Goal: Task Accomplishment & Management: Complete application form

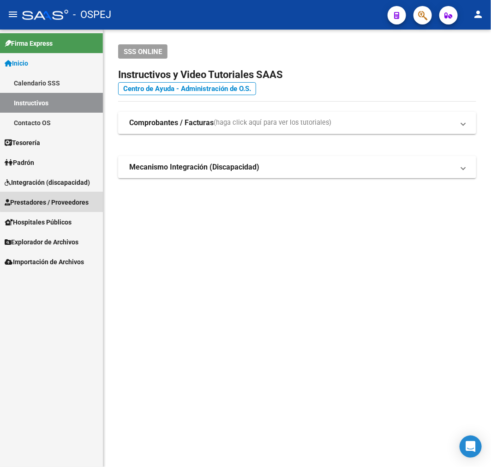
drag, startPoint x: 68, startPoint y: 198, endPoint x: 82, endPoint y: 227, distance: 32.6
click at [68, 199] on span "Prestadores / Proveedores" at bounding box center [47, 202] width 84 height 10
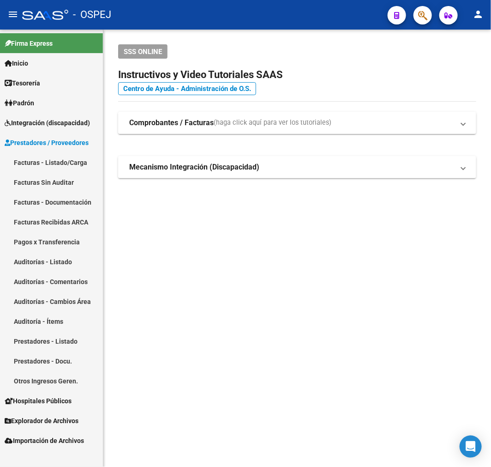
click at [76, 160] on link "Facturas - Listado/Carga" at bounding box center [51, 162] width 103 height 20
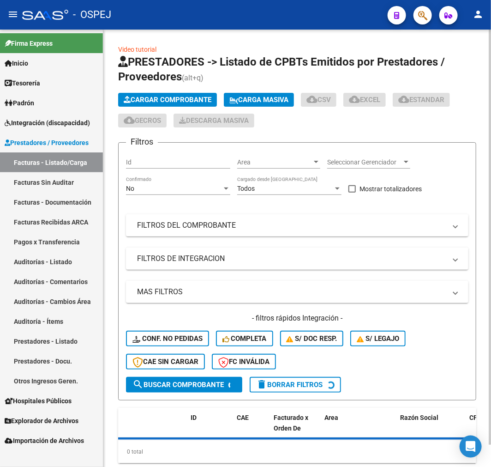
click at [165, 104] on button "Cargar Comprobante" at bounding box center [167, 100] width 99 height 14
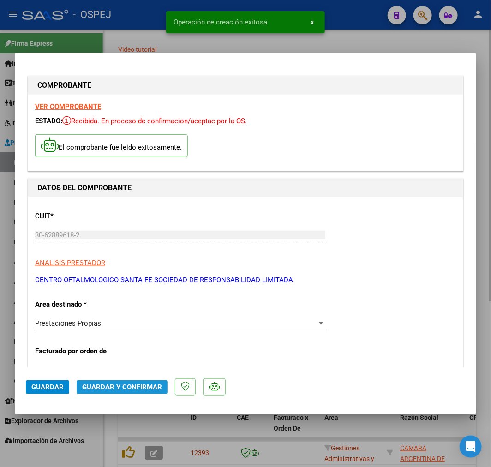
click at [126, 387] on span "Guardar y Confirmar" at bounding box center [122, 387] width 80 height 8
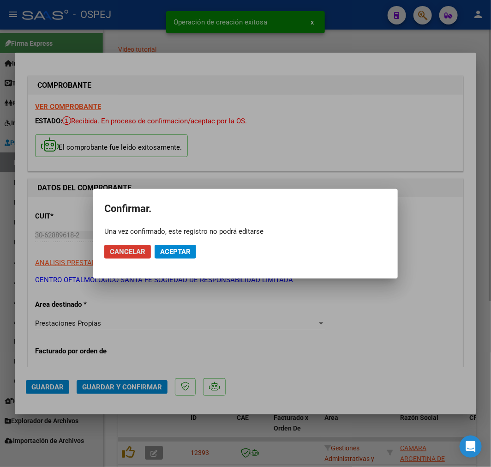
click at [186, 251] on span "Aceptar" at bounding box center [175, 251] width 30 height 8
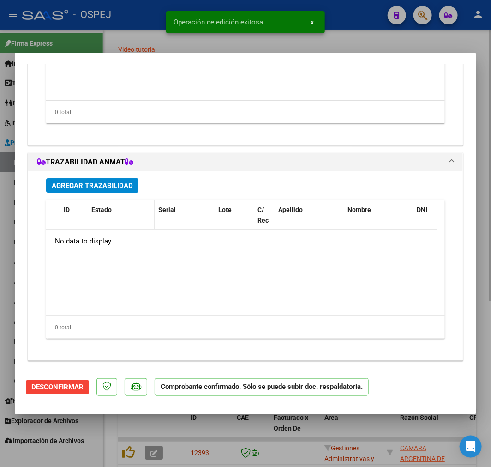
scroll to position [708, 0]
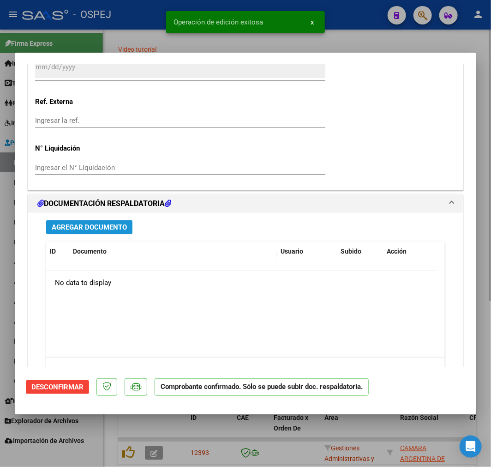
click at [114, 226] on span "Agregar Documento" at bounding box center [89, 227] width 75 height 8
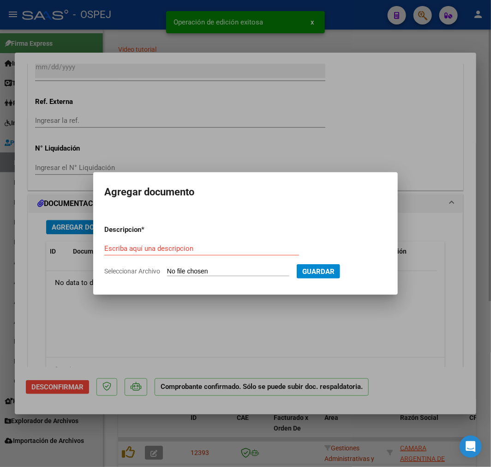
type input "C:\fakepath\ospej (2).pdf"
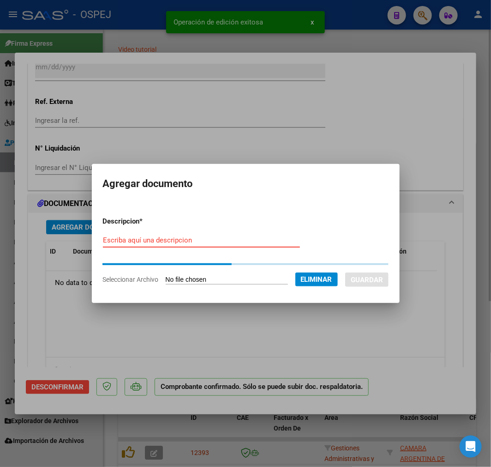
click at [202, 238] on input "Escriba aquí una descripcion" at bounding box center [201, 240] width 197 height 8
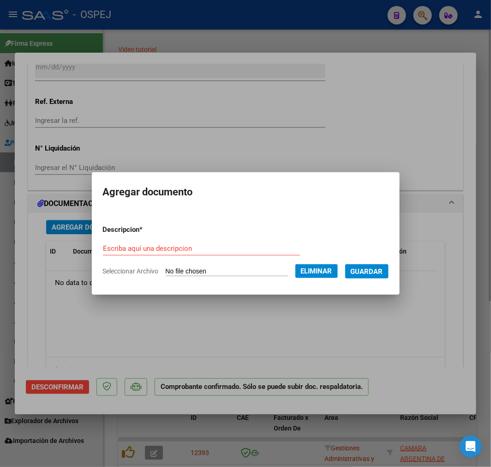
click at [265, 250] on input "Escriba aquí una descripcion" at bounding box center [201, 248] width 197 height 8
type input "detalle"
click at [369, 273] on span "Guardar" at bounding box center [367, 271] width 32 height 8
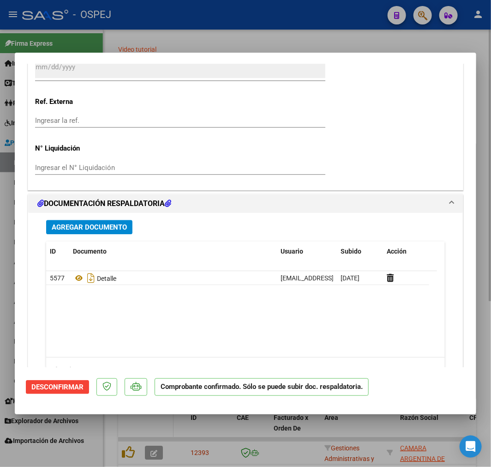
click at [158, 426] on div at bounding box center [245, 233] width 491 height 467
type input "$ 0,00"
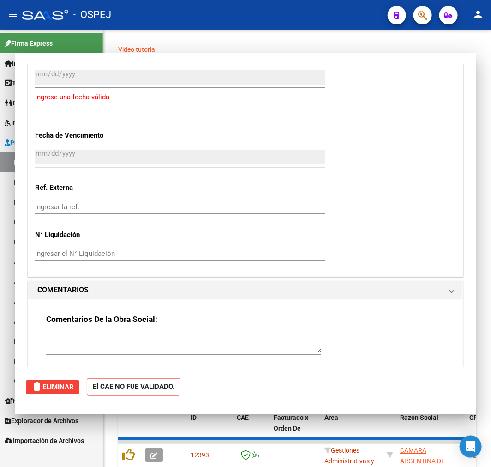
scroll to position [0, 0]
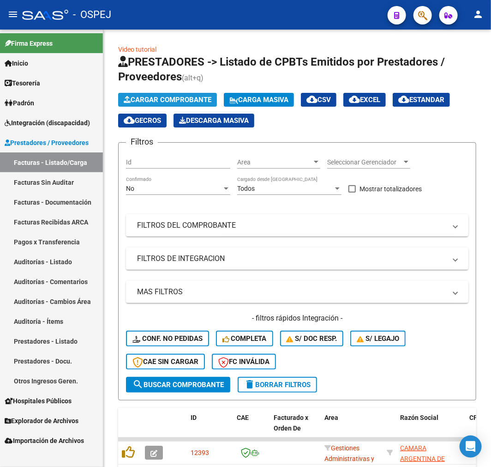
click at [188, 101] on span "Cargar Comprobante" at bounding box center [168, 100] width 88 height 8
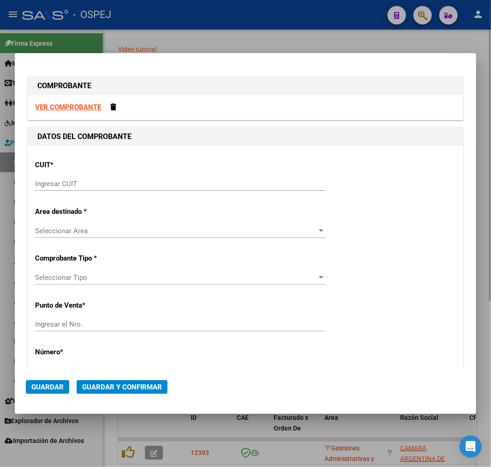
drag, startPoint x: 223, startPoint y: 36, endPoint x: 227, endPoint y: 45, distance: 9.8
click at [223, 35] on div at bounding box center [245, 233] width 491 height 467
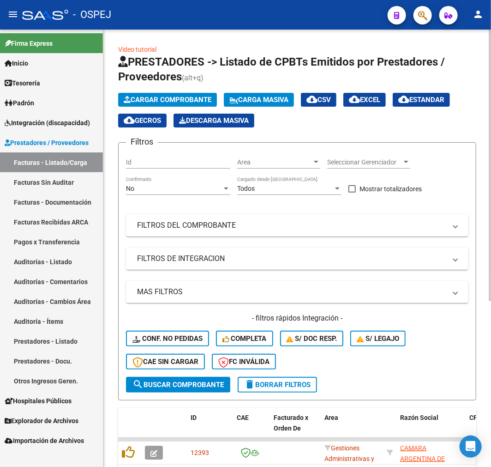
drag, startPoint x: 190, startPoint y: 87, endPoint x: 187, endPoint y: 94, distance: 7.5
click at [190, 88] on app-list-header "PRESTADORES -> Listado de CPBTs Emitidos por Prestadores / Proveedores (alt+q) …" at bounding box center [297, 227] width 358 height 346
click at [181, 100] on span "Cargar Comprobante" at bounding box center [168, 100] width 88 height 8
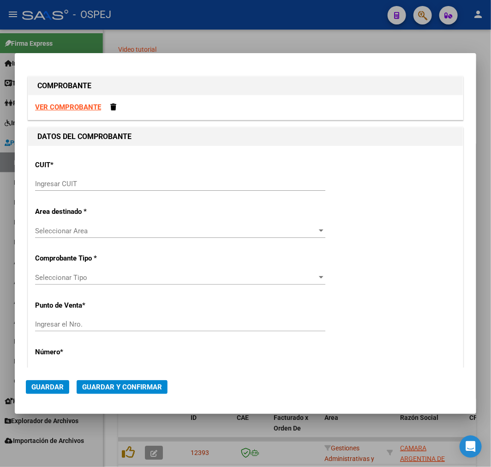
click at [57, 185] on input "Ingresar CUIT" at bounding box center [180, 184] width 290 height 8
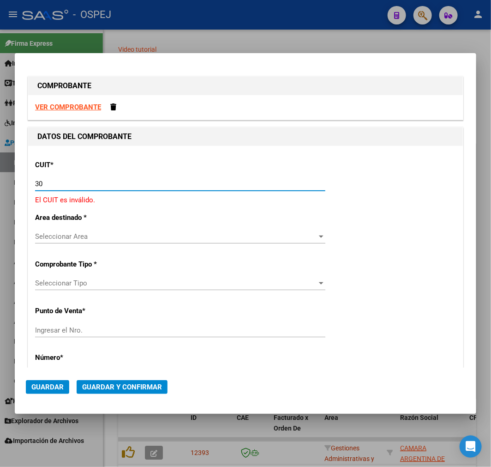
paste input "-61932955"
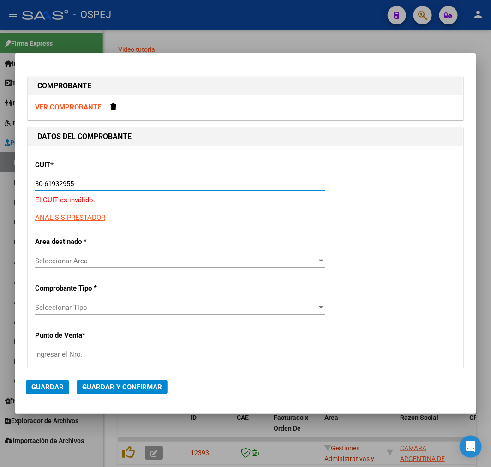
type input "30-61932955-0"
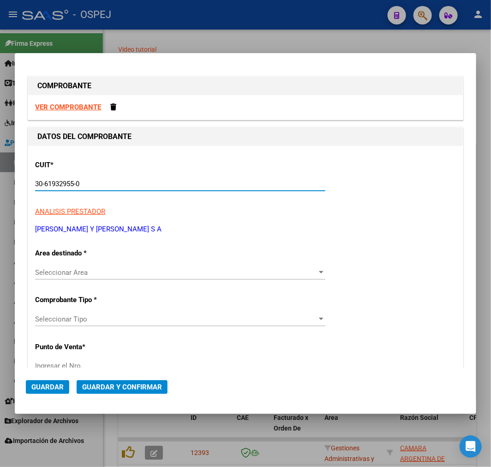
type input "33"
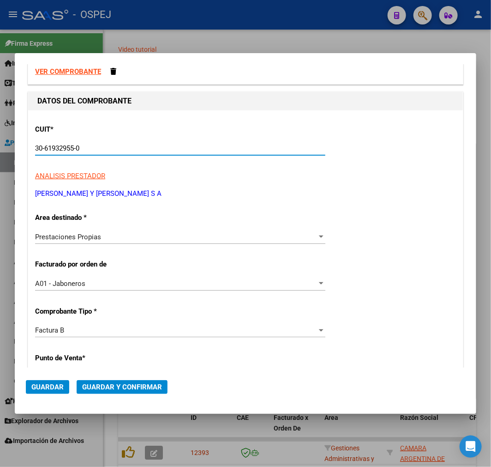
scroll to position [102, 0]
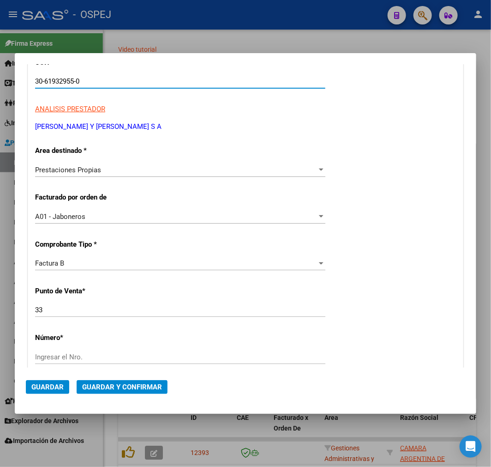
type input "30-61932955-0"
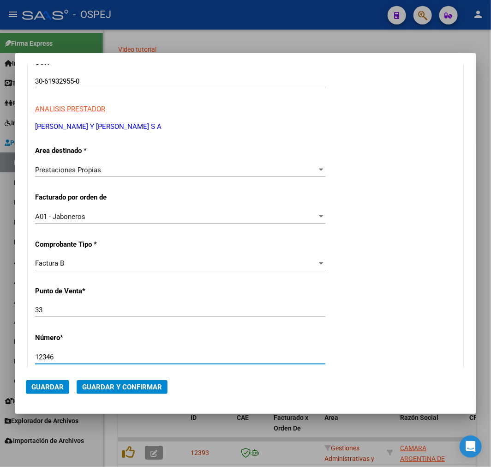
type input "12346"
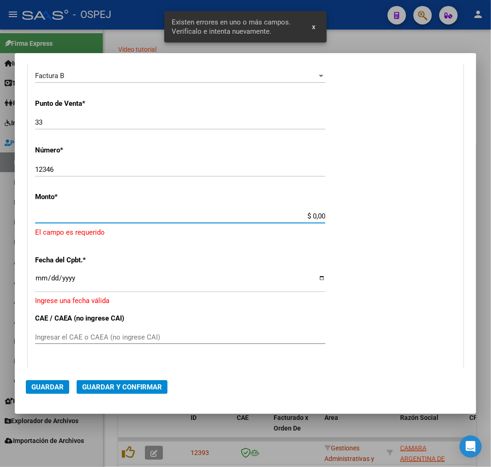
scroll to position [285, 0]
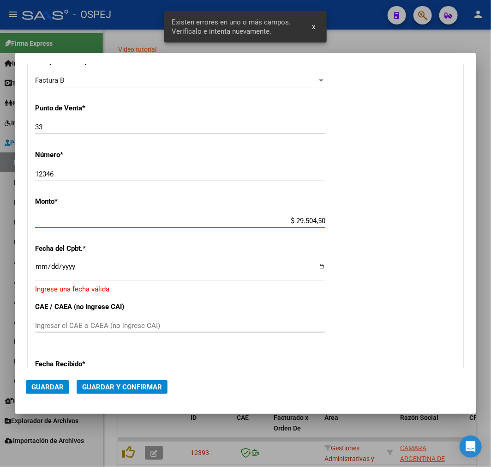
type input "$ 295.045,08"
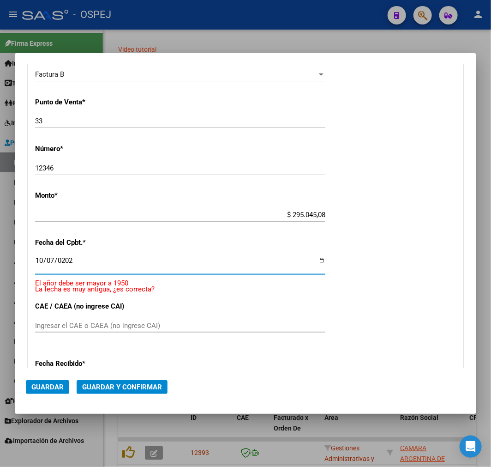
type input "2025-10-07"
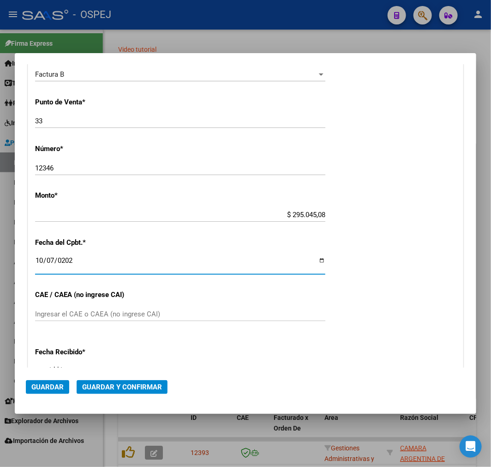
scroll to position [280, 0]
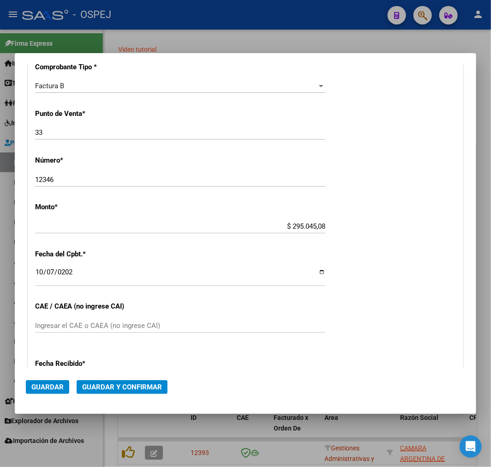
click at [163, 321] on input "Ingresar el CAE o CAEA (no ingrese CAI)" at bounding box center [180, 325] width 290 height 8
paste input "75400961524157"
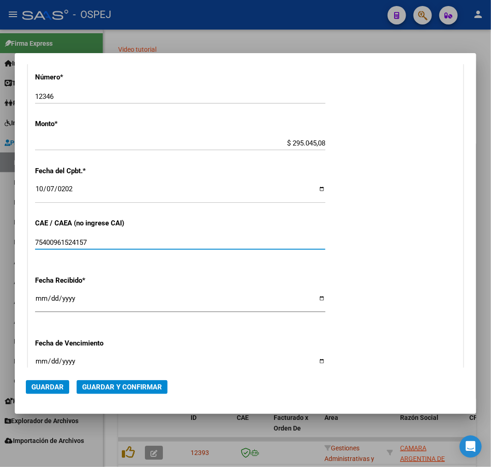
type input "75400961524157"
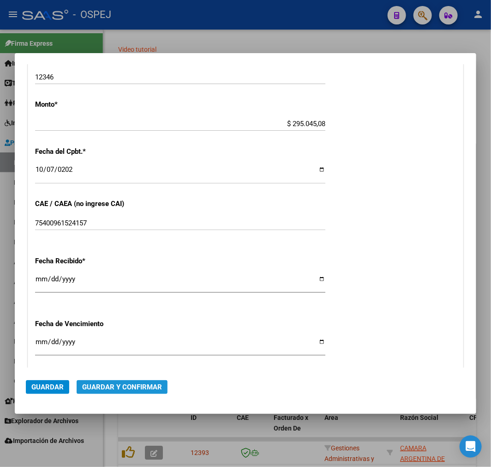
click at [149, 392] on button "Guardar y Confirmar" at bounding box center [122, 387] width 91 height 14
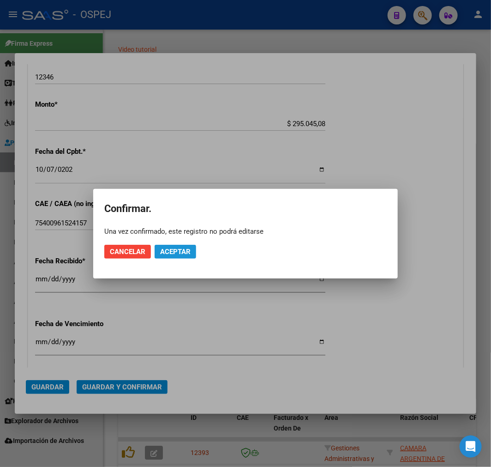
click at [184, 255] on button "Aceptar" at bounding box center [176, 252] width 42 height 14
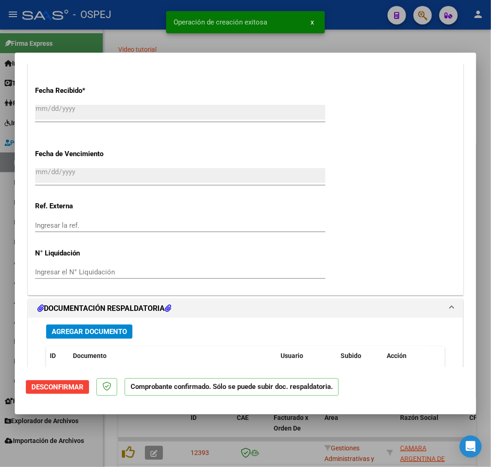
scroll to position [718, 0]
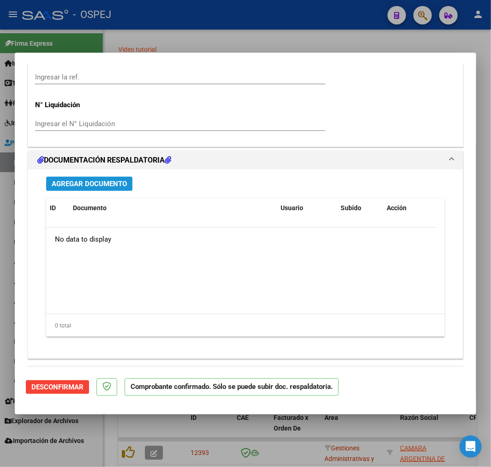
click at [121, 185] on span "Agregar Documento" at bounding box center [89, 184] width 75 height 8
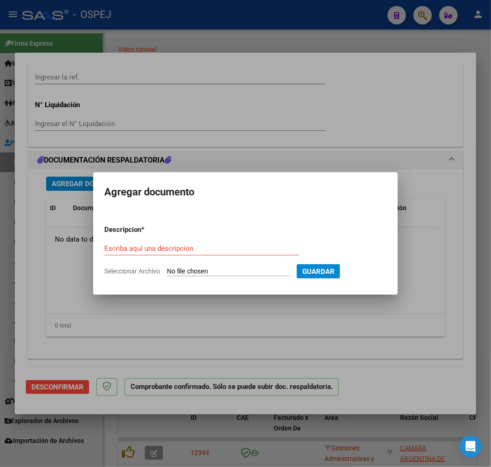
type input "C:\fakepath\JABONEROS 09-25 ADULTOS.pdf"
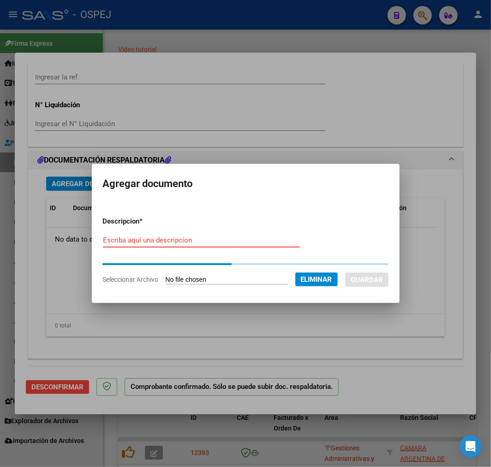
click at [206, 242] on input "Escriba aquí una descripcion" at bounding box center [201, 240] width 197 height 8
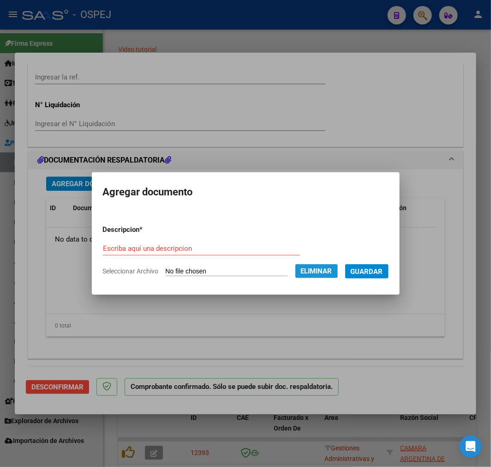
click at [332, 272] on span "Eliminar" at bounding box center [316, 271] width 31 height 8
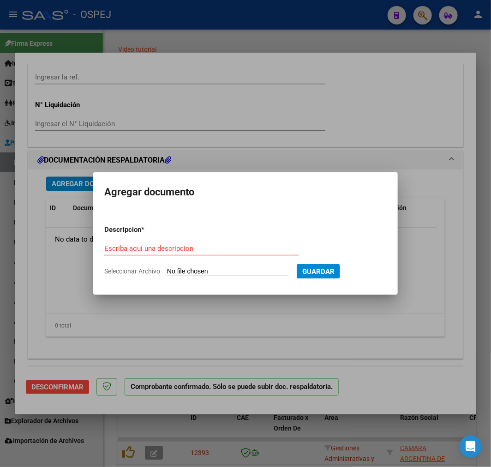
type input "C:\fakepath\JABONEROS 09-25 PEDIATRICOS.pdf"
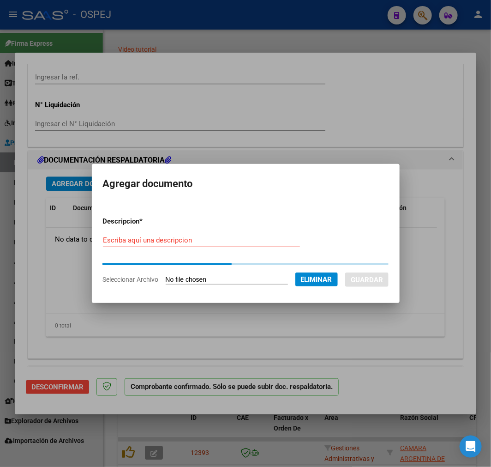
click at [201, 238] on form "Descripcion * Escriba aquí una descripcion Seleccionar Archivo Eliminar Guardar" at bounding box center [246, 250] width 286 height 83
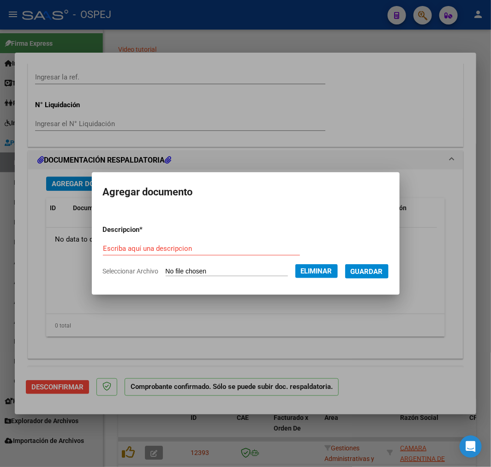
click at [176, 253] on div "Escriba aquí una descripcion" at bounding box center [201, 248] width 197 height 14
click at [182, 246] on input "Escriba aquí una descripcion" at bounding box center [201, 248] width 197 height 8
click at [296, 248] on input "Escriba aquí una descripcion" at bounding box center [201, 248] width 197 height 8
type input "DOC"
type input "1"
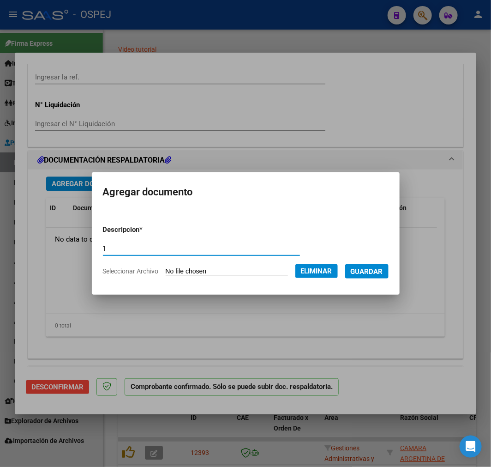
click at [120, 251] on input "1" at bounding box center [201, 248] width 197 height 8
type input "R"
type input "prestaciones"
click at [379, 271] on span "Guardar" at bounding box center [367, 271] width 32 height 8
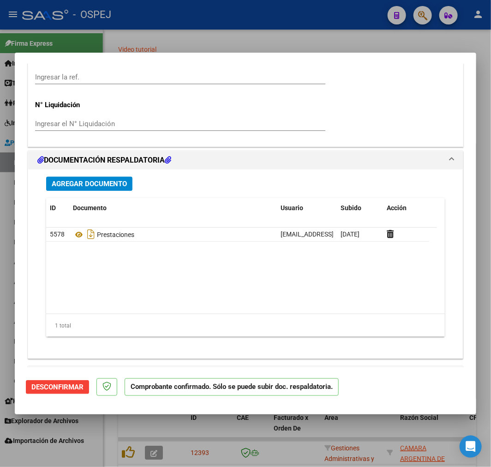
click at [118, 180] on span "Agregar Documento" at bounding box center [89, 184] width 75 height 8
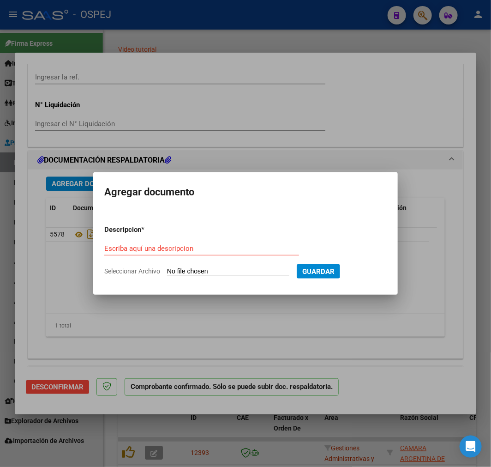
type input "C:\fakepath\DOCUMENTOS RESPALDATORIOS JABONEROS 09-25 ADULTOS Y PEDIATRICOS.pdf"
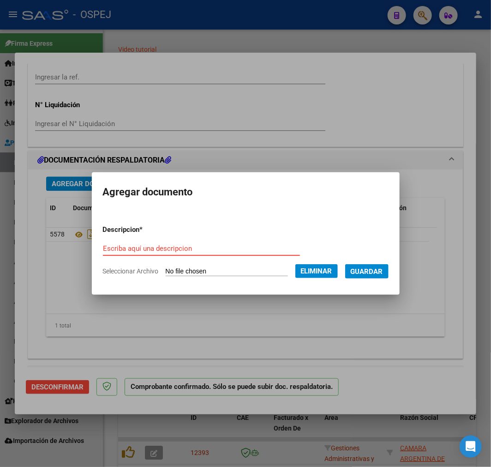
click at [227, 246] on input "Escriba aquí una descripcion" at bounding box center [201, 248] width 197 height 8
type input "ordenes"
click at [378, 264] on button "Guardar" at bounding box center [366, 271] width 43 height 14
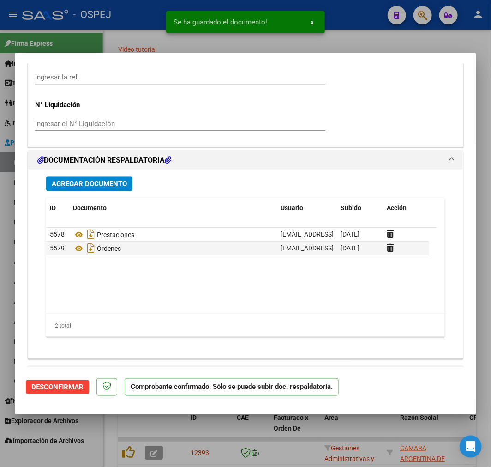
click at [114, 186] on span "Agregar Documento" at bounding box center [89, 184] width 75 height 8
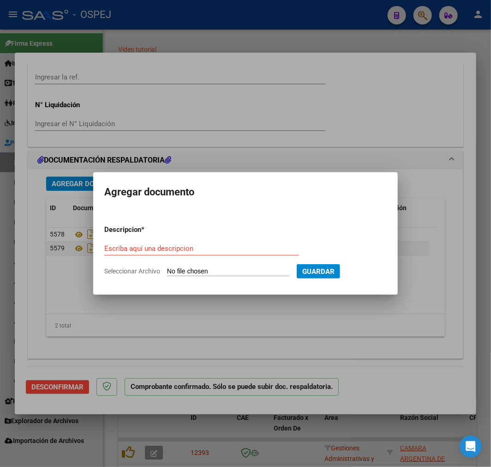
type input "C:\fakepath\jaboneros 09-25 - OS.xls"
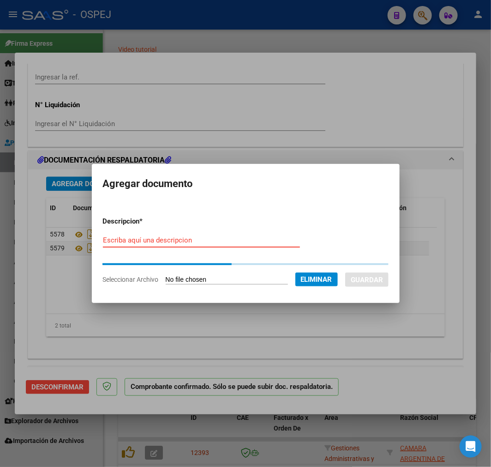
click at [205, 241] on input "Escriba aquí una descripcion" at bounding box center [201, 240] width 197 height 8
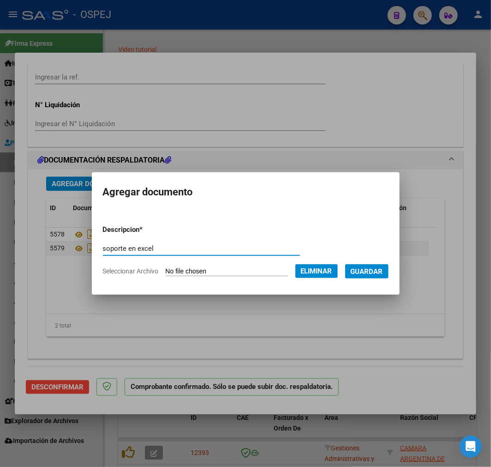
type input "soporte en excel"
click at [379, 269] on span "Guardar" at bounding box center [367, 271] width 32 height 8
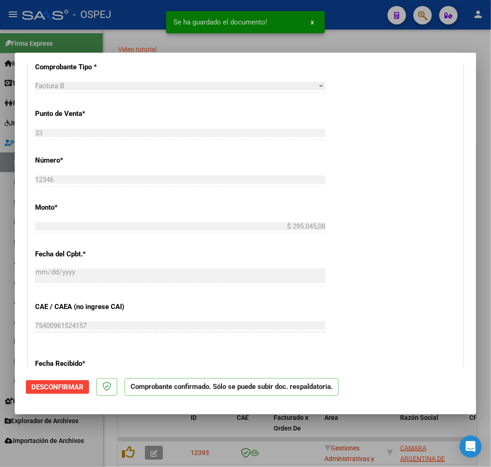
scroll to position [154, 0]
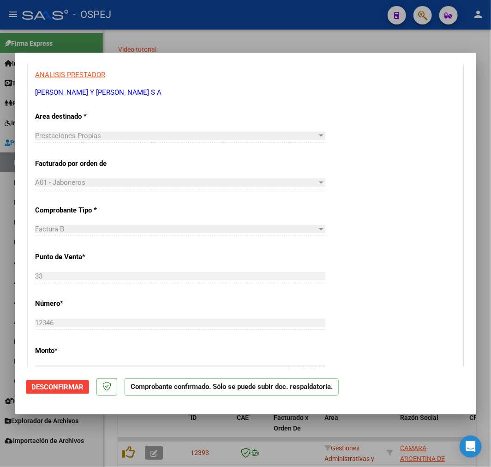
click at [191, 450] on div at bounding box center [245, 233] width 491 height 467
type input "$ 0,00"
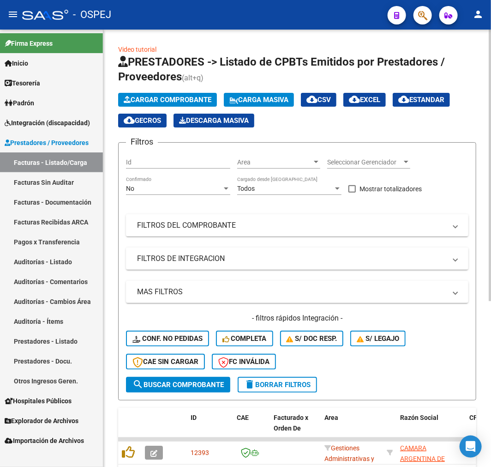
click at [169, 96] on span "Cargar Comprobante" at bounding box center [168, 100] width 88 height 8
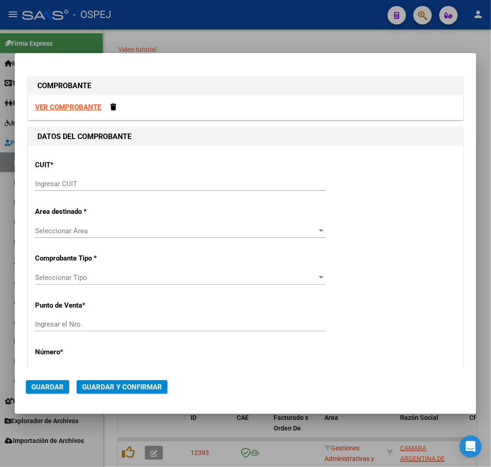
click at [48, 182] on input "Ingresar CUIT" at bounding box center [180, 184] width 290 height 8
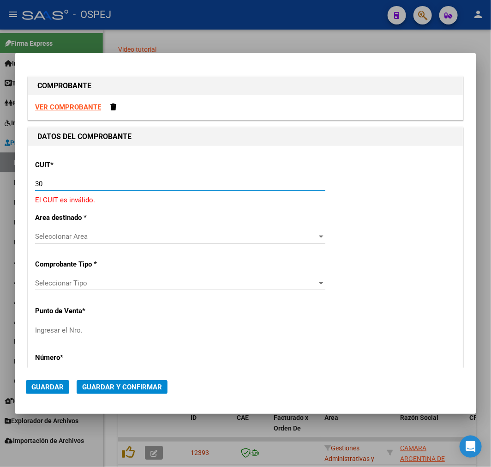
paste input "-61932955"
type input "30-61932955-0"
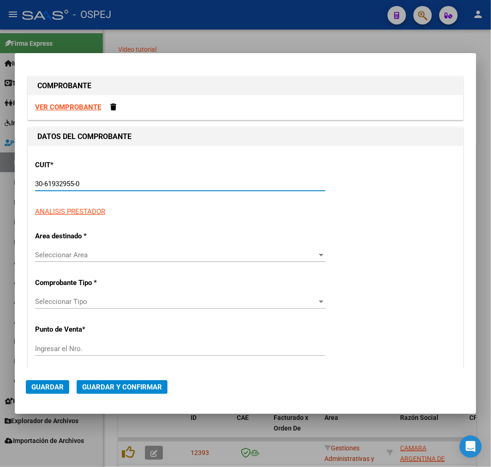
type input "33"
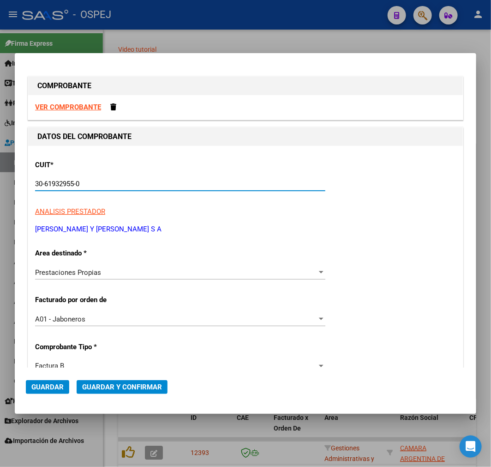
scroll to position [102, 0]
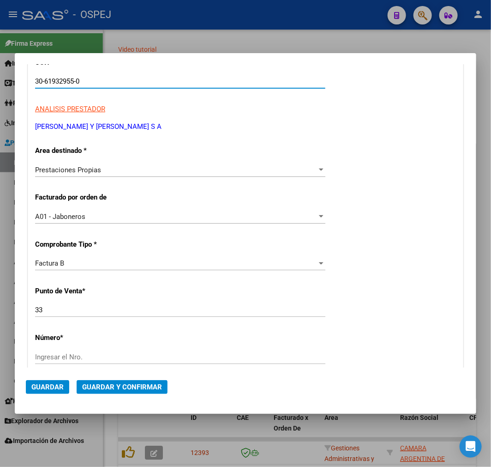
type input "30-61932955-0"
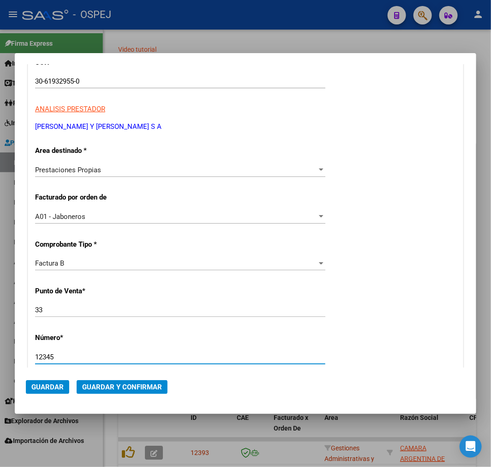
type input "12345"
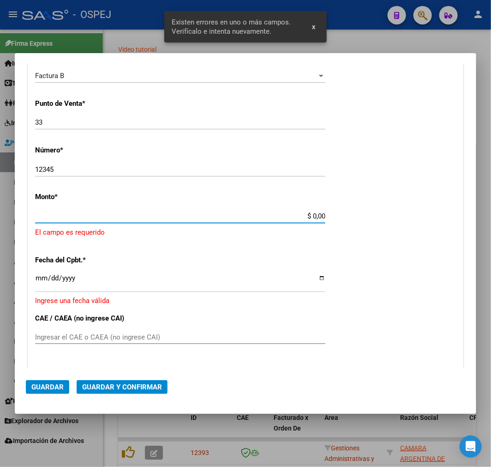
scroll to position [285, 0]
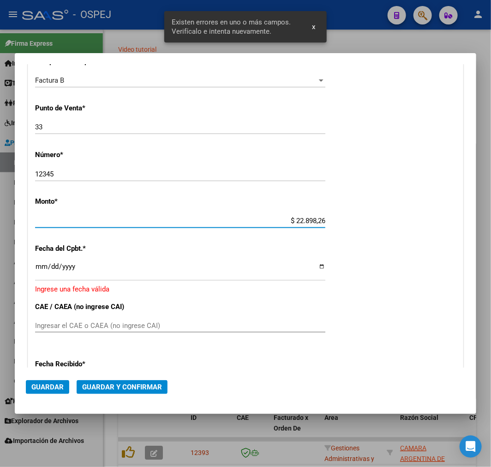
type input "$ 228.982,60"
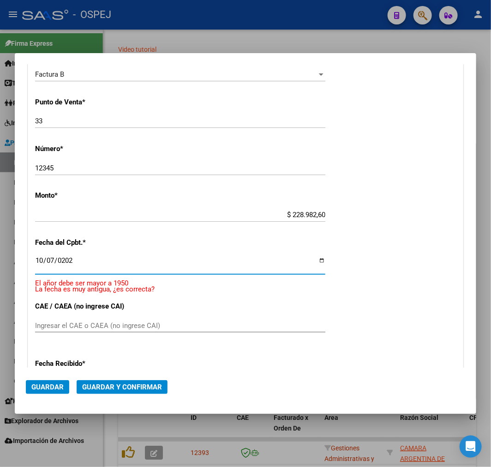
type input "2025-10-07"
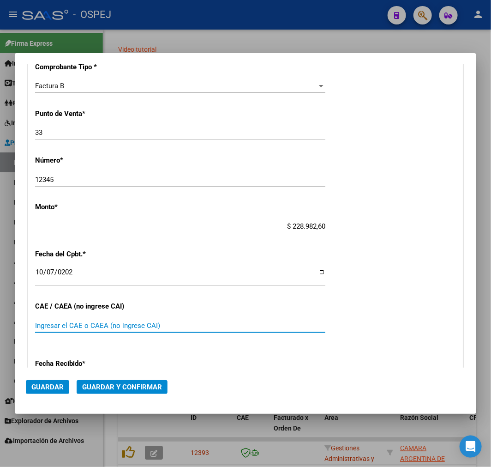
click at [237, 326] on input "Ingresar el CAE o CAEA (no ingrese CAI)" at bounding box center [180, 325] width 290 height 8
paste input "75400960842436"
type input "75400960842436"
click at [156, 381] on button "Guardar y Confirmar" at bounding box center [122, 387] width 91 height 14
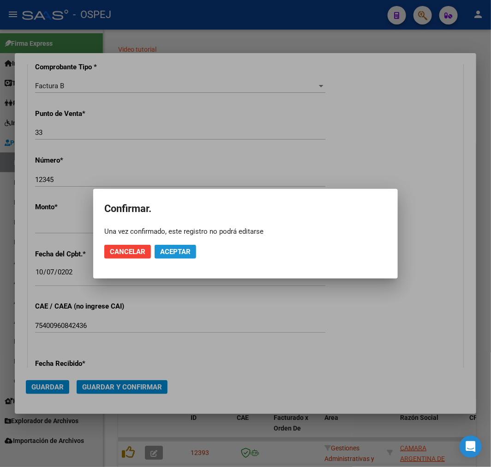
click at [173, 254] on span "Aceptar" at bounding box center [175, 251] width 30 height 8
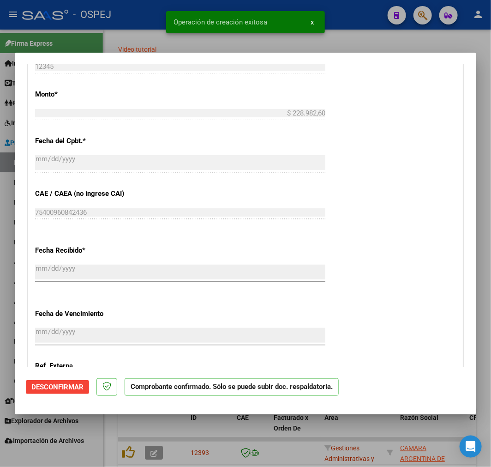
scroll to position [718, 0]
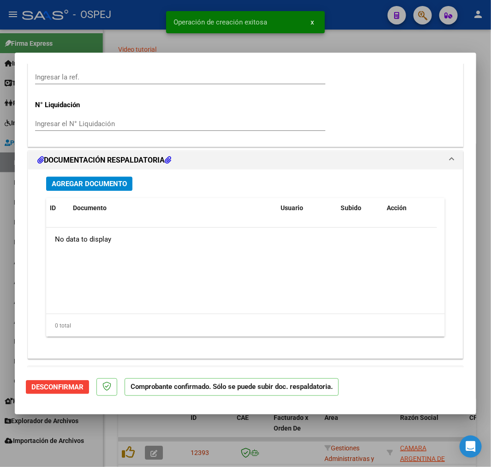
click at [107, 186] on span "Agregar Documento" at bounding box center [89, 184] width 75 height 8
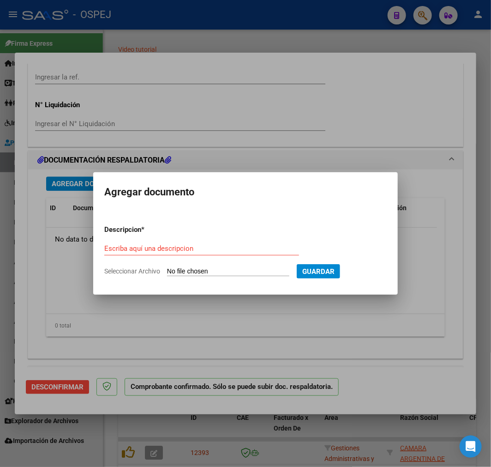
type input "C:\fakepath\JABONEROS 09-25 ADULTOS.pdf"
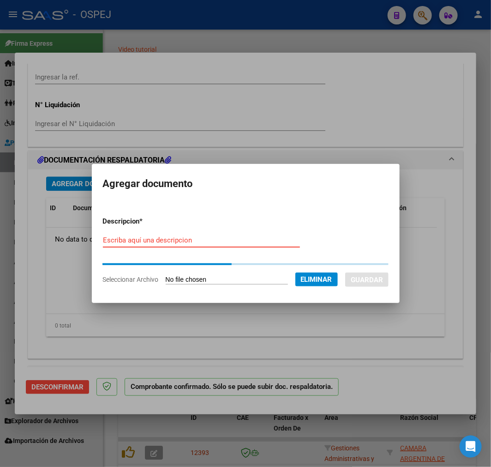
click at [198, 246] on div "Escriba aquí una descripcion" at bounding box center [201, 240] width 197 height 14
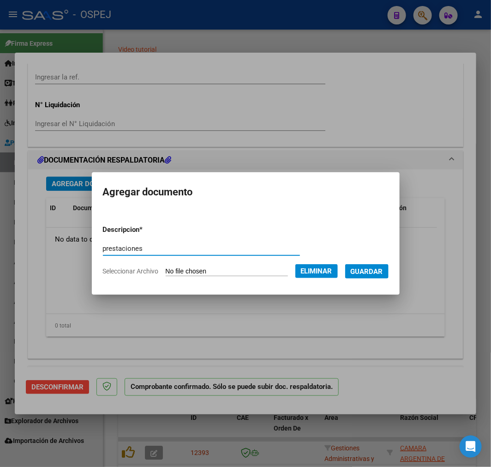
type input "prestaciones"
click at [377, 273] on span "Guardar" at bounding box center [367, 271] width 32 height 8
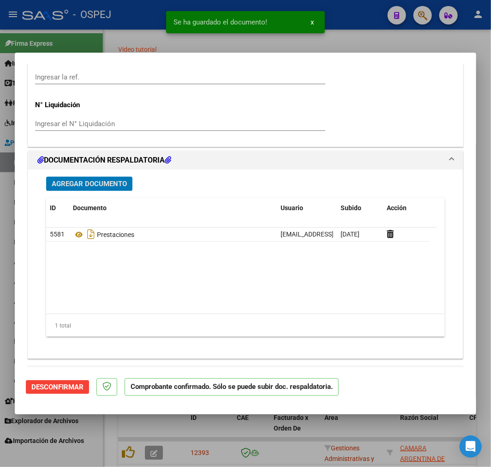
click at [68, 181] on span "Agregar Documento" at bounding box center [89, 184] width 75 height 8
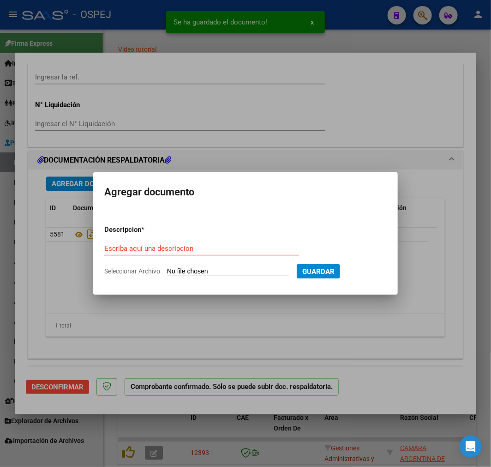
type input "C:\fakepath\DOCUMENTOS RESPALDATORIOS JABONEROS 09-25 ADULTOS.pdf"
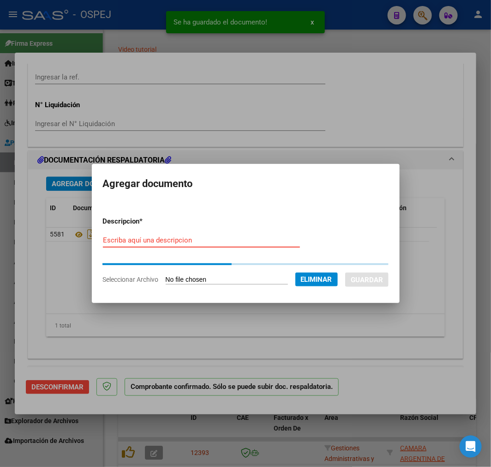
click at [192, 245] on div "Escriba aquí una descripcion" at bounding box center [201, 240] width 197 height 14
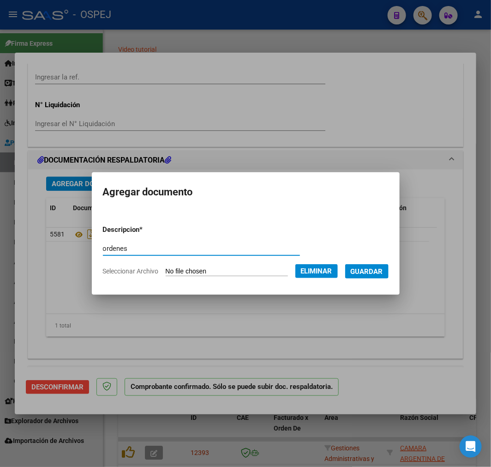
type input "ordenes"
click at [366, 267] on span "Guardar" at bounding box center [367, 271] width 32 height 8
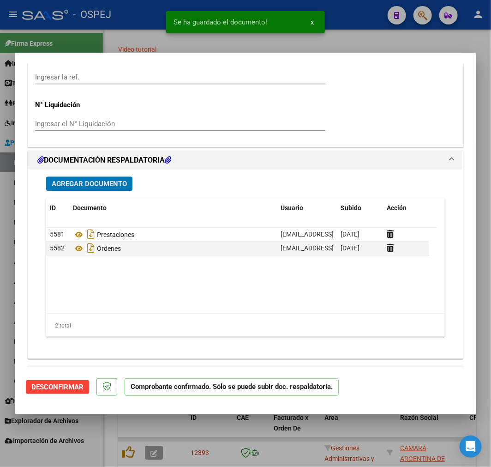
click at [112, 181] on span "Agregar Documento" at bounding box center [89, 184] width 75 height 8
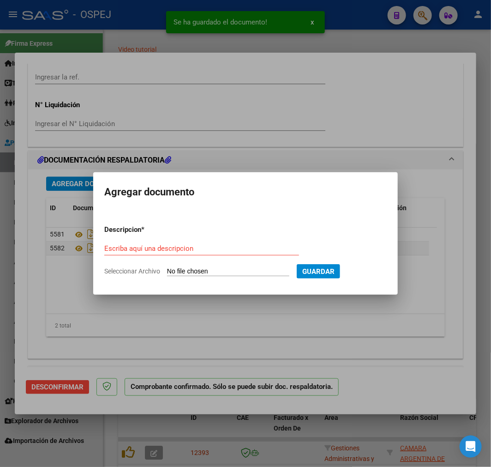
type input "C:\fakepath\jaboneros 09-25 - OS.xls"
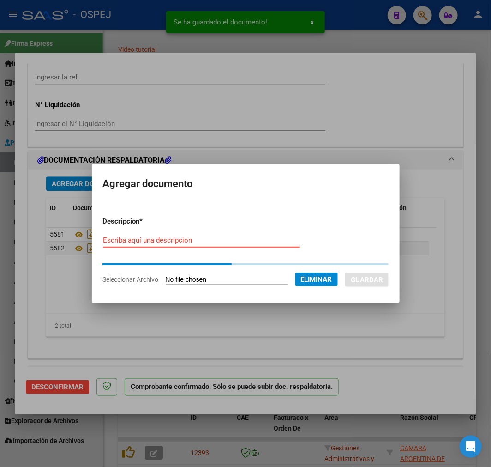
click at [201, 242] on input "Escriba aquí una descripcion" at bounding box center [201, 240] width 197 height 8
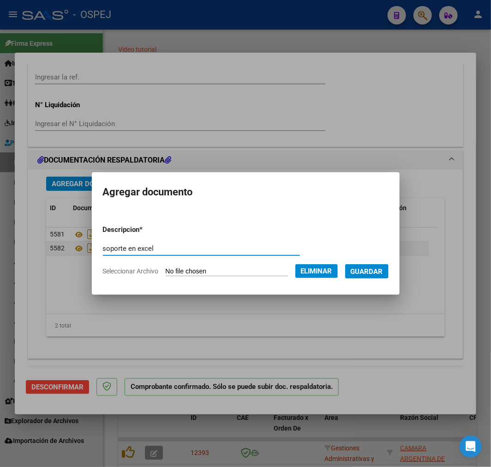
type input "soporte en excel"
click at [389, 265] on button "Guardar" at bounding box center [366, 271] width 43 height 14
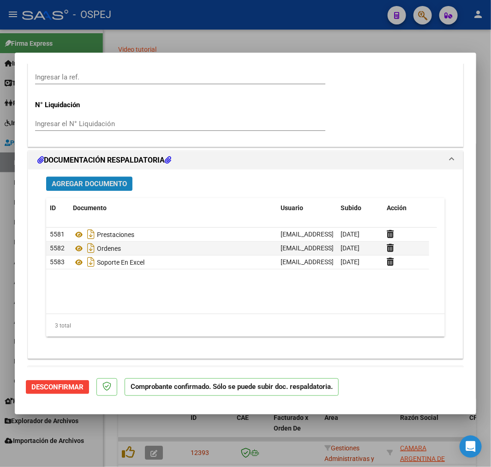
click at [99, 186] on span "Agregar Documento" at bounding box center [89, 184] width 75 height 8
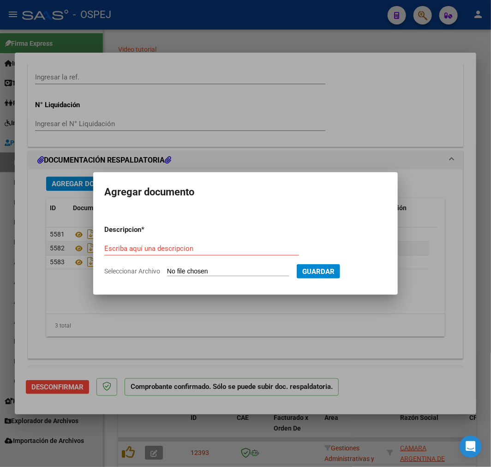
type input "C:\fakepath\INFORMES DE LABORATORIO 09-25 JABONEROS.pdf"
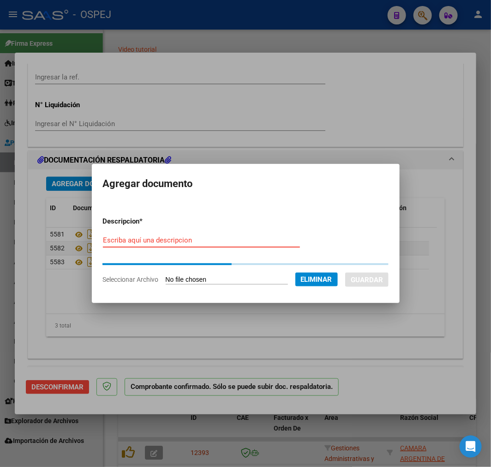
click at [202, 241] on input "Escriba aquí una descripcion" at bounding box center [201, 240] width 197 height 8
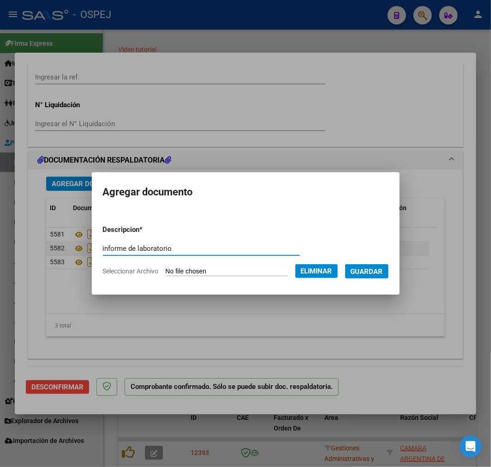
type input "informe de laboratorio"
click at [379, 256] on form "Descripcion * informe de laboratorio Escriba aquí una descripcion Seleccionar A…" at bounding box center [246, 250] width 286 height 66
click at [389, 268] on button "Guardar" at bounding box center [366, 271] width 43 height 14
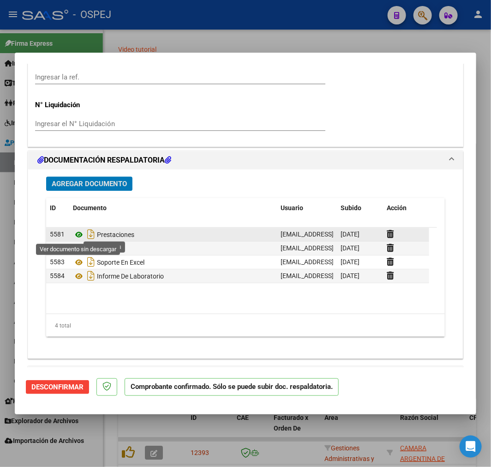
click at [80, 234] on icon at bounding box center [79, 234] width 12 height 11
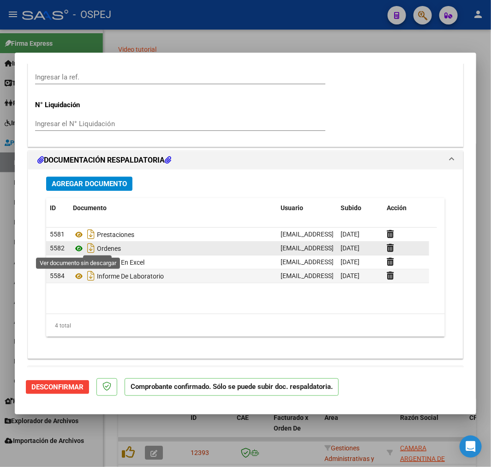
click at [82, 246] on icon at bounding box center [79, 248] width 12 height 11
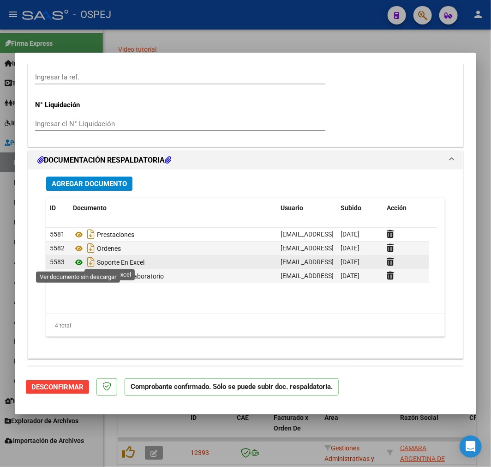
click at [80, 262] on icon at bounding box center [79, 262] width 12 height 11
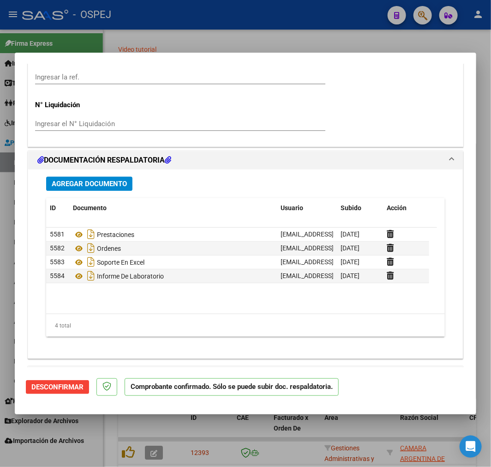
click at [93, 176] on button "Agregar Documento" at bounding box center [89, 183] width 86 height 14
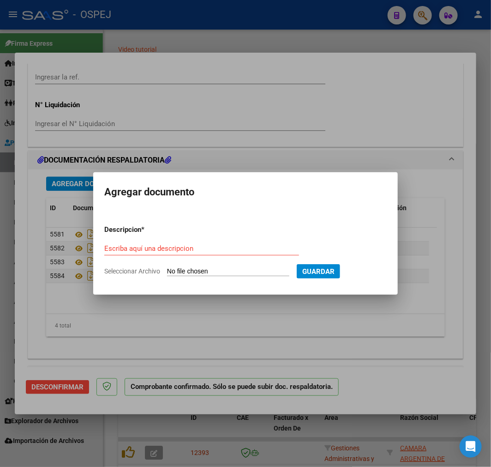
type input "C:\fakepath\DOCUMENTOS RESPALDATORIOS JABONEROS 09-25 ADULTOS Y PEDIATRICOS.pdf"
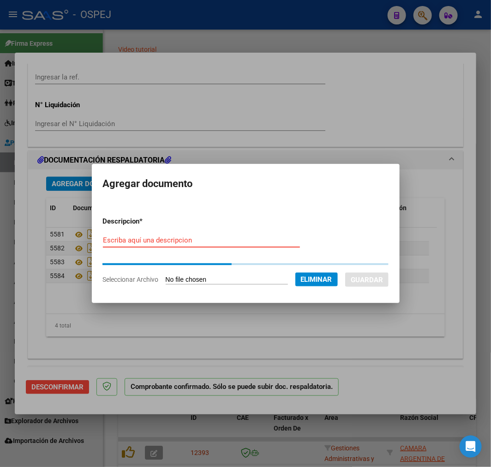
click at [205, 244] on div "Escriba aquí una descripcion" at bounding box center [201, 240] width 197 height 14
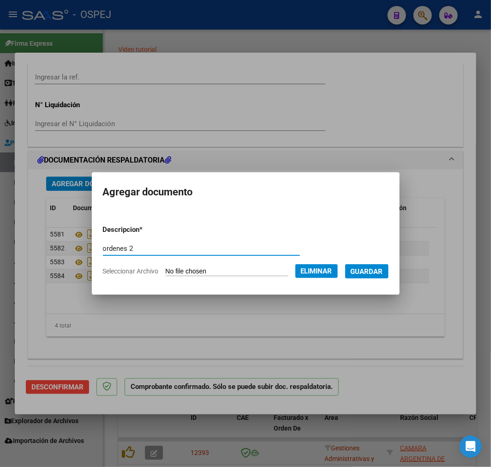
type input "ordenes 2"
click at [371, 273] on span "Guardar" at bounding box center [367, 271] width 32 height 8
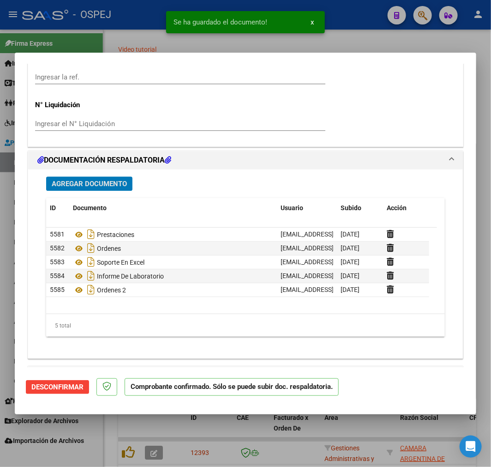
click at [201, 433] on div at bounding box center [245, 233] width 491 height 467
type input "$ 0,00"
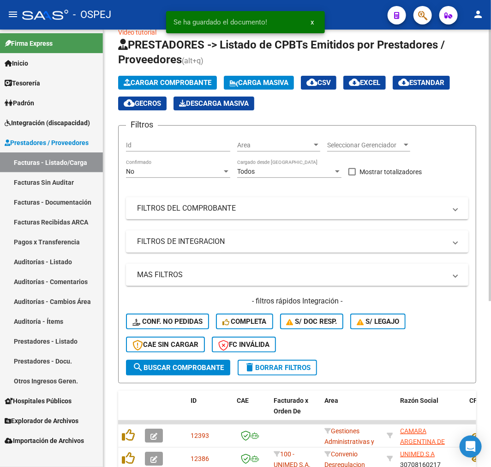
scroll to position [0, 0]
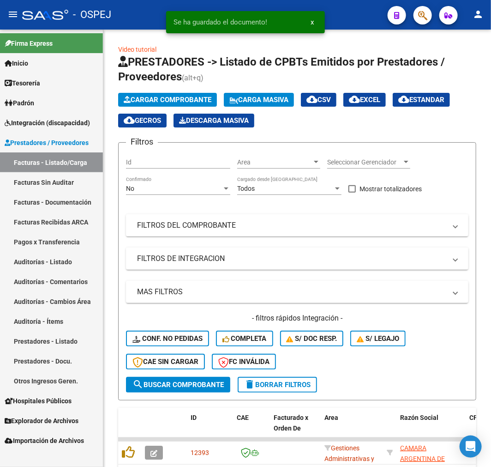
click at [48, 261] on link "Auditorías - Listado" at bounding box center [51, 262] width 103 height 20
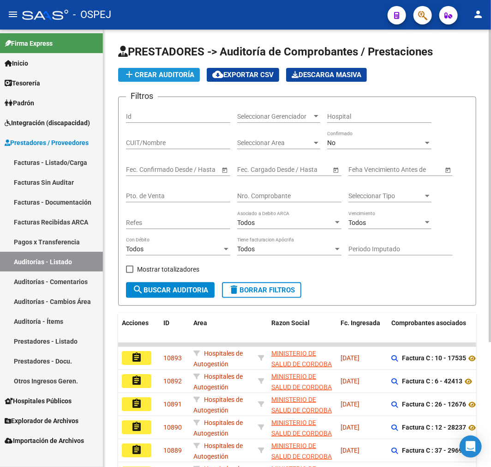
click at [163, 72] on span "add Crear Auditoría" at bounding box center [159, 75] width 71 height 8
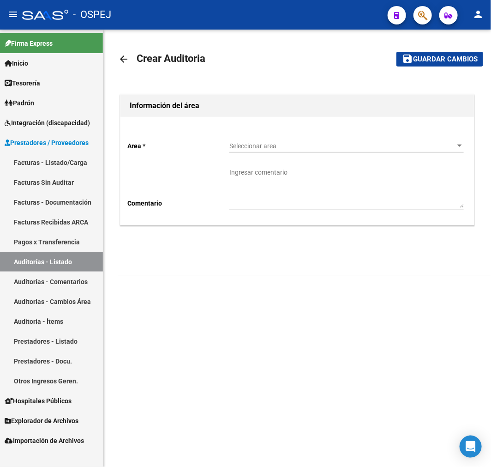
drag, startPoint x: 266, startPoint y: 153, endPoint x: 259, endPoint y: 152, distance: 6.9
click at [263, 155] on div "Seleccionar area Seleccionar area" at bounding box center [346, 147] width 235 height 26
click at [260, 144] on span "Seleccionar area" at bounding box center [342, 146] width 226 height 8
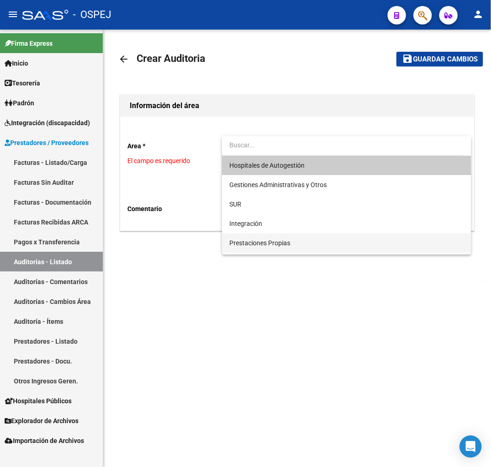
click at [285, 247] on span "Prestaciones Propias" at bounding box center [346, 242] width 235 height 19
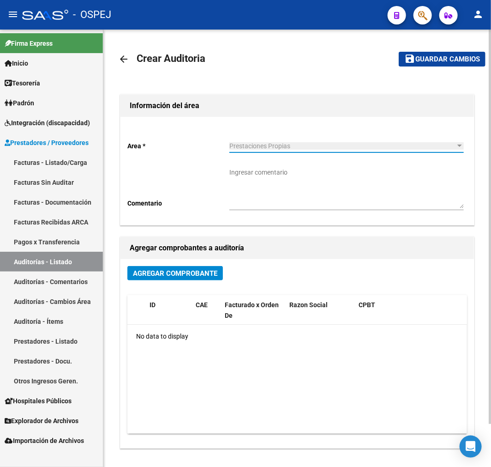
click at [206, 275] on span "Agregar Comprobante" at bounding box center [175, 273] width 84 height 8
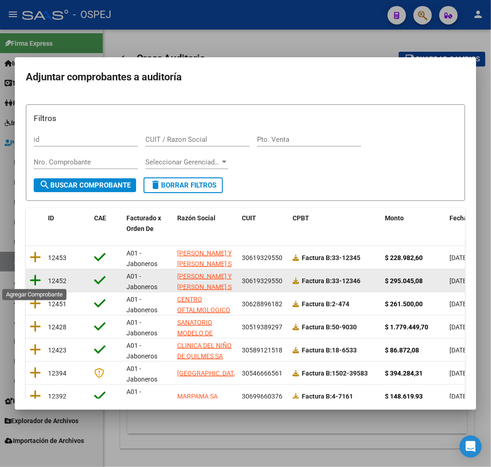
click at [40, 274] on icon at bounding box center [36, 280] width 12 height 13
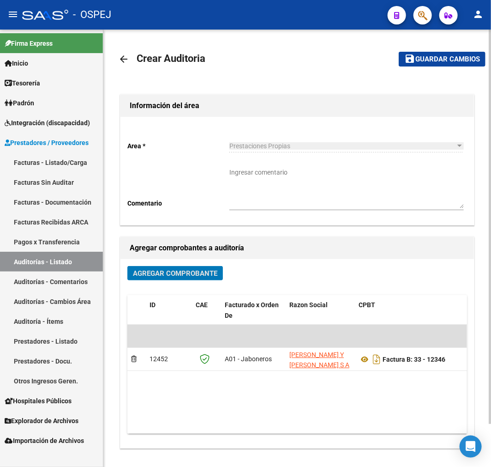
scroll to position [0, 322]
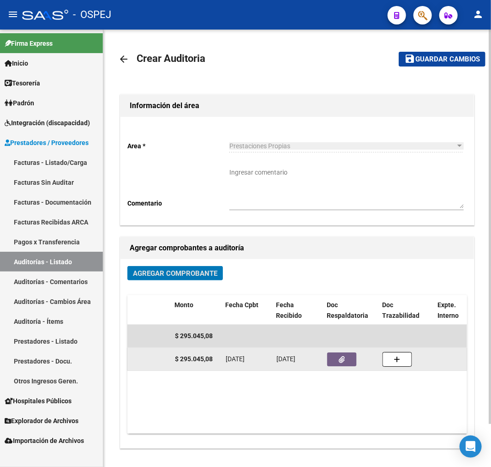
click at [337, 363] on button "button" at bounding box center [342, 359] width 30 height 14
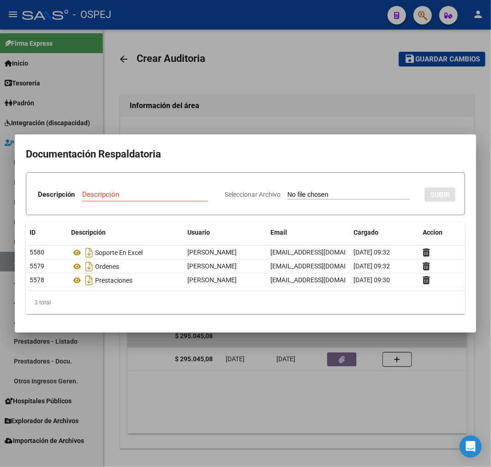
type input "C:\fakepath\DOCUMENTOS RESPALDATORIOS JABONEROS 09-25 PEDIATRICOS.pdf"
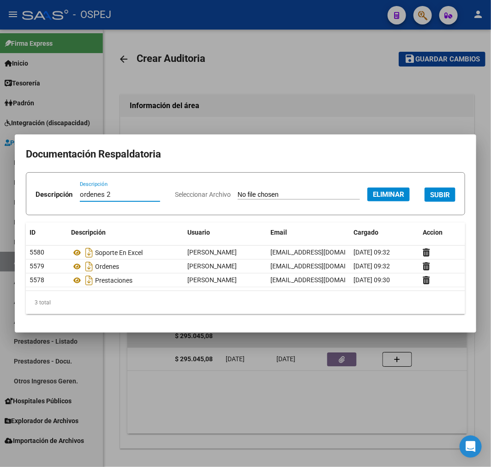
type input "ordenes 2"
click at [425, 202] on button "SUBIR" at bounding box center [440, 194] width 31 height 14
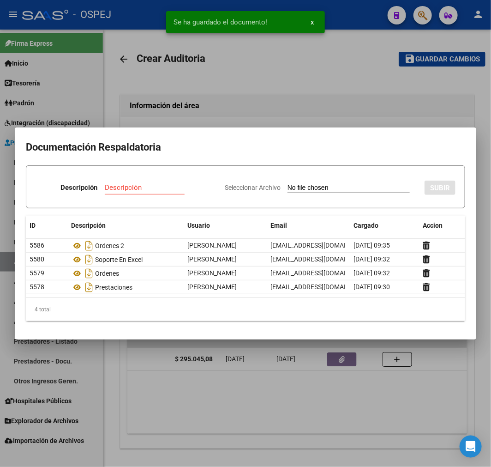
click at [190, 428] on div at bounding box center [245, 233] width 491 height 467
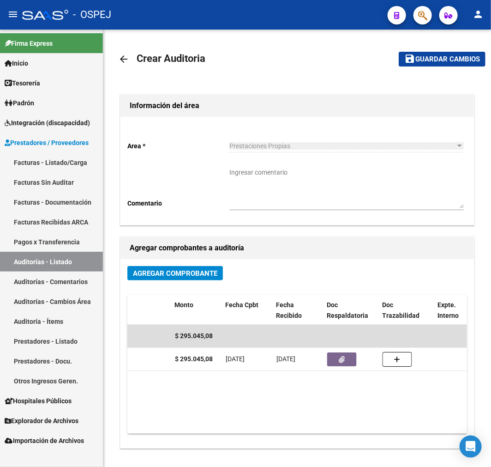
click at [126, 57] on mat-icon "arrow_back" at bounding box center [123, 59] width 11 height 11
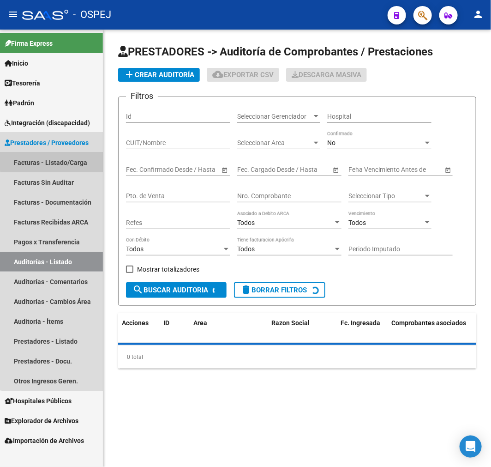
click at [55, 159] on link "Facturas - Listado/Carga" at bounding box center [51, 162] width 103 height 20
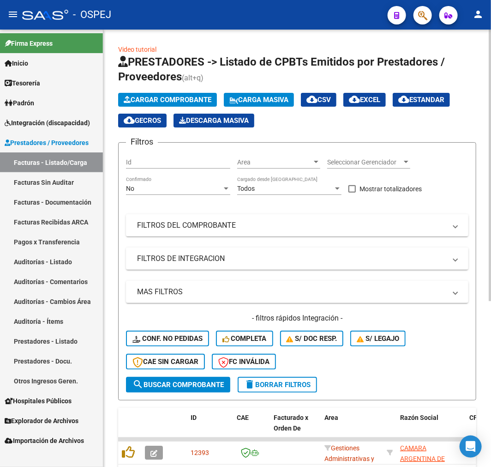
click at [193, 97] on span "Cargar Comprobante" at bounding box center [168, 100] width 88 height 8
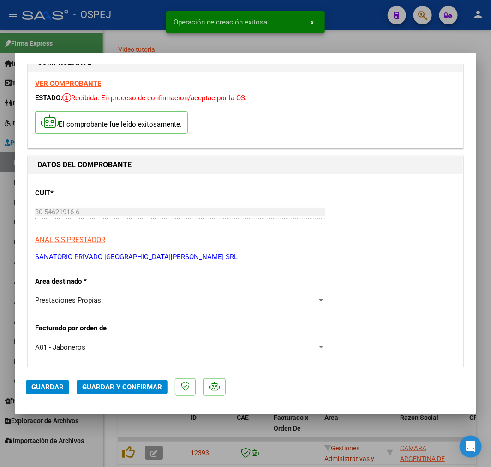
scroll to position [51, 0]
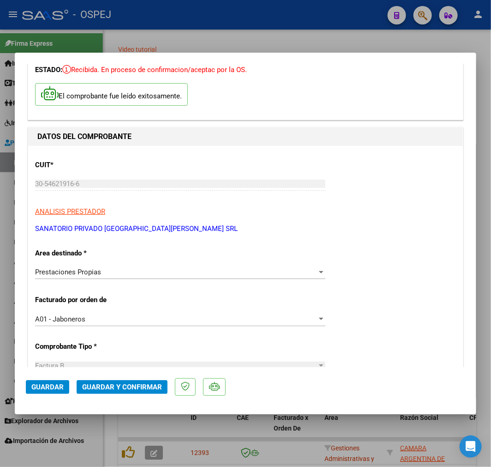
click at [151, 395] on mat-dialog-actions "Guardar Guardar y Confirmar" at bounding box center [245, 385] width 439 height 36
click at [145, 389] on span "Guardar y Confirmar" at bounding box center [122, 387] width 80 height 8
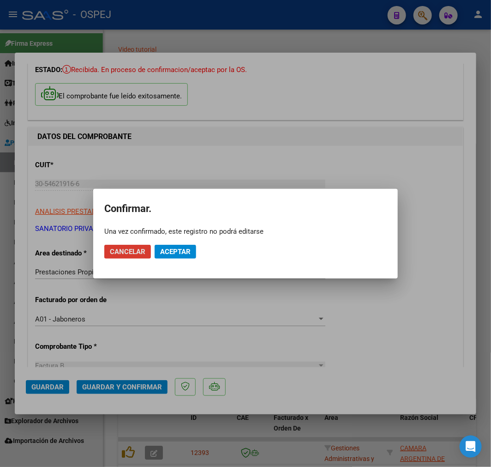
click at [178, 252] on span "Aceptar" at bounding box center [175, 251] width 30 height 8
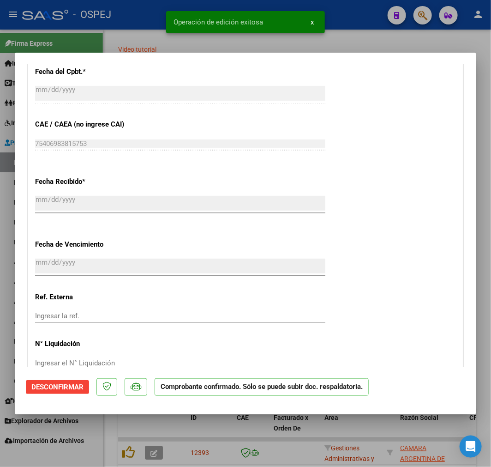
scroll to position [820, 0]
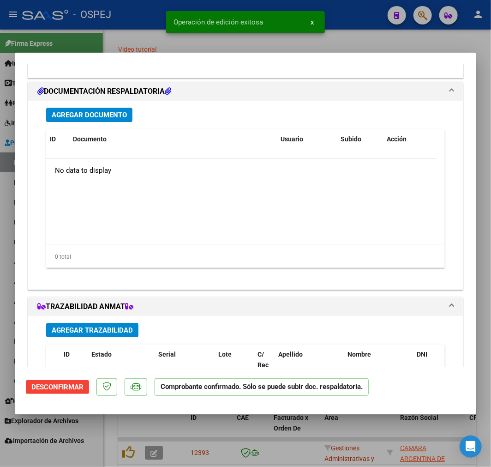
click at [114, 120] on button "Agregar Documento" at bounding box center [89, 115] width 86 height 14
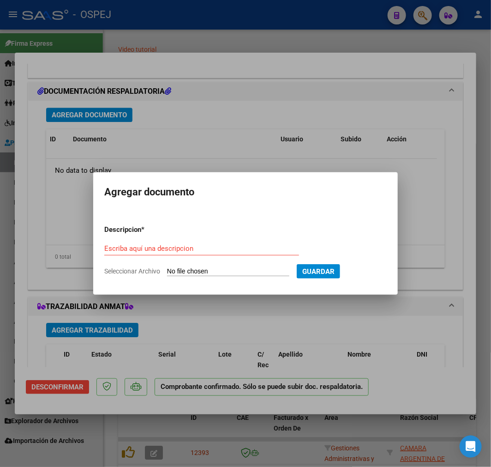
type input "C:\fakepath\b.xls"
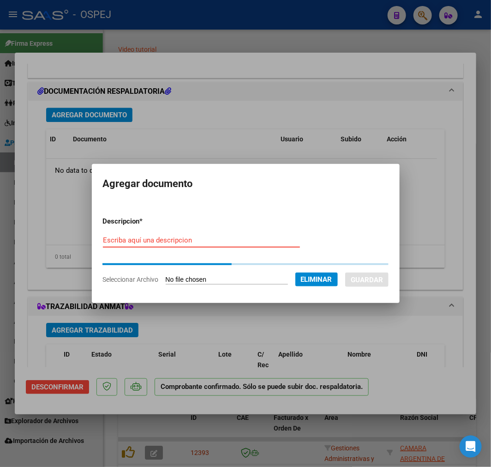
click at [220, 247] on div "Escriba aquí una descripcion" at bounding box center [201, 244] width 197 height 23
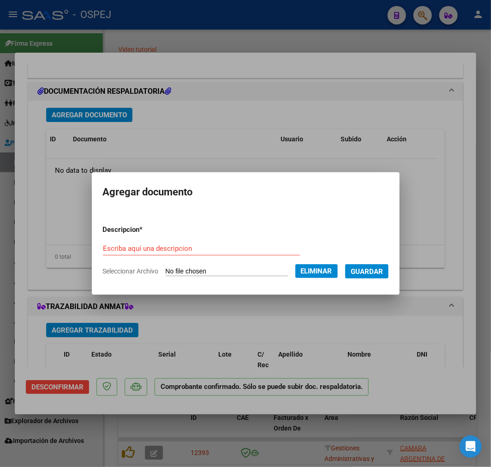
click at [219, 246] on input "Escriba aquí una descripcion" at bounding box center [201, 248] width 197 height 8
type input "soporte en excel"
click at [381, 269] on span "Guardar" at bounding box center [367, 271] width 32 height 8
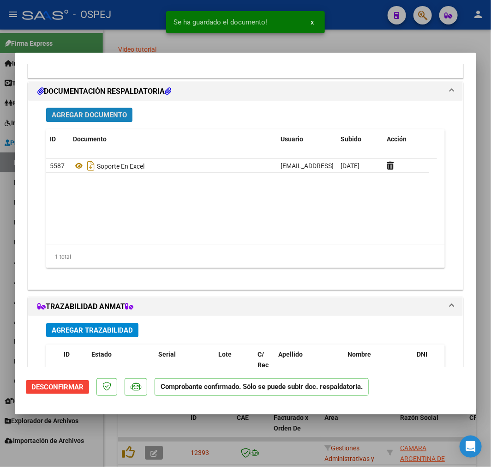
click at [105, 111] on span "Agregar Documento" at bounding box center [89, 115] width 75 height 8
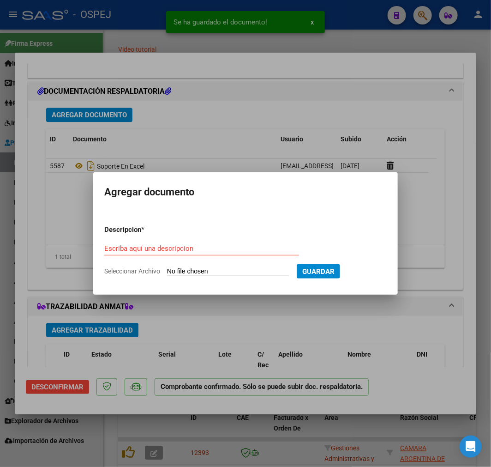
type input "C:\fakepath\PRACT GDIA.pdf"
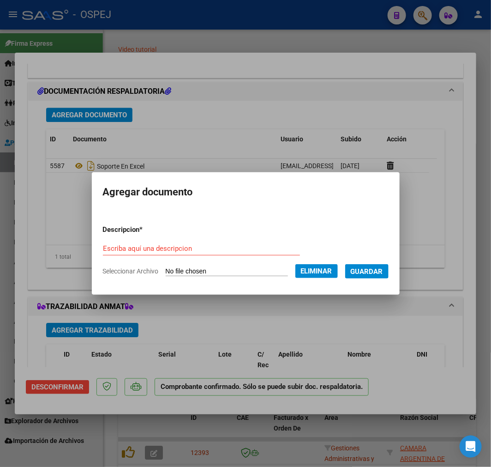
click at [186, 246] on input "Escriba aquí una descripcion" at bounding box center [201, 248] width 197 height 8
type input "practicas"
type input "prestaciones practicas guardia"
click at [374, 267] on span "Guardar" at bounding box center [367, 271] width 32 height 8
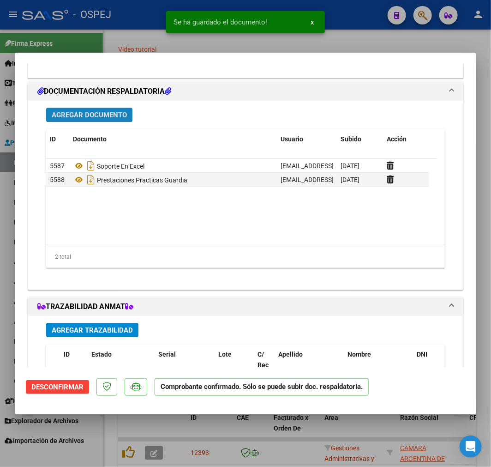
click at [93, 106] on div "Agregar Documento ID Documento Usuario Subido Acción 5587 Soporte En Excel cont…" at bounding box center [245, 191] width 413 height 181
click at [128, 118] on button "Agregar Documento" at bounding box center [89, 115] width 86 height 14
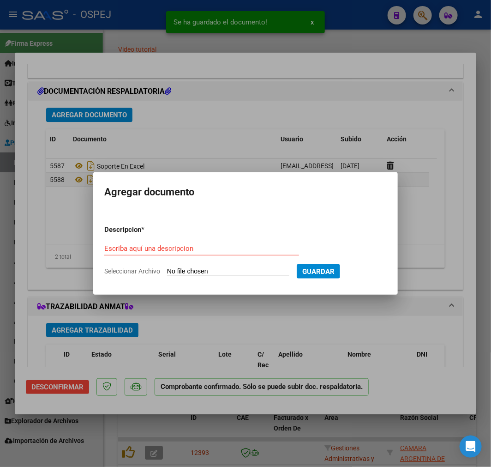
type input "C:\fakepath\CONS (1).pdf"
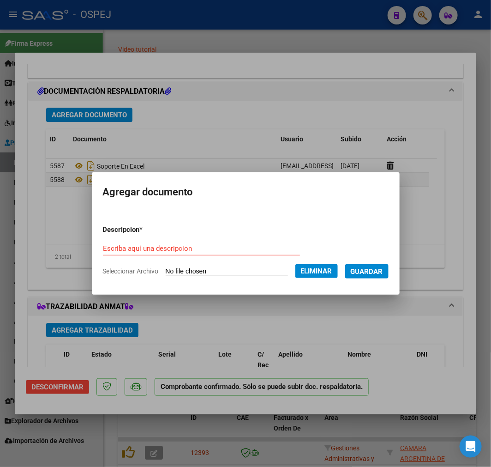
click at [177, 246] on input "Escriba aquí una descripcion" at bounding box center [201, 248] width 197 height 8
type input "practicas consultas"
click at [383, 271] on span "Guardar" at bounding box center [367, 271] width 32 height 8
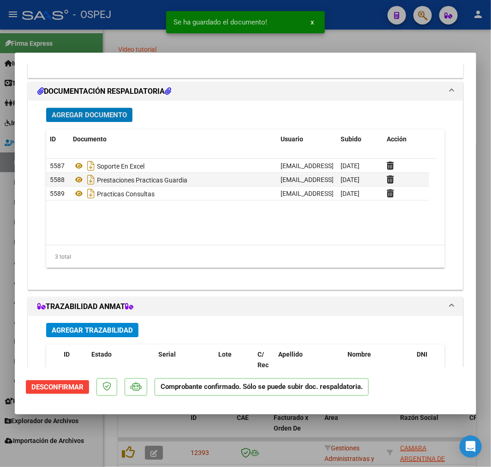
click at [126, 112] on span "Agregar Documento" at bounding box center [89, 115] width 75 height 8
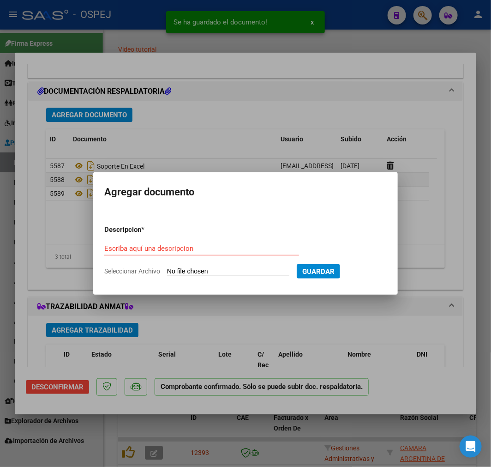
type input "C:\fakepath\RX (1).pdf"
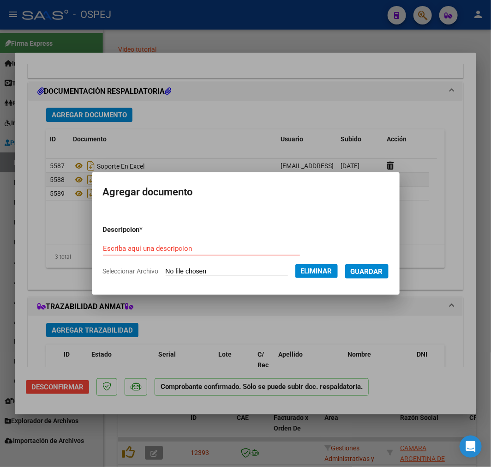
click at [125, 252] on input "Escriba aquí una descripcion" at bounding box center [201, 248] width 197 height 8
type input "practicas rx"
click at [383, 270] on span "Guardar" at bounding box center [367, 271] width 32 height 8
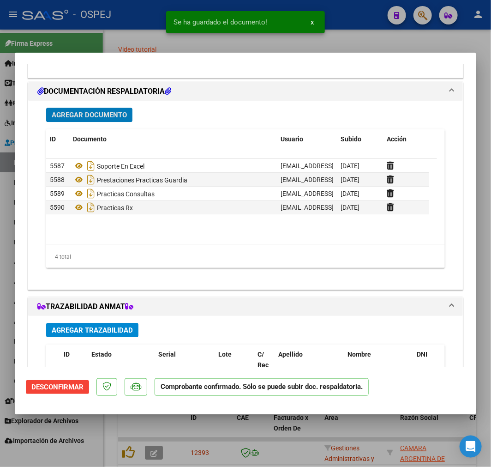
click at [114, 105] on div "Agregar Documento ID Documento Usuario Subido Acción 5587 Soporte En Excel cont…" at bounding box center [245, 191] width 413 height 181
click at [123, 118] on span "Agregar Documento" at bounding box center [89, 115] width 75 height 8
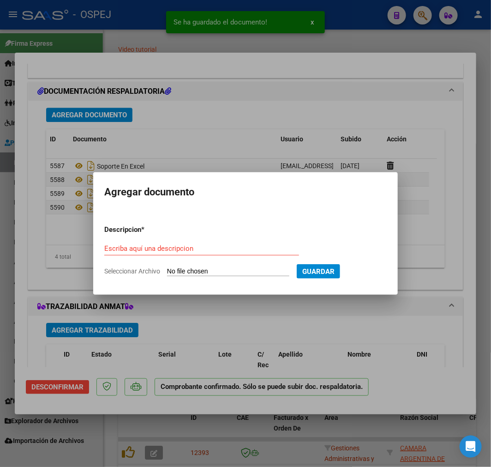
type input "C:\fakepath\GUARDIA (1).pdf"
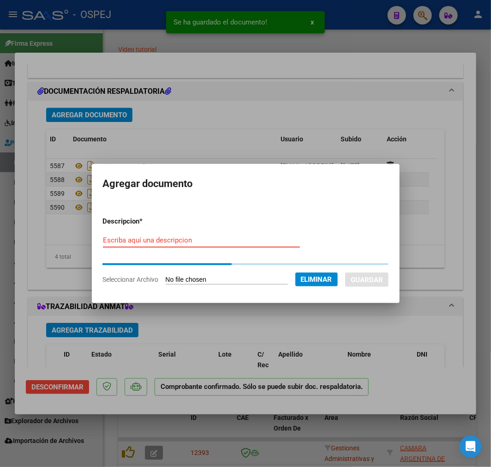
click at [188, 237] on input "Escriba aquí una descripcion" at bounding box center [201, 240] width 197 height 8
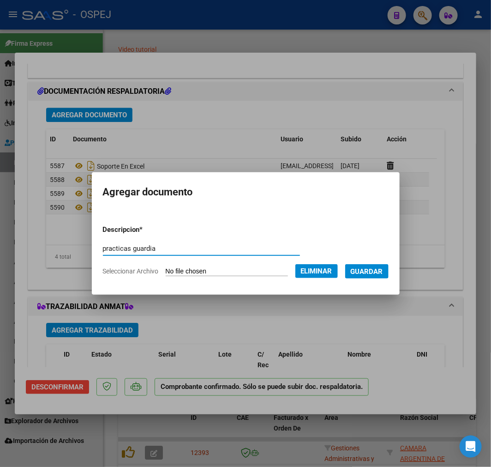
type input "practicas guardia"
click at [379, 270] on span "Guardar" at bounding box center [367, 271] width 32 height 8
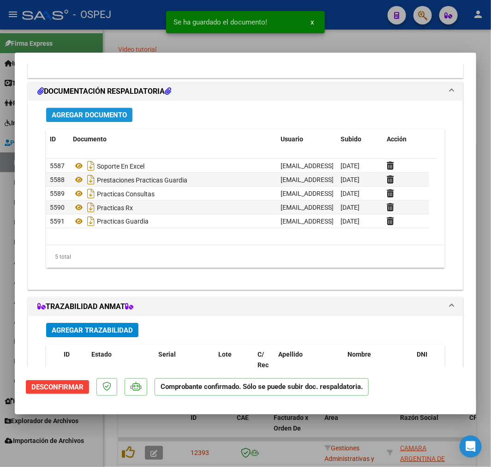
click at [114, 115] on span "Agregar Documento" at bounding box center [89, 115] width 75 height 8
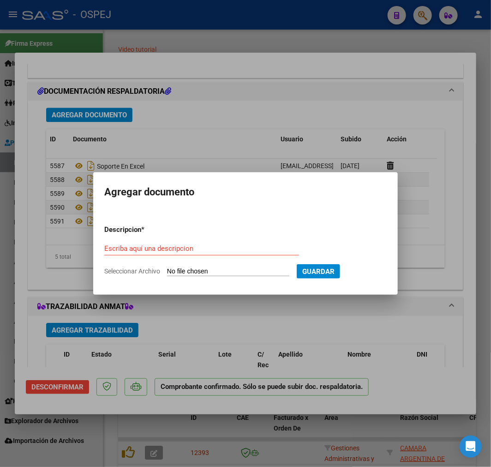
type input "C:\fakepath\PRACT.pdf"
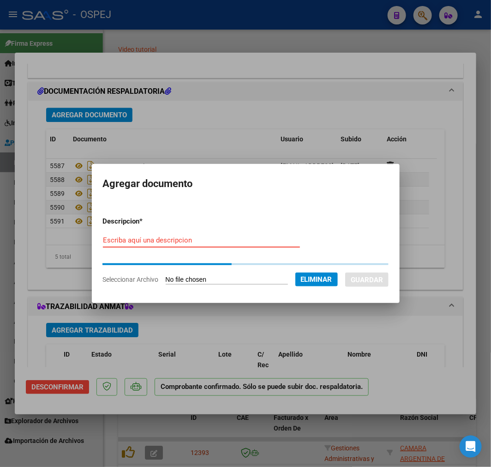
click at [196, 246] on div "Escriba aquí una descripcion" at bounding box center [201, 240] width 197 height 14
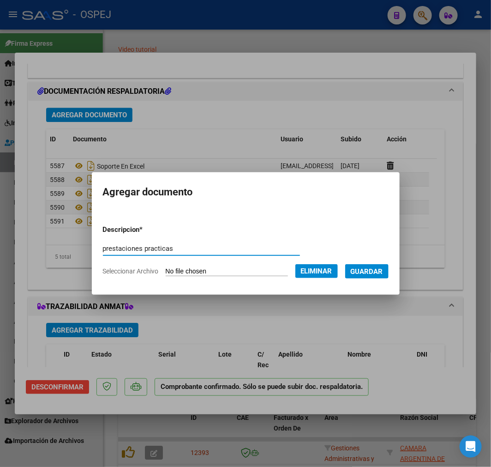
type input "prestaciones practicas"
click at [371, 261] on form "Descripcion * prestaciones practicas Escriba aquí una descripcion Seleccionar A…" at bounding box center [246, 250] width 286 height 66
click at [366, 267] on span "Guardar" at bounding box center [367, 271] width 32 height 8
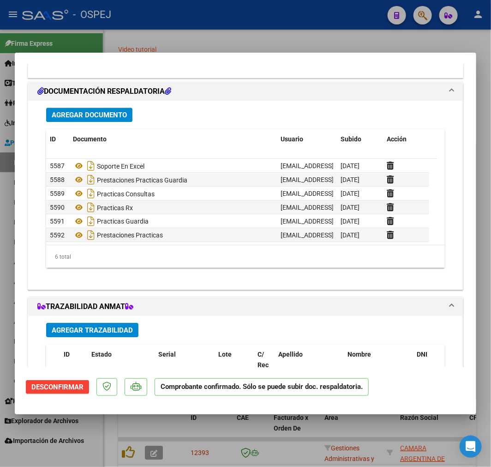
click at [259, 430] on div at bounding box center [245, 233] width 491 height 467
type input "$ 0,00"
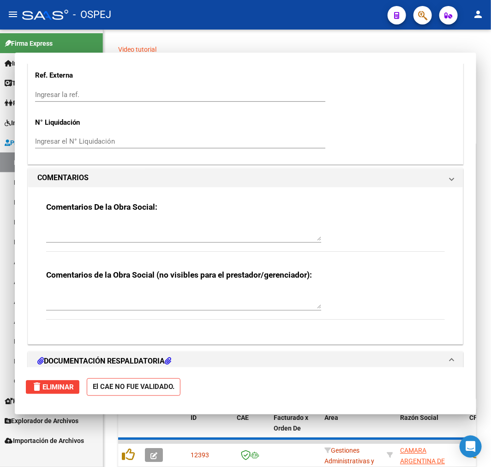
scroll to position [907, 0]
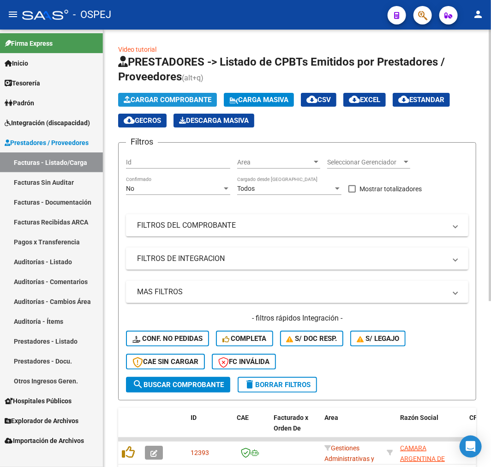
click at [198, 96] on span "Cargar Comprobante" at bounding box center [168, 100] width 88 height 8
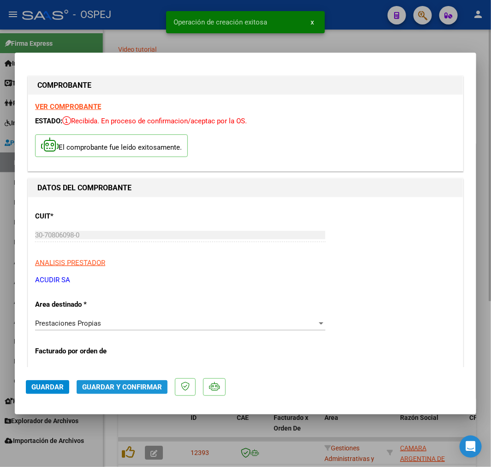
click at [105, 383] on span "Guardar y Confirmar" at bounding box center [122, 387] width 80 height 8
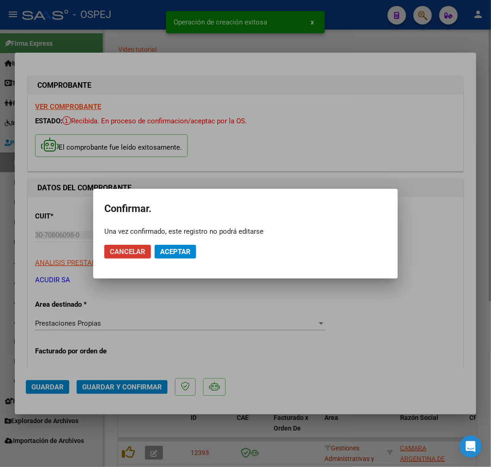
click at [175, 245] on button "Aceptar" at bounding box center [176, 252] width 42 height 14
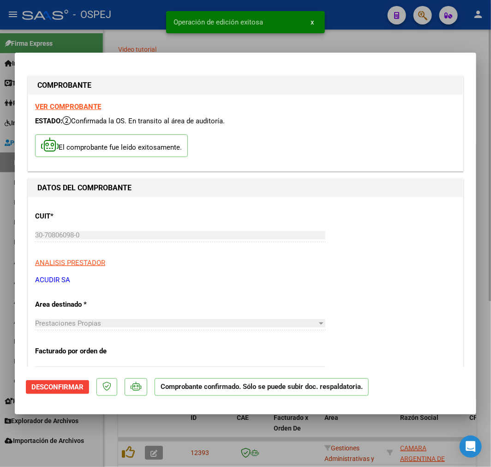
click at [224, 450] on div at bounding box center [245, 233] width 491 height 467
type input "$ 0,00"
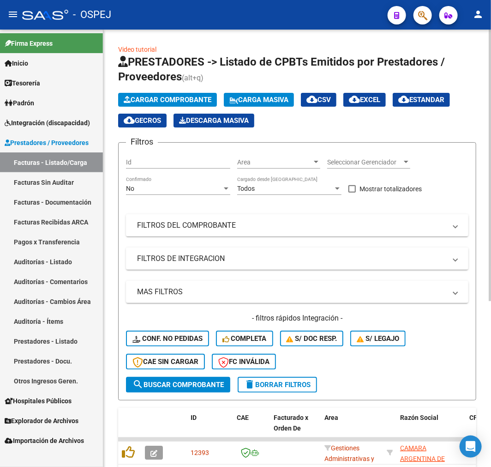
click at [160, 100] on span "Cargar Comprobante" at bounding box center [168, 100] width 88 height 8
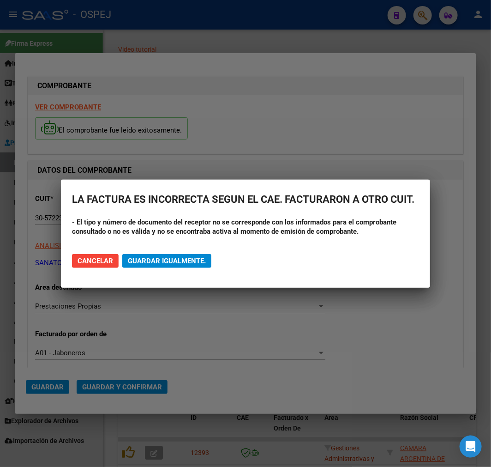
click at [309, 375] on div at bounding box center [245, 233] width 491 height 467
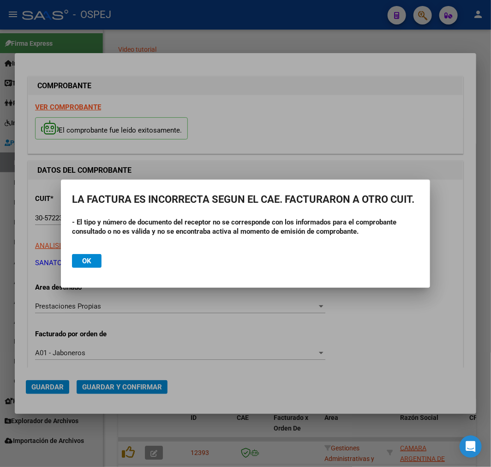
click at [98, 263] on button "Ok" at bounding box center [87, 261] width 30 height 14
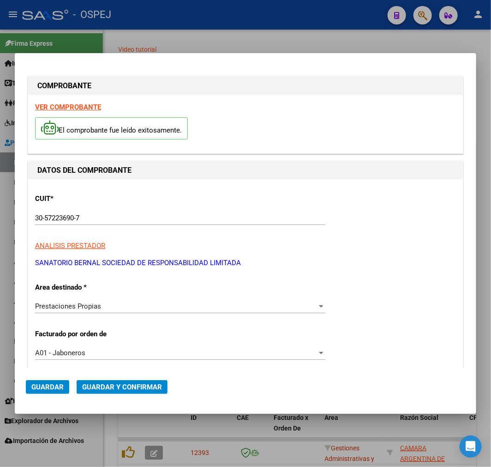
click at [289, 424] on div at bounding box center [245, 233] width 491 height 467
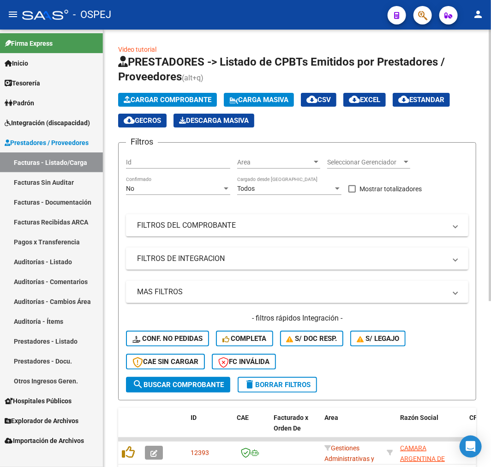
click at [208, 92] on app-list-header "PRESTADORES -> Listado de CPBTs Emitidos por Prestadores / Proveedores (alt+q) …" at bounding box center [297, 227] width 358 height 346
click at [151, 96] on span "Cargar Comprobante" at bounding box center [168, 100] width 88 height 8
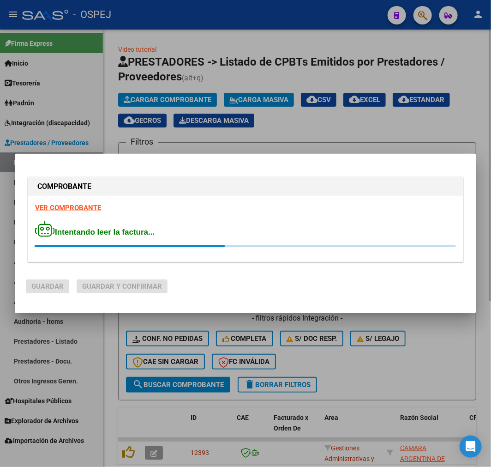
drag, startPoint x: 428, startPoint y: 371, endPoint x: 425, endPoint y: 363, distance: 8.1
click at [425, 373] on div at bounding box center [245, 233] width 491 height 467
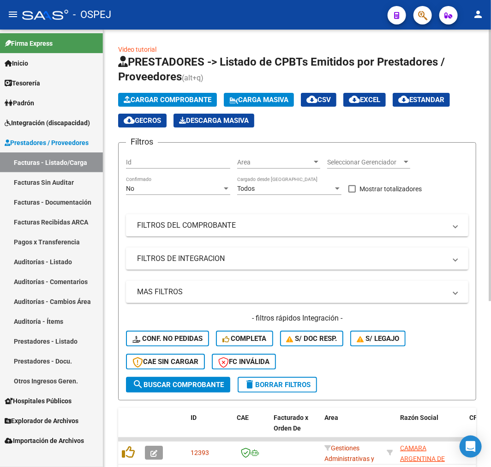
click at [161, 99] on span "Cargar Comprobante" at bounding box center [168, 100] width 88 height 8
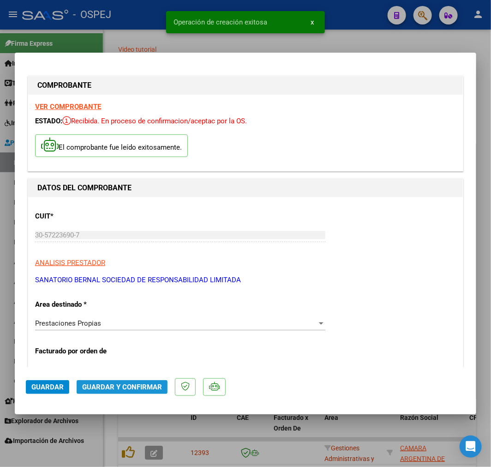
click at [149, 391] on button "Guardar y Confirmar" at bounding box center [122, 387] width 91 height 14
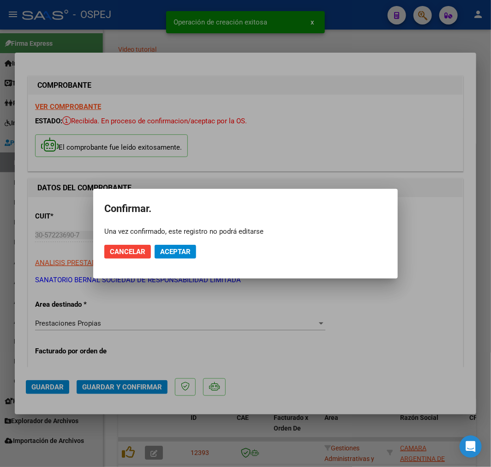
click at [186, 240] on mat-dialog-actions "Cancelar Aceptar" at bounding box center [245, 251] width 283 height 31
click at [182, 255] on button "Aceptar" at bounding box center [176, 252] width 42 height 14
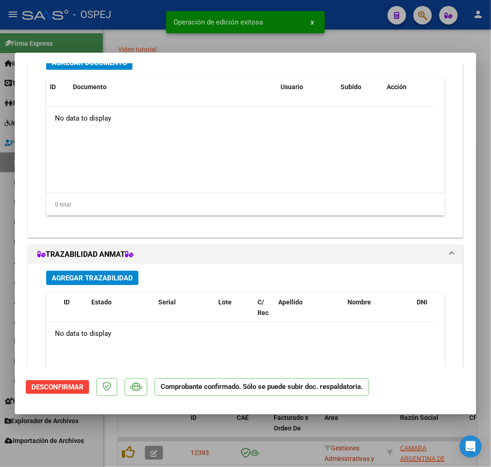
scroll to position [708, 0]
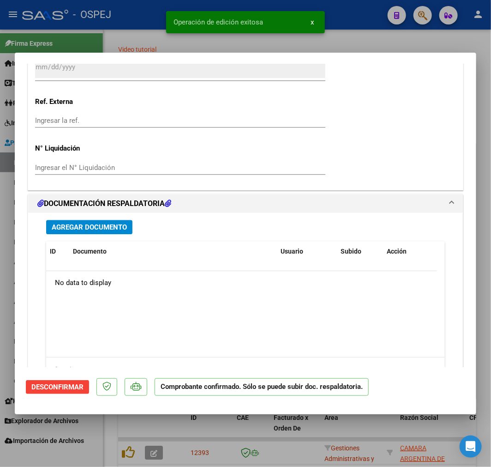
click at [114, 229] on span "Agregar Documento" at bounding box center [89, 227] width 75 height 8
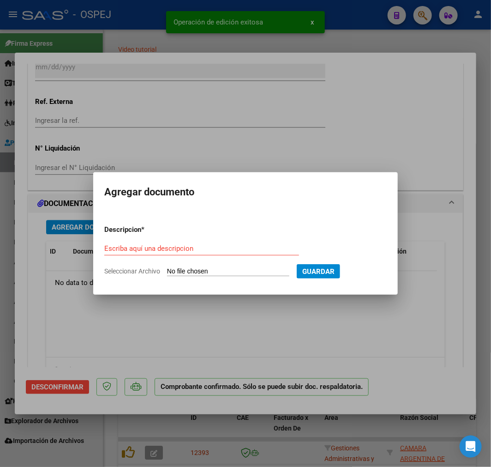
type input "C:\fakepath\FACT 15107.pdf"
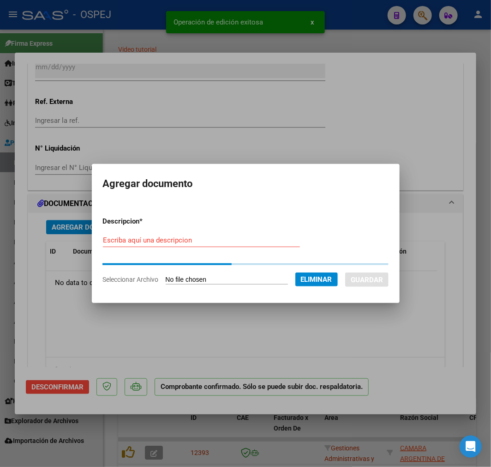
click at [196, 246] on div "Escriba aquí una descripcion" at bounding box center [201, 240] width 197 height 14
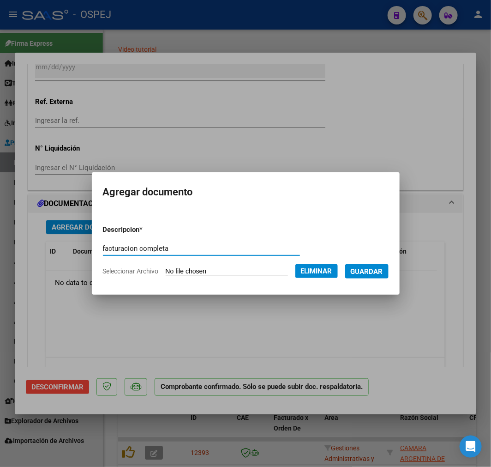
type input "facturacion completa"
click at [368, 267] on span "Guardar" at bounding box center [367, 271] width 32 height 8
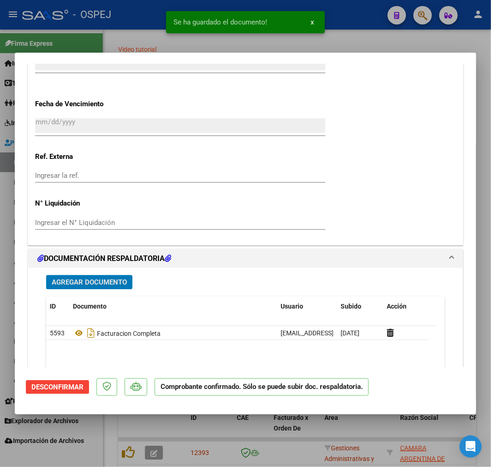
scroll to position [769, 0]
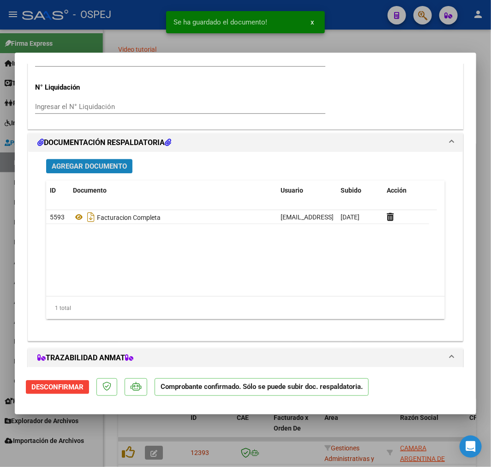
click at [84, 167] on span "Agregar Documento" at bounding box center [89, 166] width 75 height 8
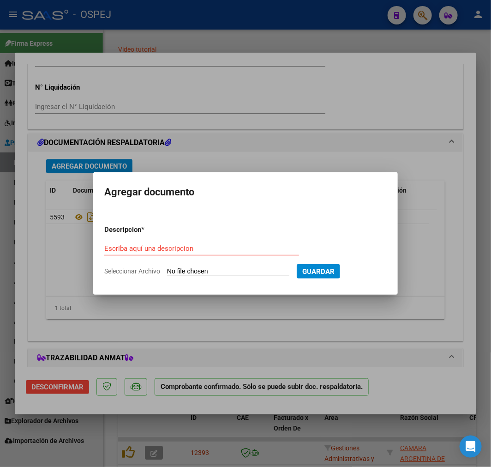
type input "C:\fakepath\prest ambu 09-2025.xls"
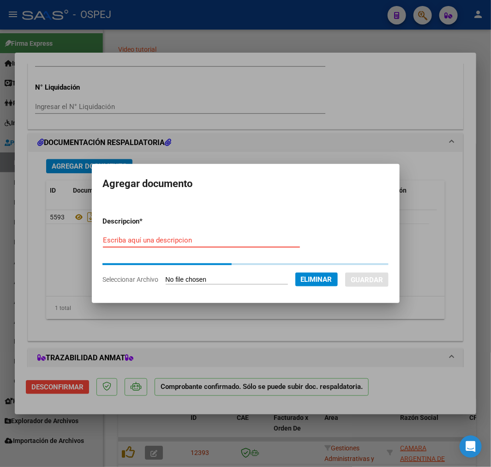
click at [222, 238] on form "Descripcion * Escriba aquí una descripcion Seleccionar Archivo Eliminar Guardar" at bounding box center [246, 250] width 286 height 83
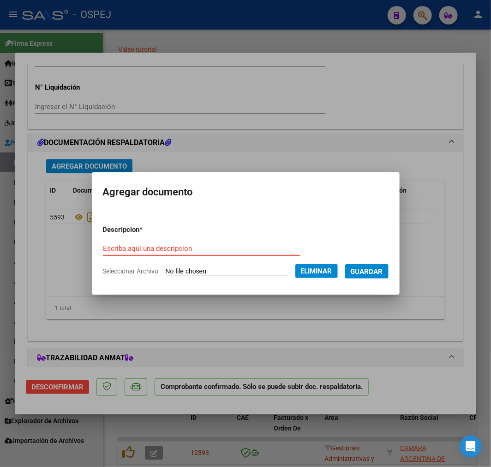
type input "o"
type input "soporte en excel"
click at [383, 267] on span "Guardar" at bounding box center [367, 271] width 32 height 8
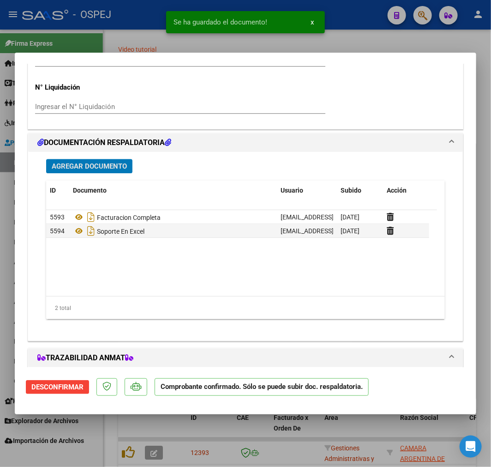
click at [326, 447] on div at bounding box center [245, 233] width 491 height 467
type input "$ 0,00"
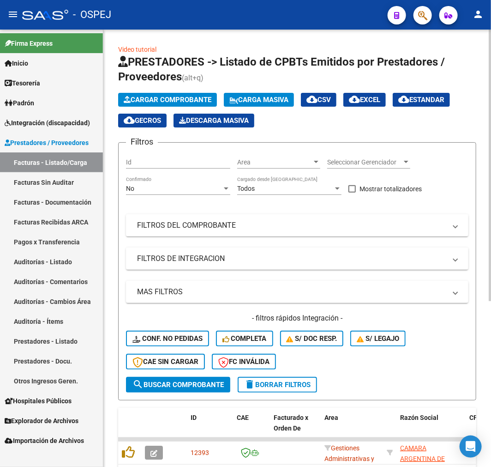
click at [183, 99] on span "Cargar Comprobante" at bounding box center [168, 100] width 88 height 8
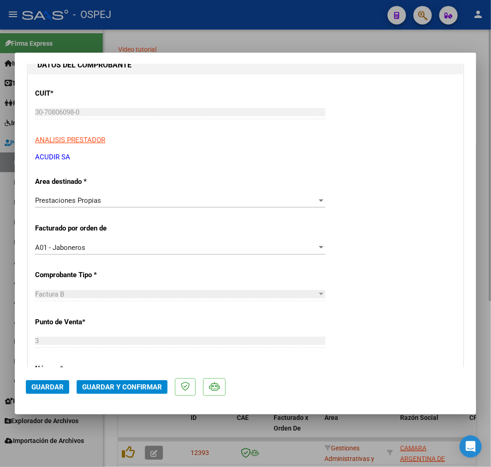
scroll to position [307, 0]
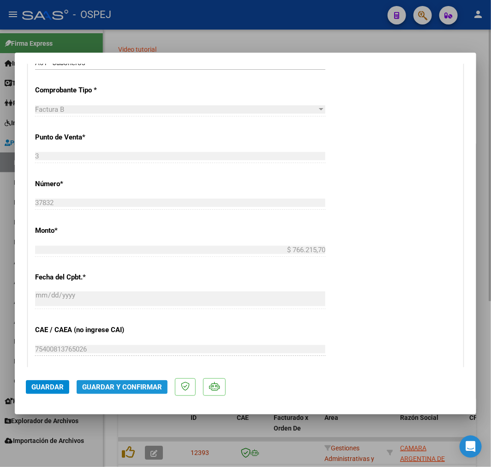
click at [114, 390] on span "Guardar y Confirmar" at bounding box center [122, 387] width 80 height 8
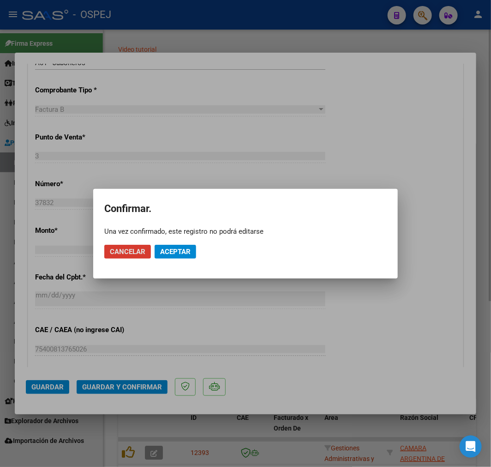
click at [165, 255] on span "Aceptar" at bounding box center [175, 251] width 30 height 8
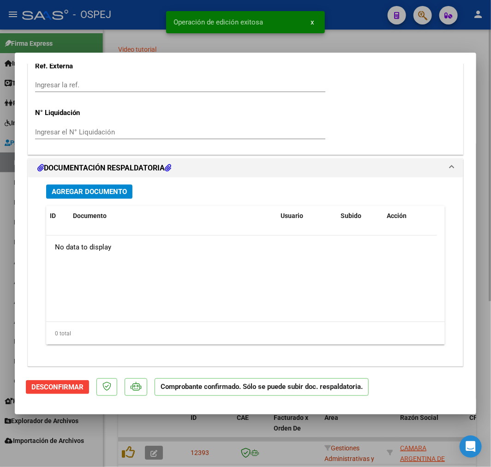
scroll to position [872, 0]
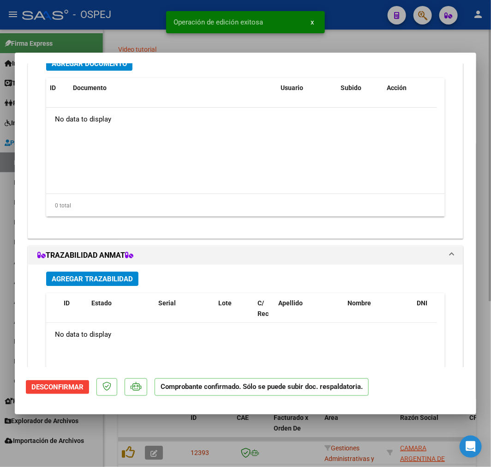
click at [121, 72] on div "Agregar Documento ID Documento Usuario Subido Acción No data to display 0 total…" at bounding box center [245, 139] width 413 height 181
click at [121, 67] on button "Agregar Documento" at bounding box center [89, 63] width 86 height 14
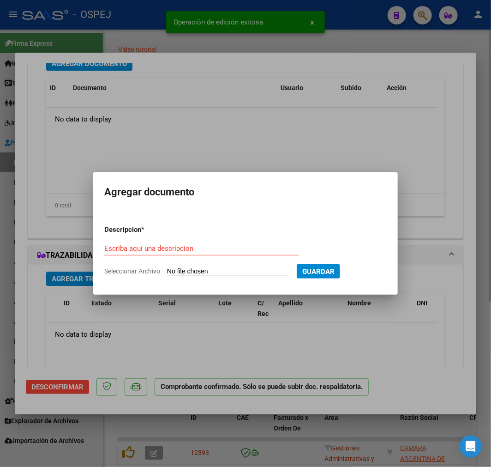
type input "C:\fakepath\Traslados 25.09.25.pdf"
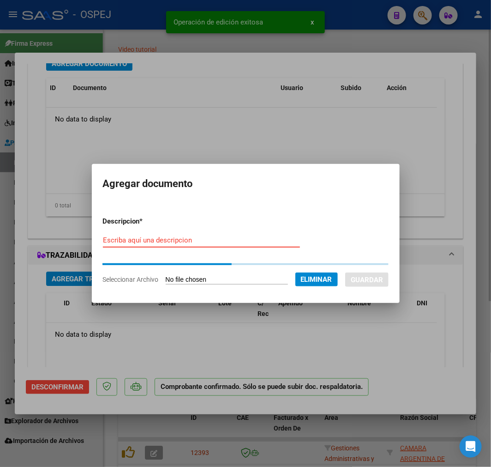
click at [203, 236] on input "Escriba aquí una descripcion" at bounding box center [201, 240] width 197 height 8
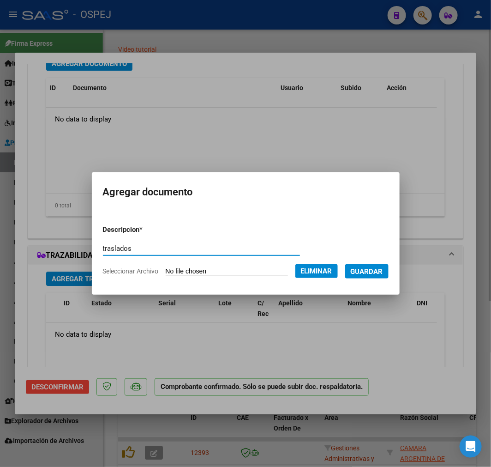
type input "traslados"
click at [399, 276] on mat-dialog-content "Descripcion * traslados Escriba aquí una descripcion Seleccionar Archivo Elimin…" at bounding box center [246, 246] width 308 height 73
click at [389, 272] on button "Guardar" at bounding box center [366, 271] width 43 height 14
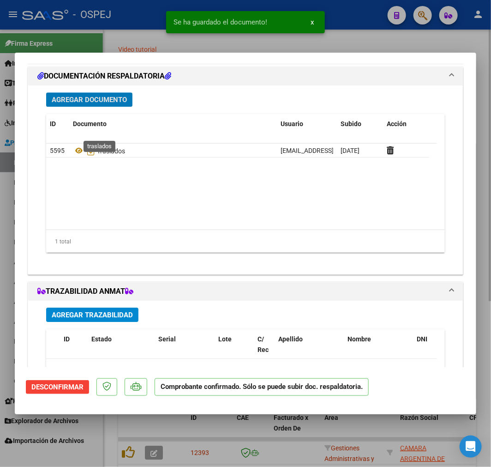
scroll to position [813, 0]
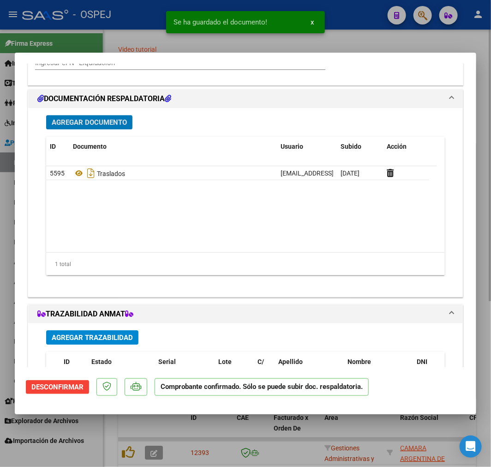
click at [112, 119] on span "Agregar Documento" at bounding box center [89, 122] width 75 height 8
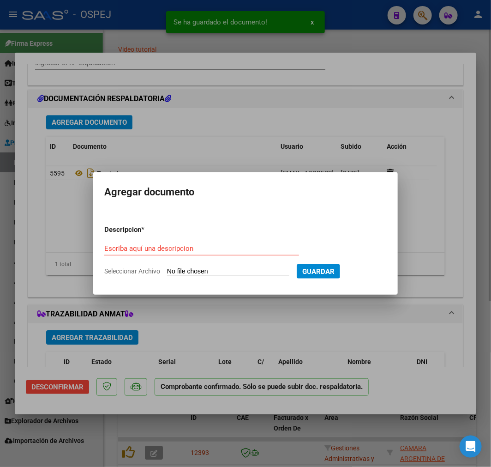
type input "C:\fakepath\B3-37832.xlsx"
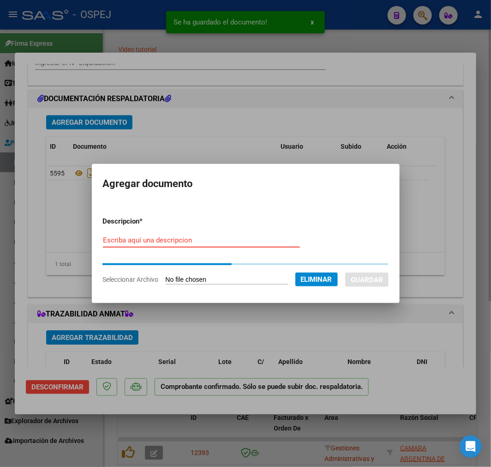
click at [180, 231] on form "Descripcion * Escriba aquí una descripcion Seleccionar Archivo Eliminar Guardar" at bounding box center [246, 250] width 286 height 83
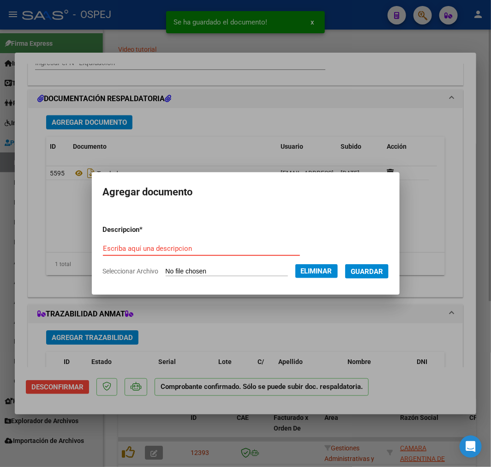
click at [169, 250] on input "Escriba aquí una descripcion" at bounding box center [201, 248] width 197 height 8
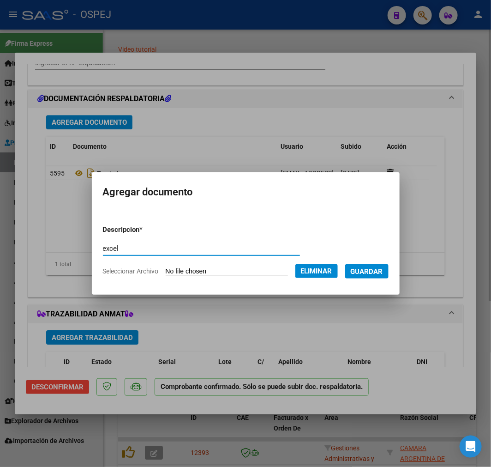
type input "excel"
click at [379, 265] on button "Guardar" at bounding box center [366, 271] width 43 height 14
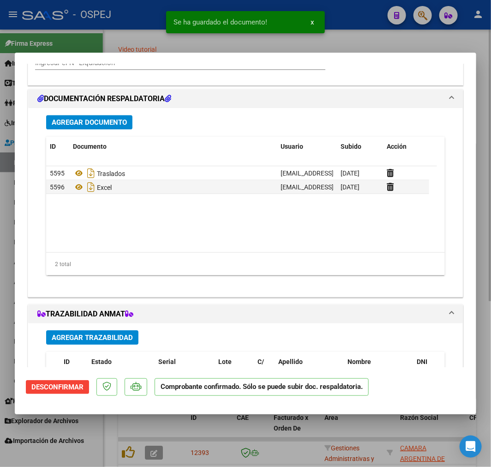
click at [343, 432] on div at bounding box center [245, 233] width 491 height 467
type input "$ 0,00"
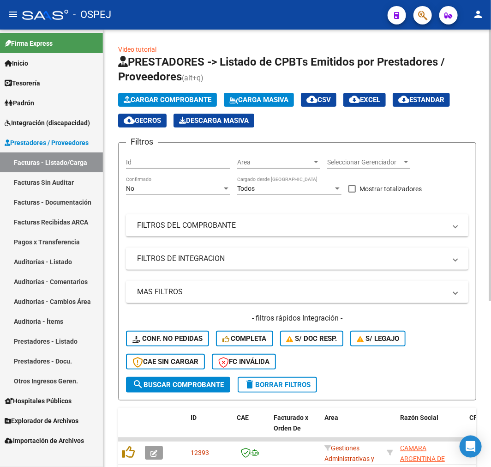
click at [192, 192] on div "No" at bounding box center [174, 189] width 96 height 8
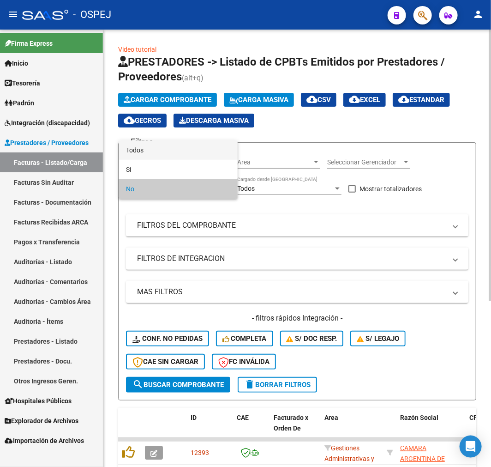
click at [181, 158] on span "Todos" at bounding box center [178, 149] width 104 height 19
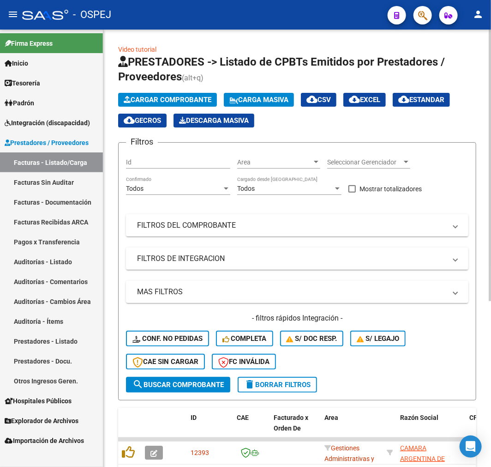
click at [164, 297] on mat-panel-title "MAS FILTROS" at bounding box center [291, 292] width 309 height 10
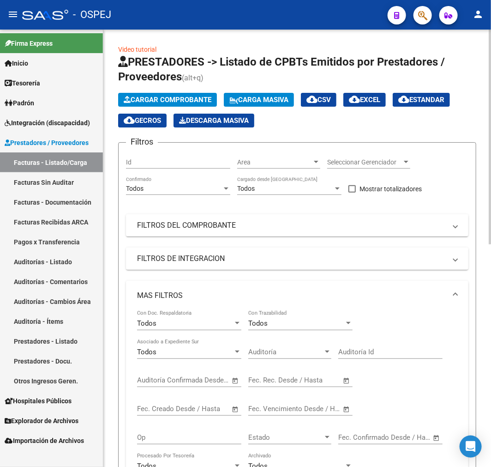
click at [241, 258] on mat-panel-title "FILTROS DE INTEGRACION" at bounding box center [291, 258] width 309 height 10
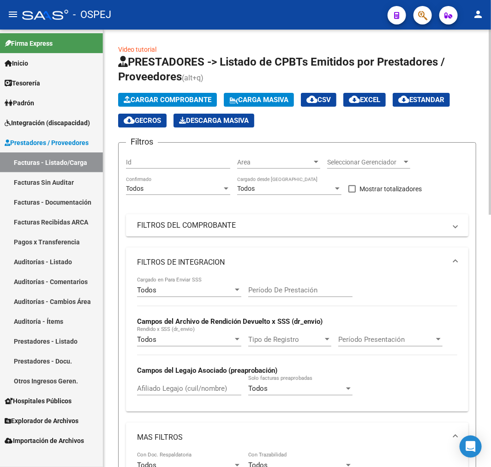
click at [238, 231] on mat-expansion-panel-header "FILTROS DEL COMPROBANTE" at bounding box center [297, 225] width 343 height 22
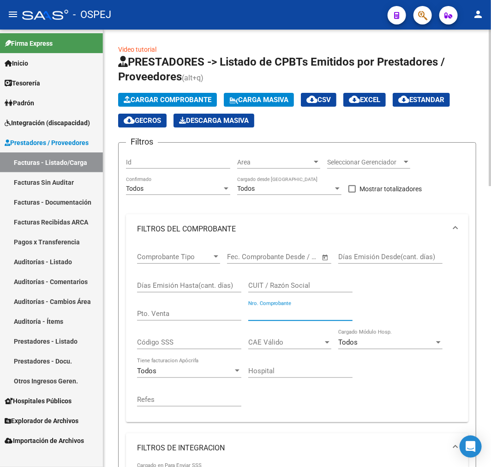
click at [285, 311] on input "Nro. Comprobante" at bounding box center [300, 313] width 104 height 8
type input "13827"
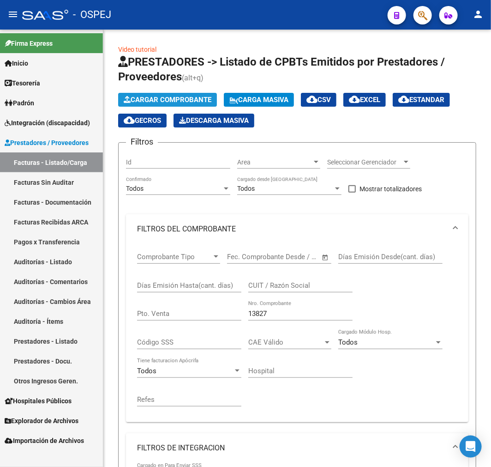
click at [156, 107] on button "Cargar Comprobante" at bounding box center [167, 100] width 99 height 14
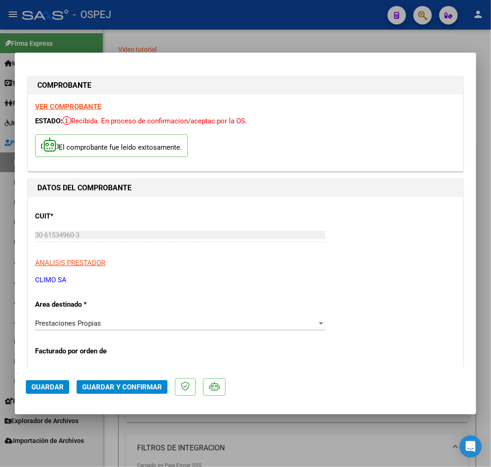
click at [133, 383] on span "Guardar y Confirmar" at bounding box center [122, 387] width 80 height 8
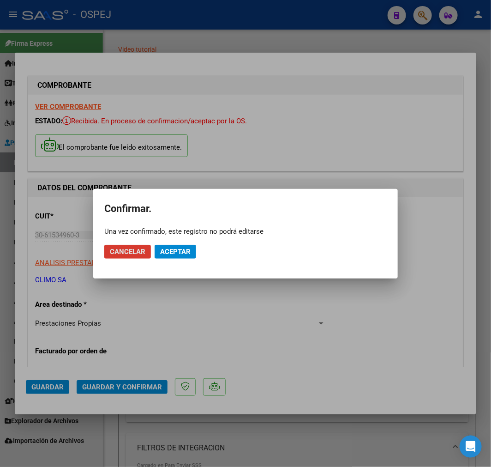
click at [172, 253] on span "Aceptar" at bounding box center [175, 251] width 30 height 8
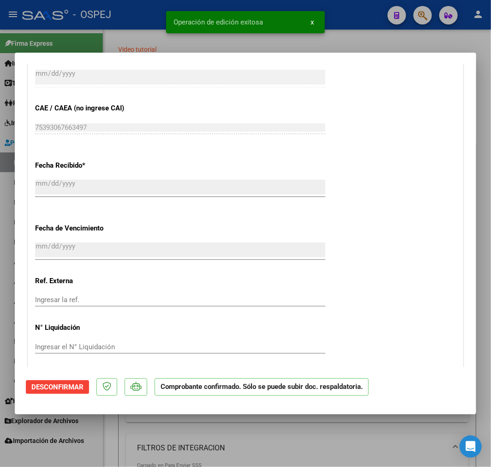
scroll to position [667, 0]
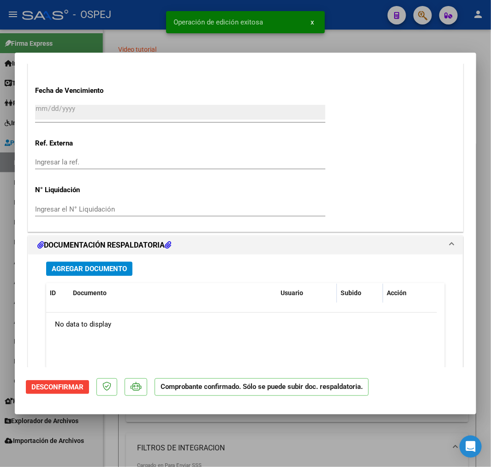
click at [73, 268] on span "Agregar Documento" at bounding box center [89, 269] width 75 height 8
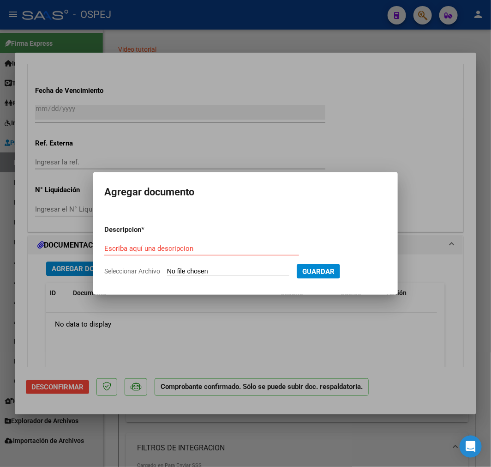
type input "C:\fakepath\liquidacion_I_B010100013827.xlsx"
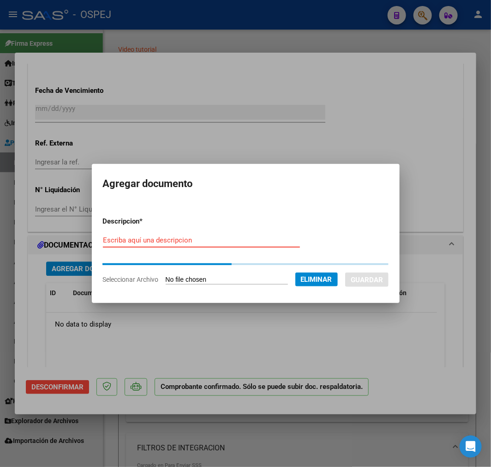
click at [189, 234] on div "Escriba aquí una descripcion" at bounding box center [201, 240] width 197 height 14
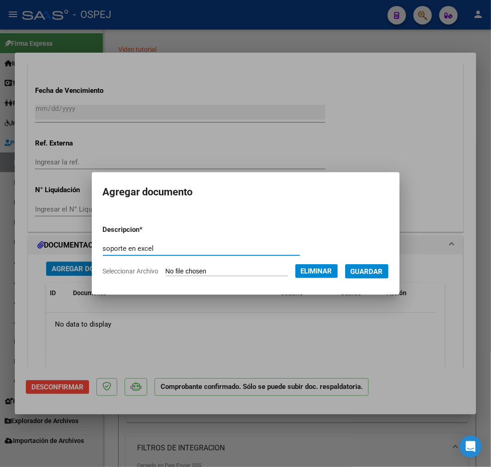
type input "soporte en excel"
click at [368, 268] on span "Guardar" at bounding box center [367, 271] width 32 height 8
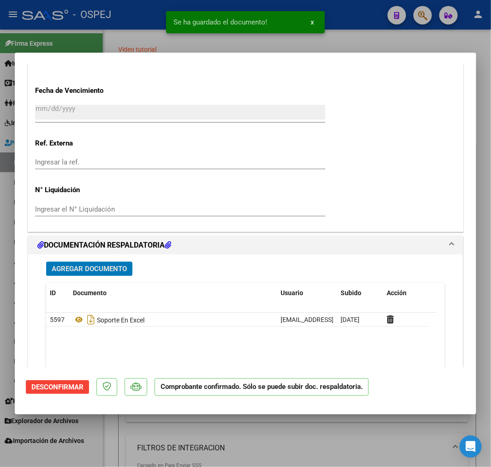
click at [102, 279] on div "Agregar Documento ID Documento Usuario Subido Acción 5597 Soporte En Excel cont…" at bounding box center [245, 344] width 413 height 181
click at [103, 268] on span "Agregar Documento" at bounding box center [89, 269] width 75 height 8
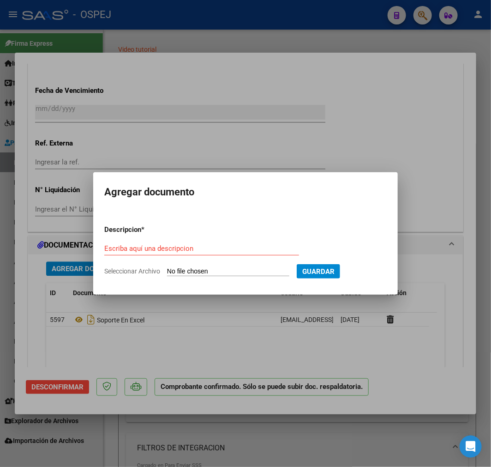
type input "C:\fakepath\cubilla fortunato 587241.pdf"
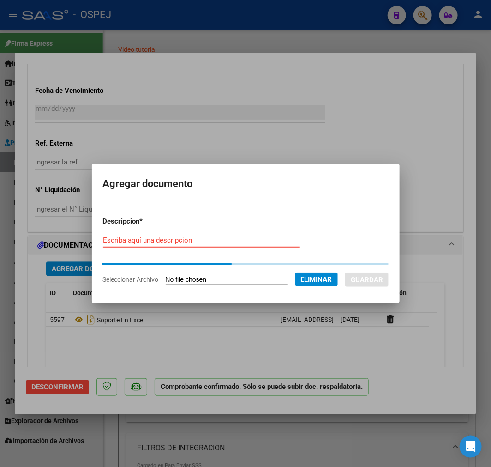
click at [187, 243] on input "Escriba aquí una descripcion" at bounding box center [201, 240] width 197 height 8
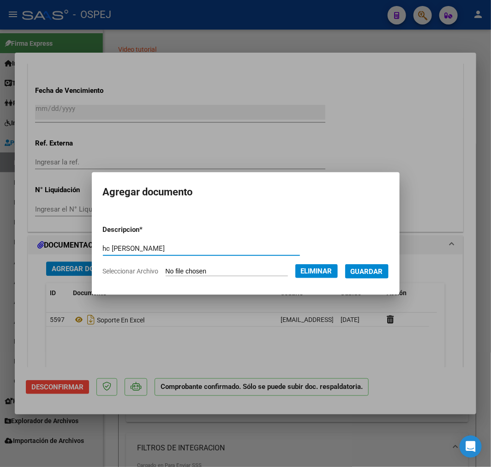
type input "hc cubilla"
click at [383, 280] on form "Descripcion * hc cubilla Escriba aquí una descripcion Seleccionar Archivo Elimi…" at bounding box center [246, 250] width 286 height 66
click at [383, 278] on button "Guardar" at bounding box center [366, 271] width 43 height 14
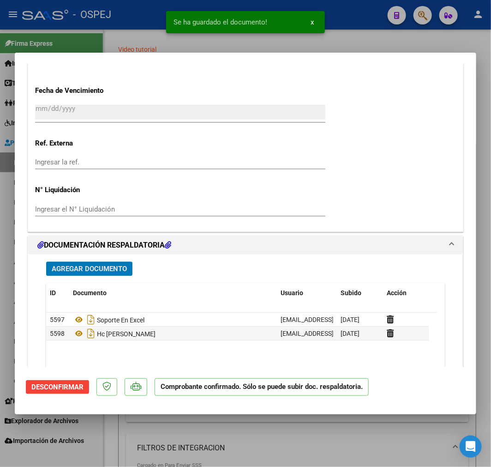
click at [119, 265] on span "Agregar Documento" at bounding box center [89, 269] width 75 height 8
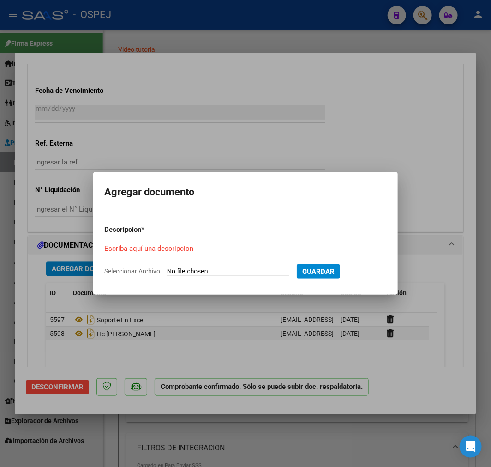
type input "C:\fakepath\resumen de internados factura 13827.pdf"
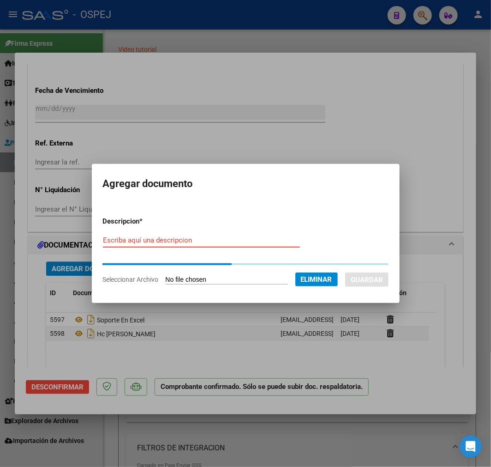
click at [217, 243] on div "Escriba aquí una descripcion" at bounding box center [201, 240] width 197 height 14
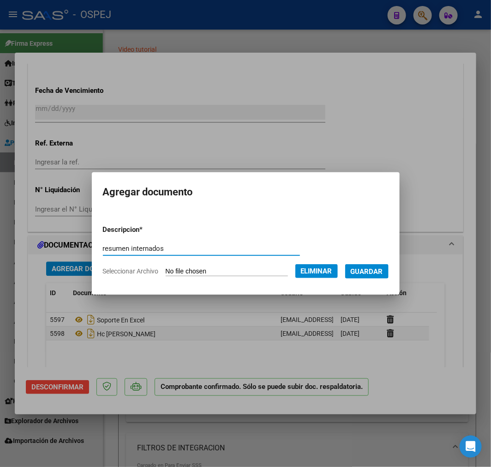
type input "resumen internados"
click at [383, 270] on span "Guardar" at bounding box center [367, 271] width 32 height 8
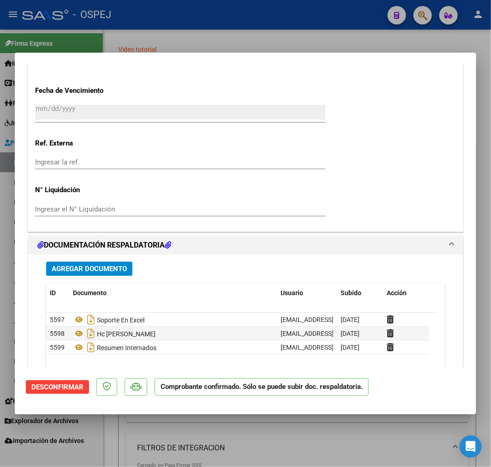
click at [301, 448] on div at bounding box center [245, 233] width 491 height 467
type input "$ 0,00"
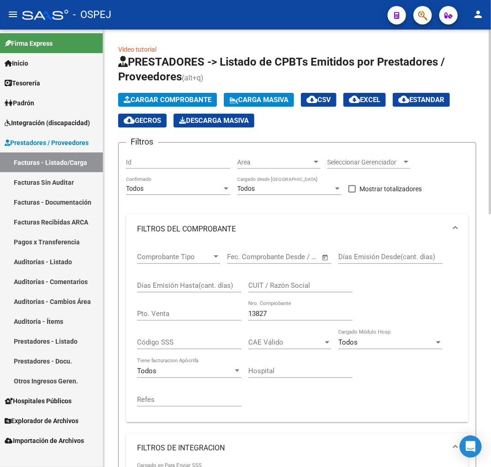
click at [193, 102] on span "Cargar Comprobante" at bounding box center [168, 100] width 88 height 8
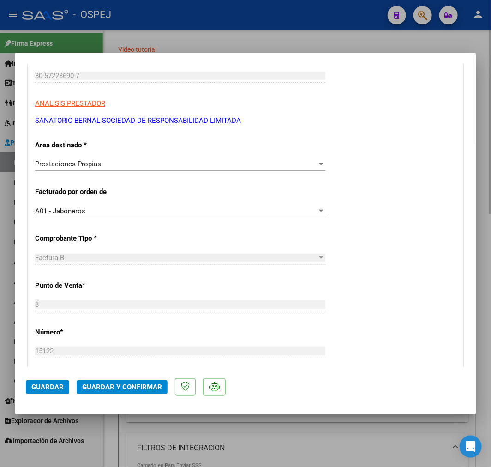
scroll to position [359, 0]
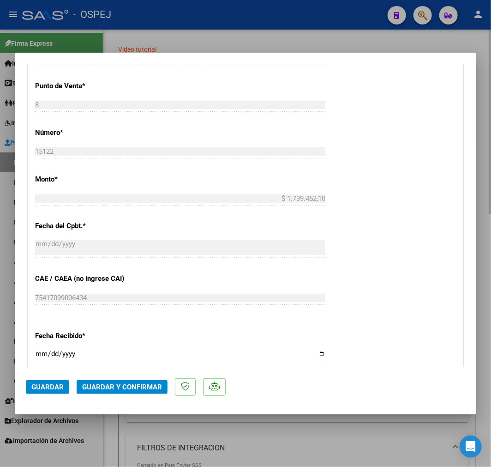
click at [148, 388] on span "Guardar y Confirmar" at bounding box center [122, 387] width 80 height 8
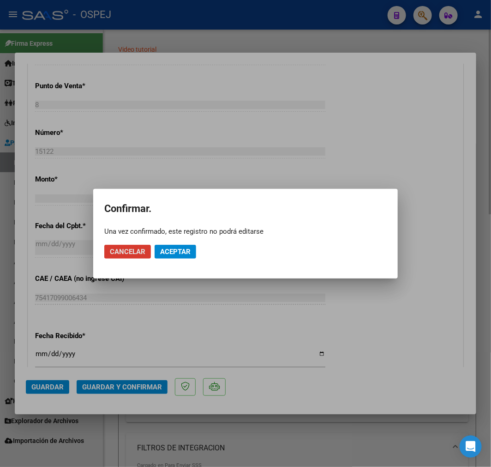
click at [187, 247] on span "Aceptar" at bounding box center [175, 251] width 30 height 8
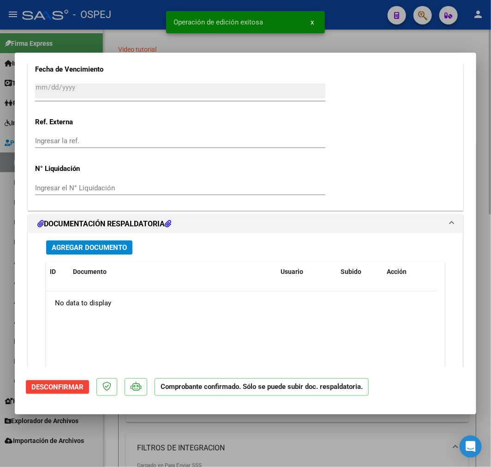
scroll to position [769, 0]
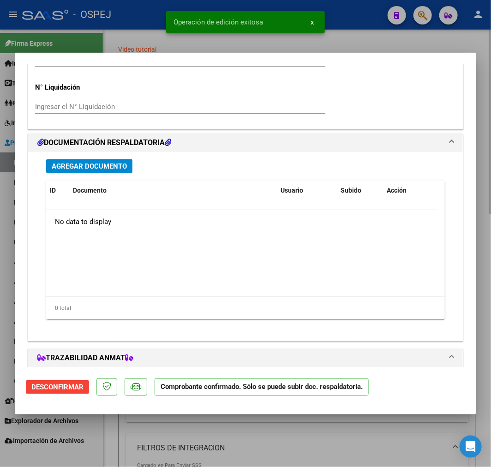
click at [74, 159] on button "Agregar Documento" at bounding box center [89, 166] width 86 height 14
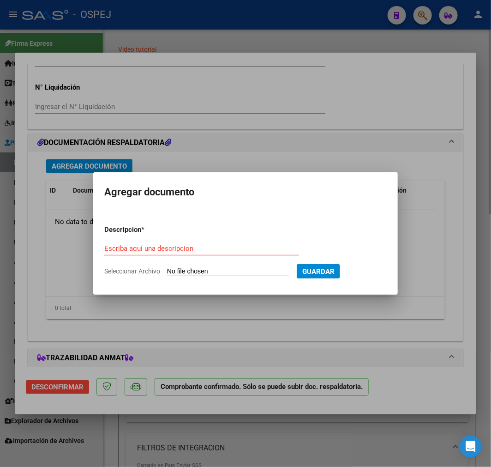
type input "C:\fakepath\FERNANDEZ CANDELA (1).pdf"
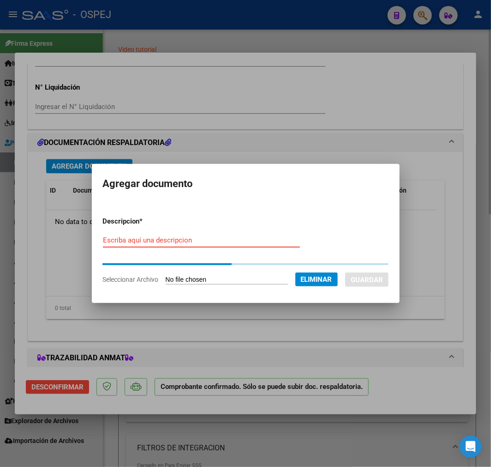
click at [183, 240] on input "Escriba aquí una descripcion" at bounding box center [201, 240] width 197 height 8
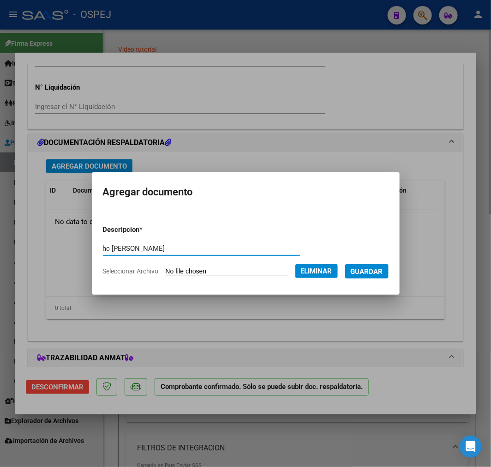
type input "hc fernandez"
click at [389, 274] on button "Guardar" at bounding box center [366, 271] width 43 height 14
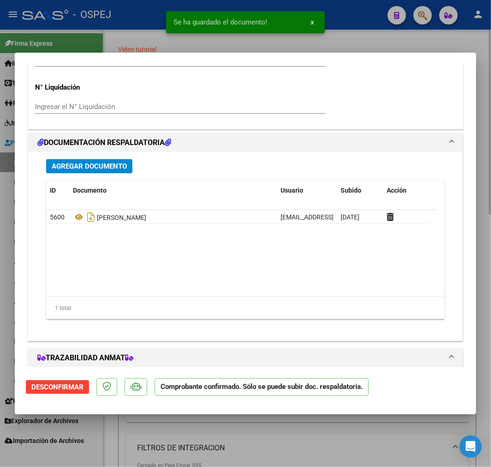
click at [94, 165] on span "Agregar Documento" at bounding box center [89, 166] width 75 height 8
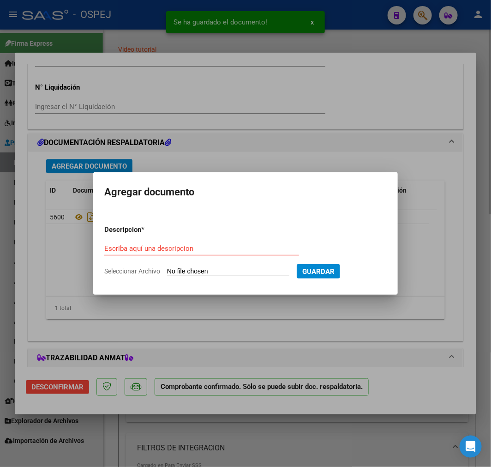
type input "C:\fakepath\PROFORMA FC. B-15122.pdf"
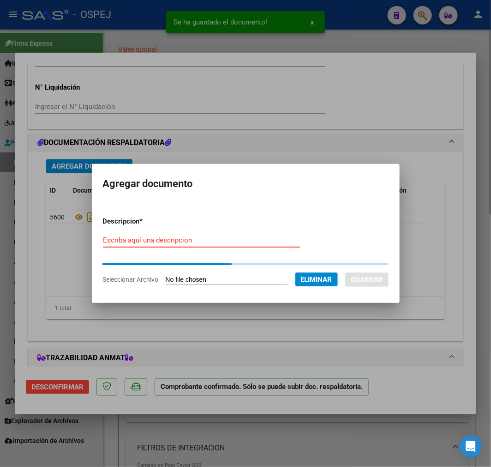
click at [205, 237] on input "Escriba aquí una descripcion" at bounding box center [201, 240] width 197 height 8
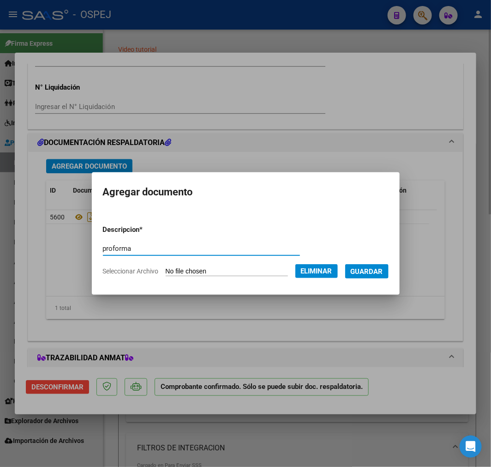
type input "proforma"
click at [383, 271] on span "Guardar" at bounding box center [367, 271] width 32 height 8
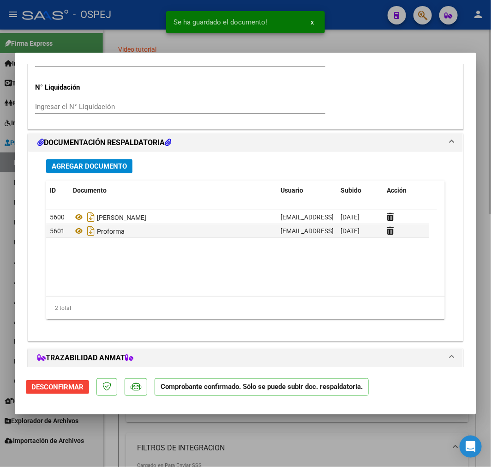
click at [100, 162] on span "Agregar Documento" at bounding box center [89, 166] width 75 height 8
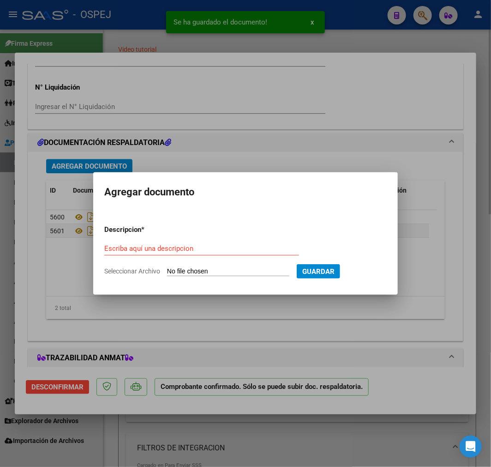
type input "C:\fakepath\SOPORTE FC. B -15122.xls"
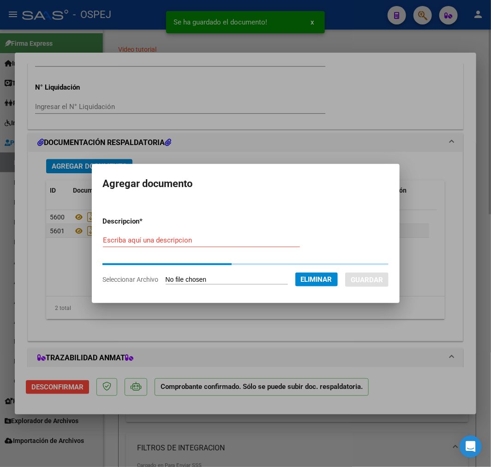
click at [181, 232] on form "Descripcion * Escriba aquí una descripcion Seleccionar Archivo Eliminar Guardar" at bounding box center [246, 250] width 286 height 83
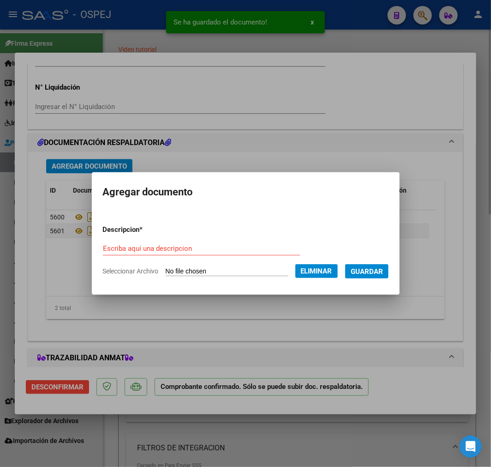
click at [168, 238] on form "Descripcion * Escriba aquí una descripcion Seleccionar Archivo Eliminar Guardar" at bounding box center [246, 250] width 286 height 66
click at [157, 247] on input "Escriba aquí una descripcion" at bounding box center [201, 248] width 197 height 8
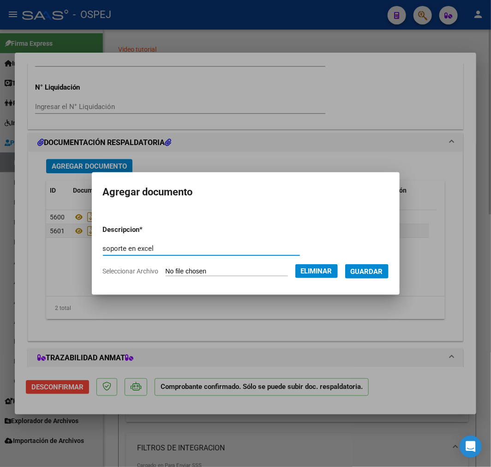
type input "soporte en excel"
click at [383, 270] on span "Guardar" at bounding box center [367, 271] width 32 height 8
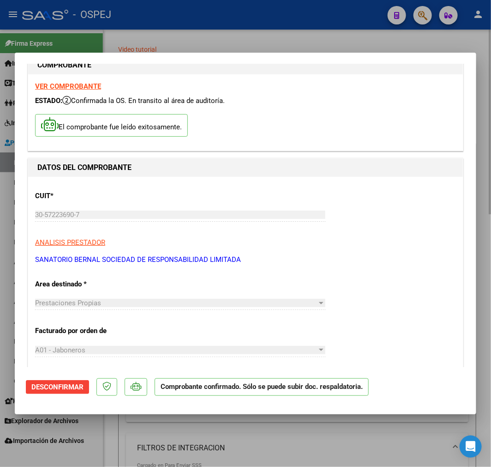
scroll to position [0, 0]
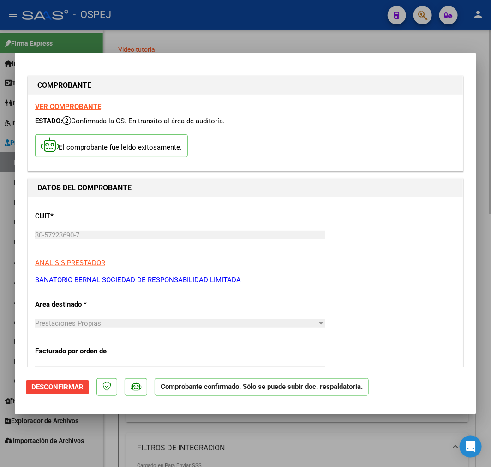
drag, startPoint x: 75, startPoint y: 91, endPoint x: 75, endPoint y: 102, distance: 11.1
click at [75, 91] on div "COMPROBANTE" at bounding box center [245, 85] width 435 height 18
click at [75, 107] on strong "VER COMPROBANTE" at bounding box center [68, 106] width 66 height 8
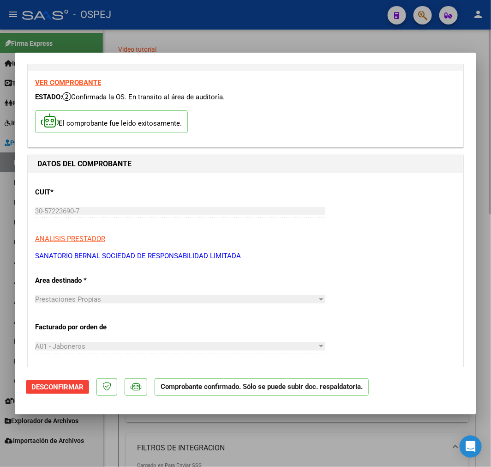
scroll to position [51, 0]
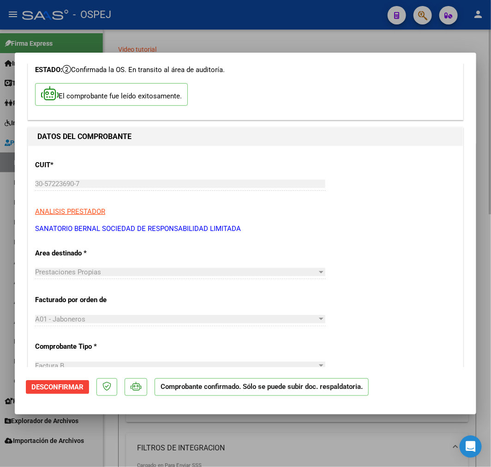
click at [238, 443] on div at bounding box center [245, 233] width 491 height 467
type input "$ 0,00"
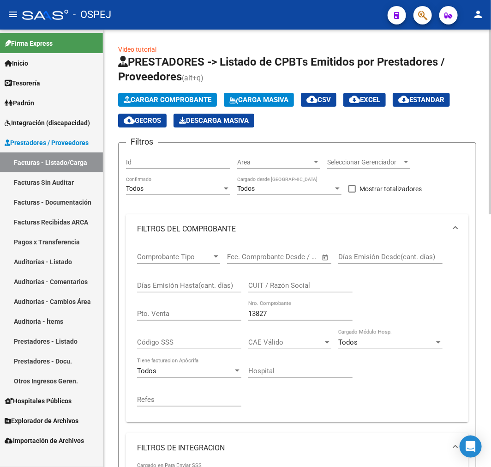
click at [75, 234] on link "Pagos x Transferencia" at bounding box center [51, 242] width 103 height 20
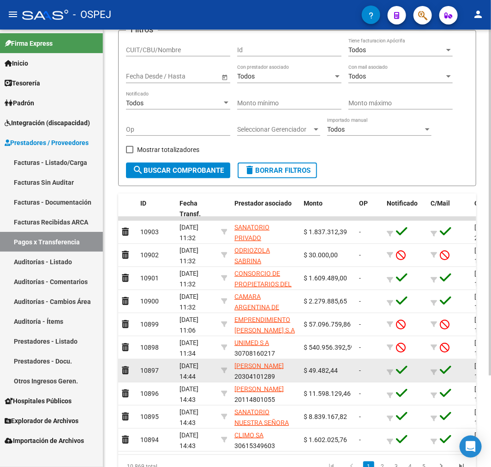
scroll to position [115, 0]
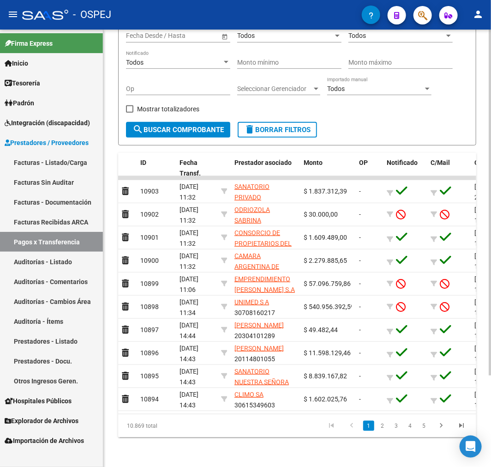
click at [274, 420] on datatable-pager "1 2 3 4 5" at bounding box center [332, 426] width 279 height 16
click at [187, 430] on div "10.869 total" at bounding box center [153, 425] width 70 height 23
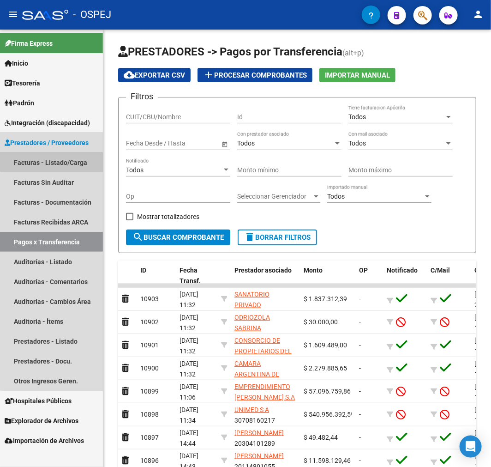
click at [54, 159] on link "Facturas - Listado/Carga" at bounding box center [51, 162] width 103 height 20
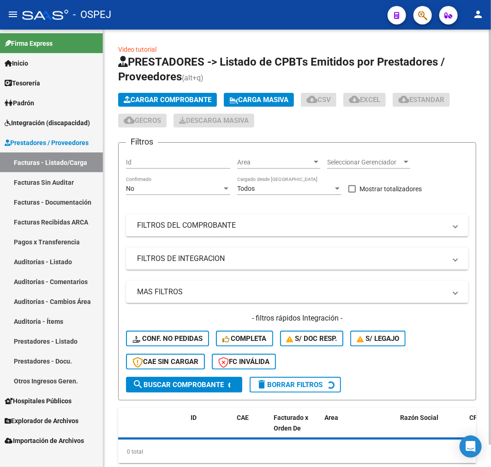
click at [162, 103] on span "Cargar Comprobante" at bounding box center [168, 100] width 88 height 8
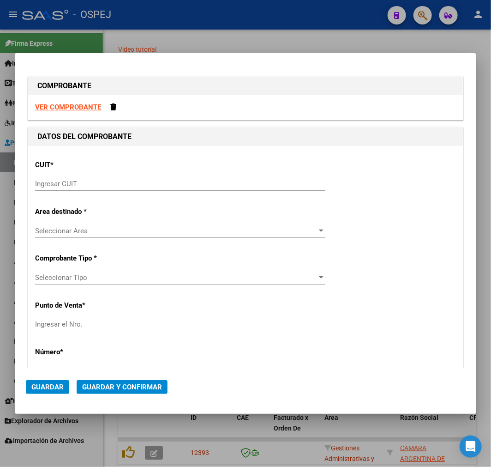
click at [104, 185] on div "Ingresar CUIT" at bounding box center [180, 184] width 290 height 14
click at [105, 183] on input "Ingresar CUIT" at bounding box center [180, 184] width 290 height 8
paste input "30-71598414-4"
type input "30-71598414-4"
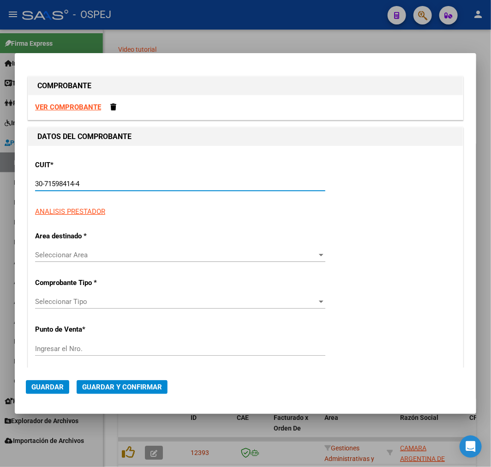
type input "2"
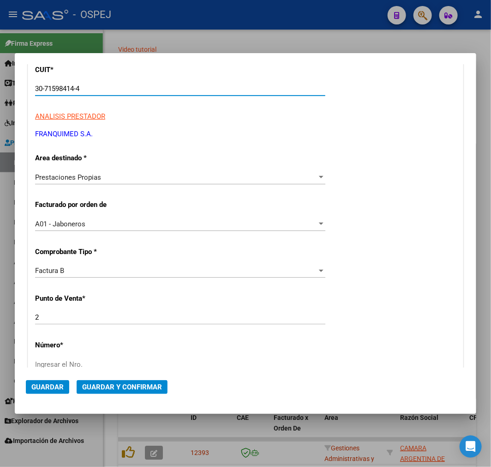
type input "30-71598414-4"
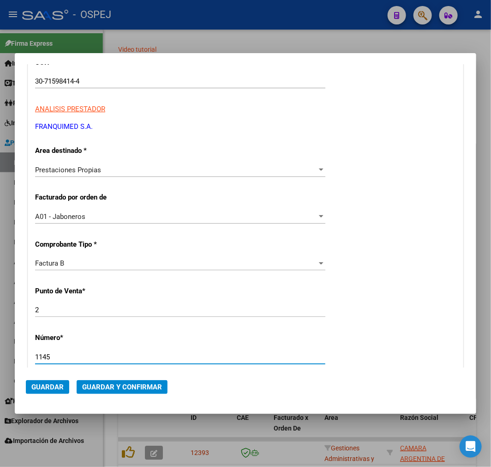
type input "1145"
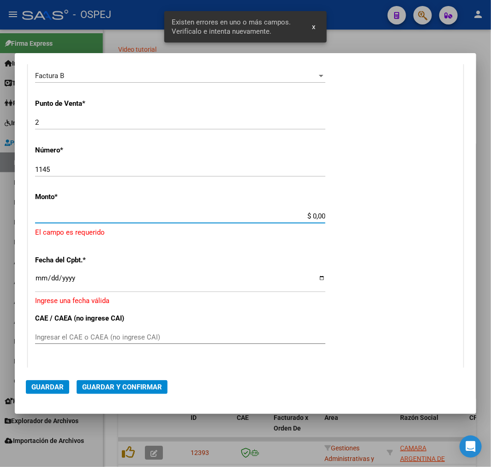
scroll to position [285, 0]
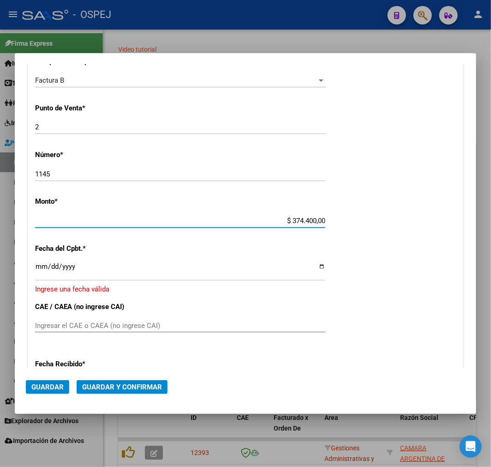
type input "$ 3.744.000,00"
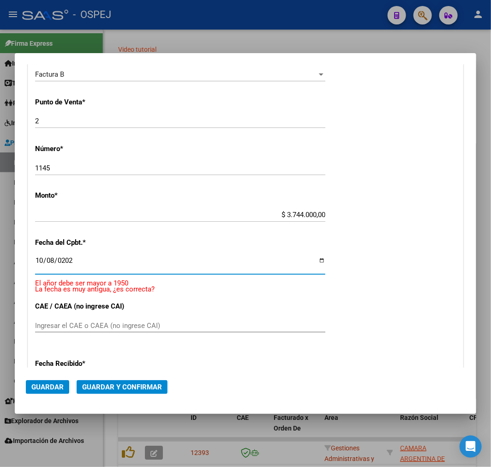
type input "2025-10-08"
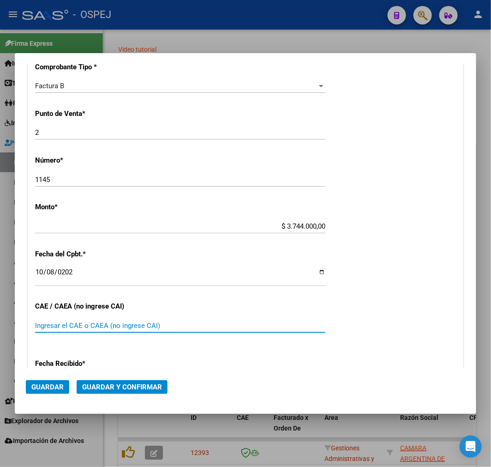
click at [232, 326] on input "Ingresar el CAE o CAEA (no ingrese CAI)" at bounding box center [180, 325] width 290 height 8
paste input "75414120893760"
type input "75414120893760"
click at [146, 386] on span "Guardar y Confirmar" at bounding box center [122, 387] width 80 height 8
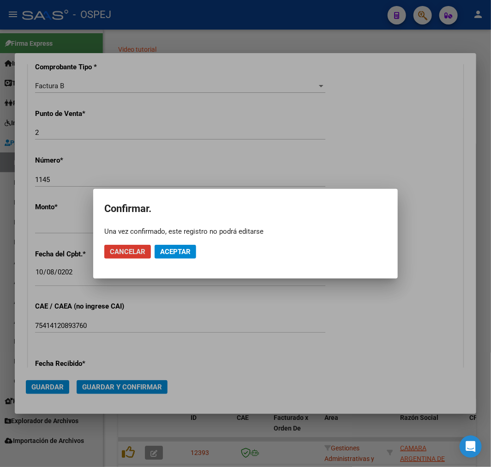
click at [162, 264] on mat-dialog-actions "Cancelar Aceptar" at bounding box center [245, 251] width 283 height 31
click at [173, 249] on span "Aceptar" at bounding box center [175, 251] width 30 height 8
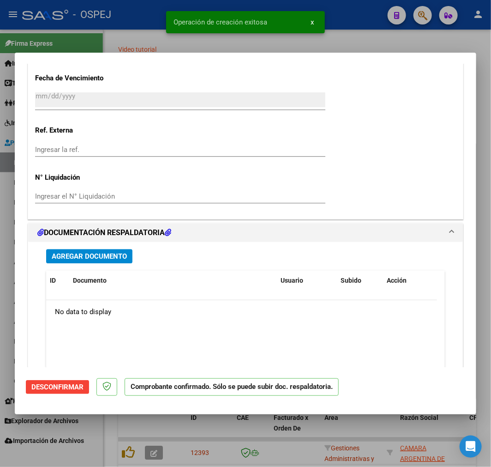
scroll to position [769, 0]
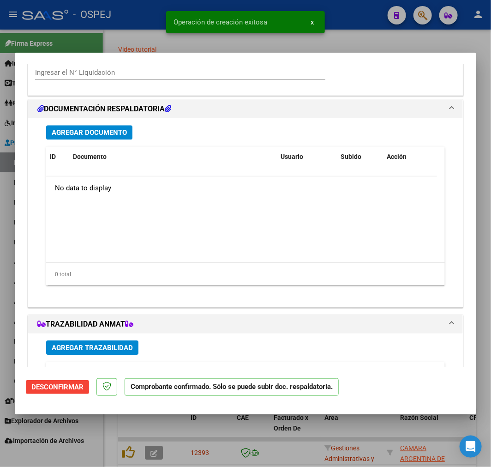
click at [109, 132] on span "Agregar Documento" at bounding box center [89, 132] width 75 height 8
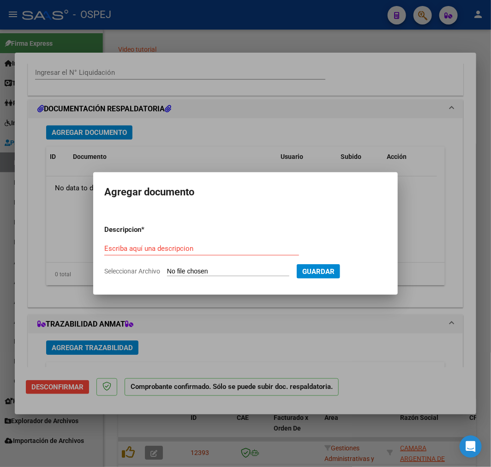
type input "C:\fakepath\Planillas (2).pdf"
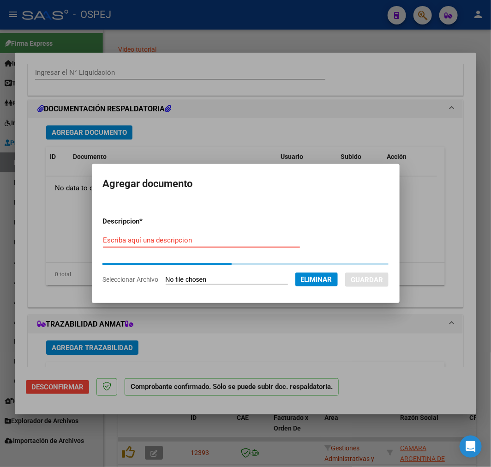
click at [236, 247] on div "Escriba aquí una descripcion" at bounding box center [201, 244] width 197 height 23
click at [230, 238] on form "Descripcion * Escriba aquí una descripcion Seleccionar Archivo Eliminar Guardar" at bounding box center [246, 250] width 286 height 83
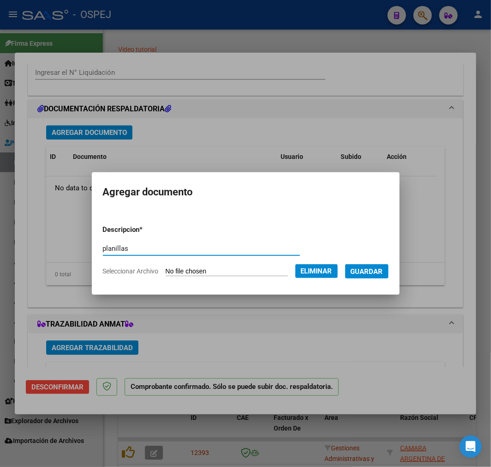
type input "planillas"
click at [383, 271] on span "Guardar" at bounding box center [367, 271] width 32 height 8
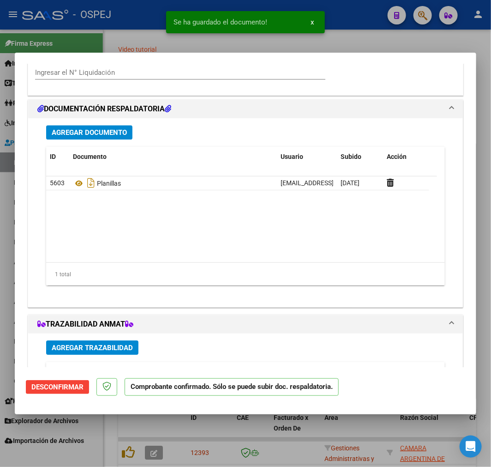
click at [384, 439] on div at bounding box center [245, 233] width 491 height 467
type input "$ 0,00"
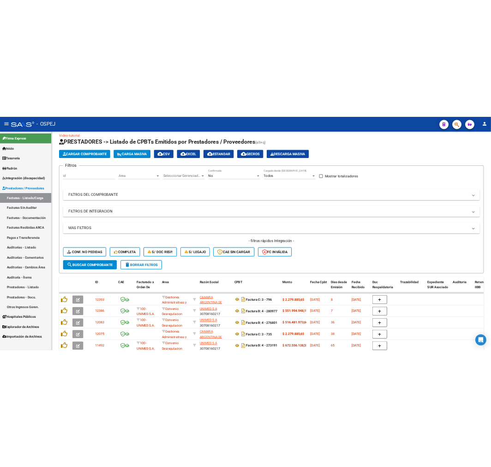
scroll to position [0, 0]
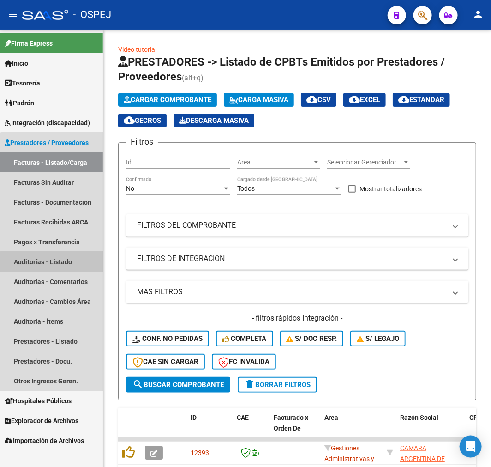
click at [59, 269] on link "Auditorías - Listado" at bounding box center [51, 262] width 103 height 20
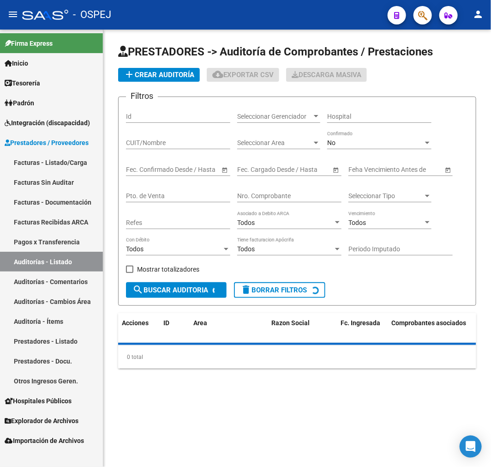
click at [359, 130] on div "Hospital" at bounding box center [379, 117] width 104 height 26
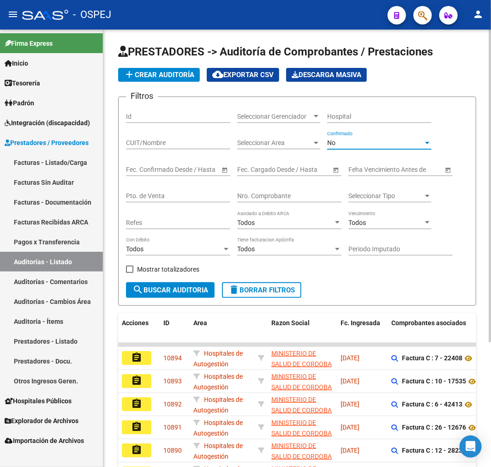
click at [358, 140] on div "No" at bounding box center [375, 143] width 96 height 8
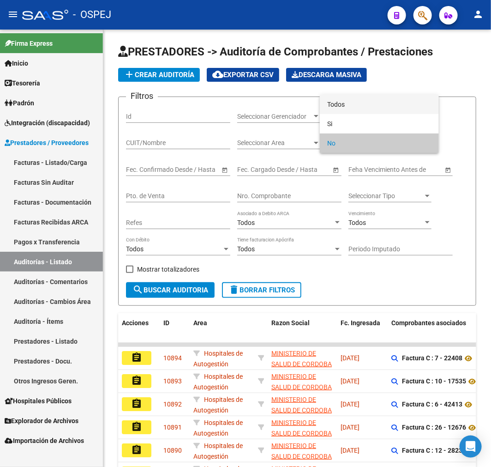
click at [371, 97] on span "Todos" at bounding box center [379, 104] width 104 height 19
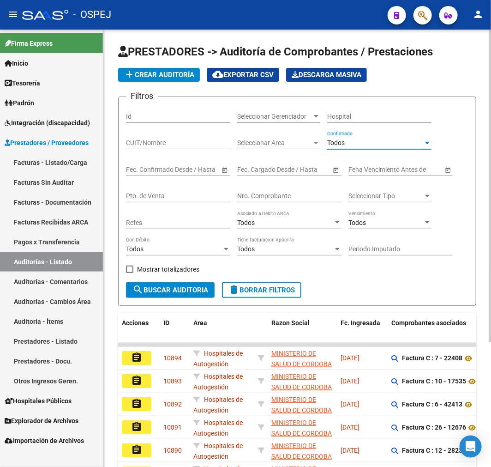
click at [284, 194] on input "Nro. Comprobante" at bounding box center [289, 196] width 104 height 8
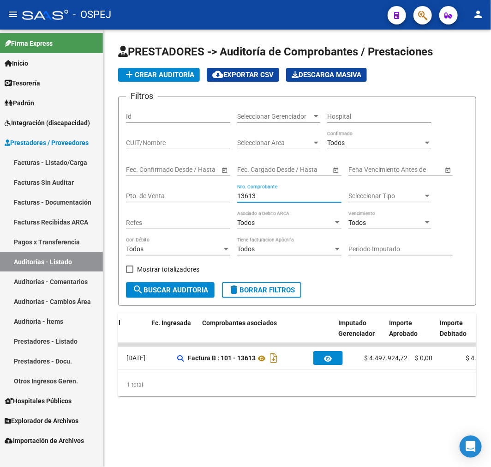
scroll to position [0, 226]
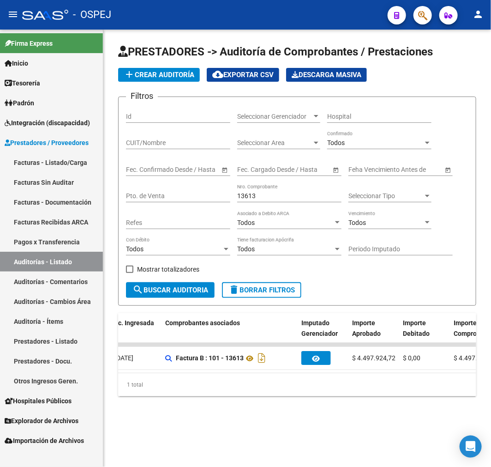
click at [250, 196] on input "13613" at bounding box center [289, 196] width 104 height 8
drag, startPoint x: 259, startPoint y: 371, endPoint x: 253, endPoint y: 375, distance: 7.0
click at [257, 372] on datatable-body "assignment 10860 Prestaciones Propias CLINICA BOEDO SOCIEDAD DE RESPONSABILIDAD…" at bounding box center [297, 358] width 358 height 30
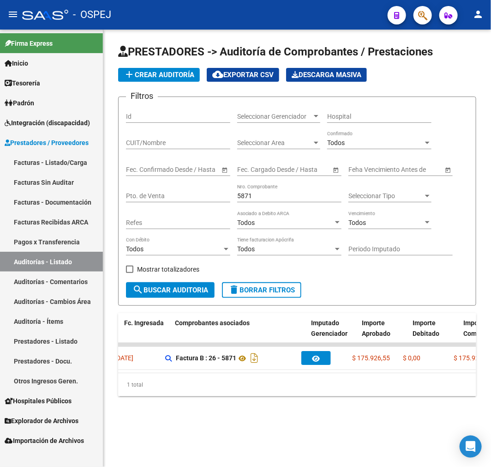
scroll to position [0, 84]
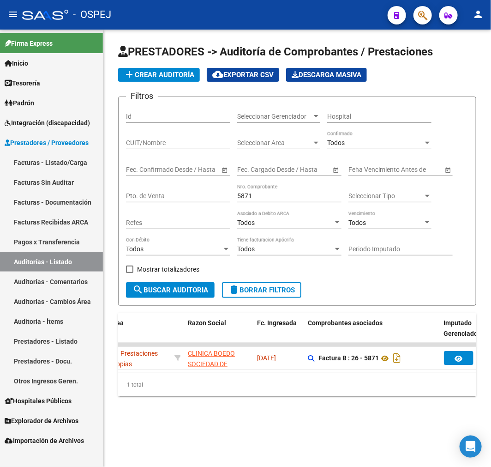
click at [242, 195] on input "5871" at bounding box center [289, 196] width 104 height 8
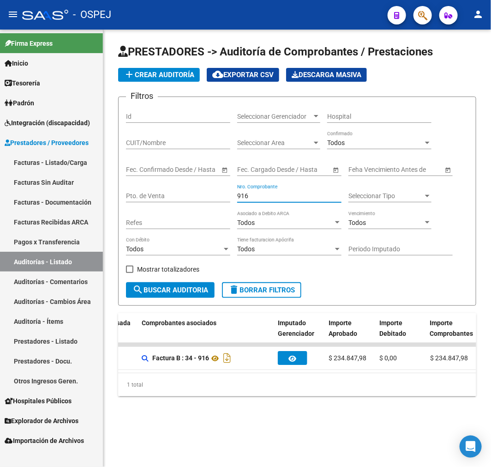
click at [238, 199] on input "916" at bounding box center [289, 196] width 104 height 8
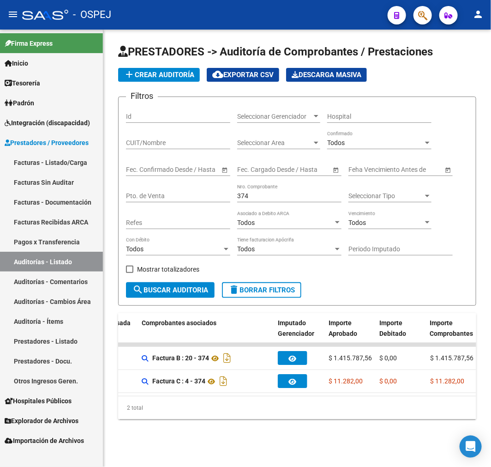
click at [241, 194] on input "374" at bounding box center [289, 196] width 104 height 8
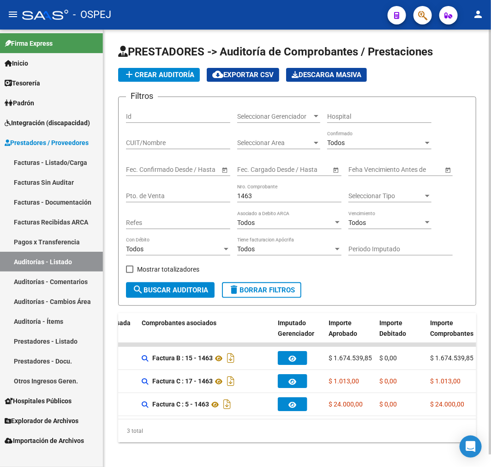
click at [247, 194] on input "1463" at bounding box center [289, 196] width 104 height 8
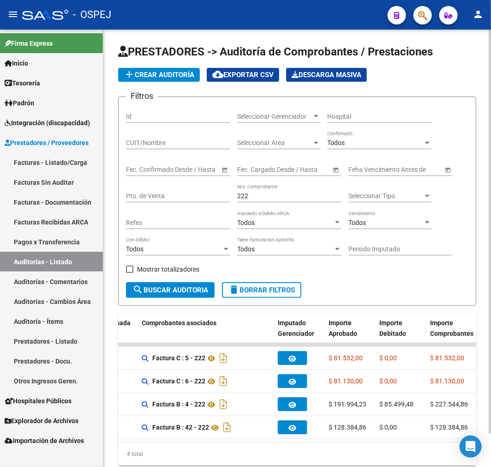
drag, startPoint x: 247, startPoint y: 187, endPoint x: 247, endPoint y: 193, distance: 6.1
click at [247, 187] on div "222 Nro. Comprobante" at bounding box center [289, 193] width 104 height 18
click at [244, 193] on input "222" at bounding box center [289, 196] width 104 height 8
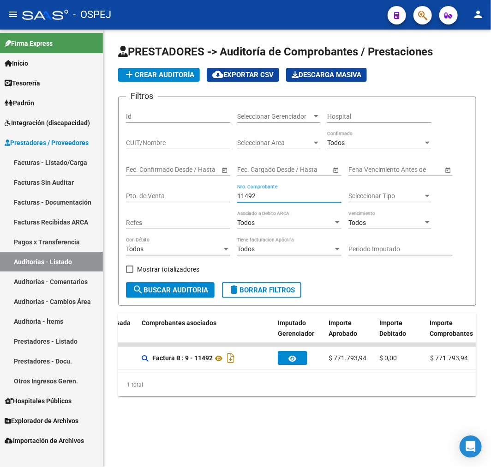
click at [237, 194] on input "11492" at bounding box center [289, 196] width 104 height 8
click at [243, 197] on input "137" at bounding box center [289, 196] width 104 height 8
click at [243, 196] on input "137" at bounding box center [289, 196] width 104 height 8
click at [245, 197] on input "7138" at bounding box center [289, 196] width 104 height 8
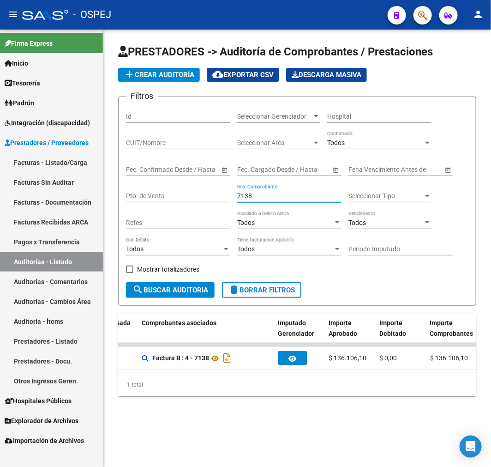
click at [245, 197] on input "7138" at bounding box center [289, 196] width 104 height 8
click at [245, 199] on input "26369" at bounding box center [289, 196] width 104 height 8
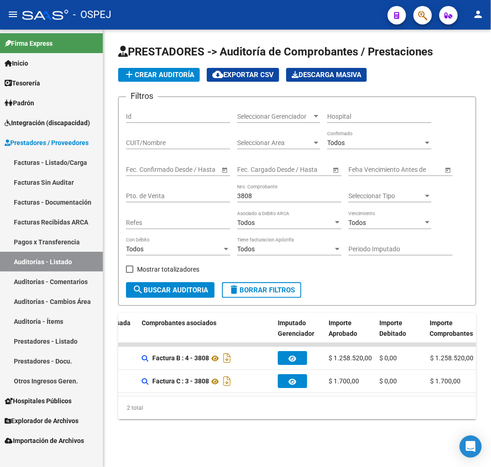
click at [249, 197] on input "3808" at bounding box center [289, 196] width 104 height 8
click at [242, 195] on input "3809" at bounding box center [289, 196] width 104 height 8
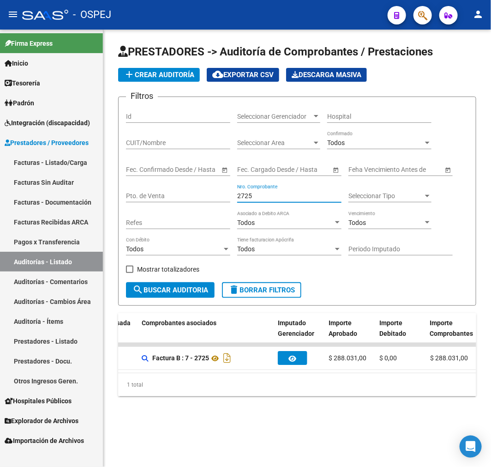
click at [250, 200] on input "2725" at bounding box center [289, 196] width 104 height 8
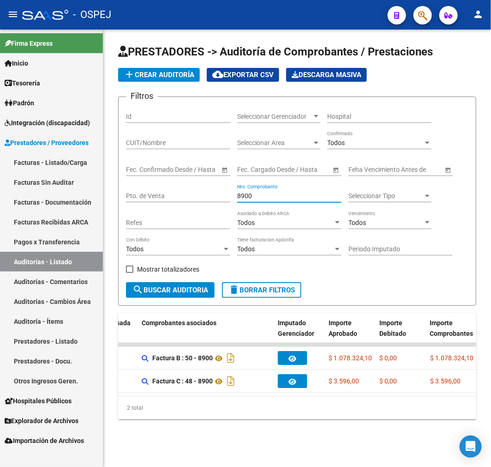
click at [250, 193] on input "8900" at bounding box center [289, 196] width 104 height 8
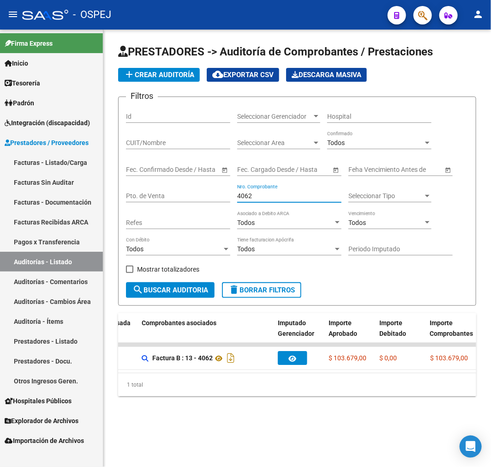
click at [250, 193] on input "4062" at bounding box center [289, 196] width 104 height 8
click at [250, 193] on input "6810" at bounding box center [289, 196] width 104 height 8
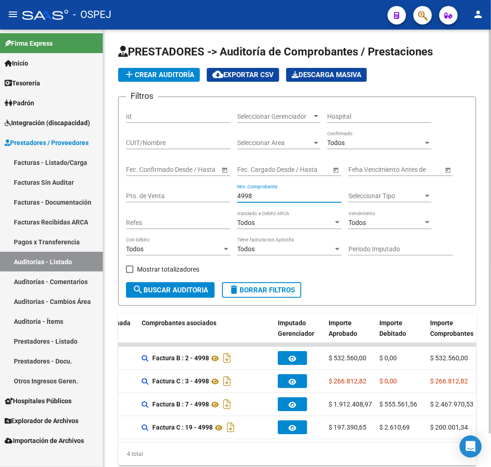
click at [250, 194] on input "4998" at bounding box center [289, 196] width 104 height 8
click at [243, 194] on input "4998" at bounding box center [289, 196] width 104 height 8
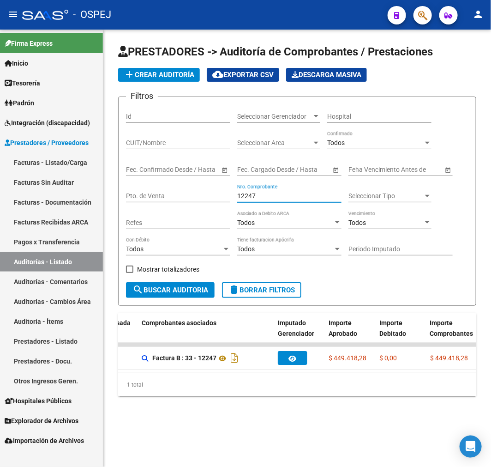
click at [243, 194] on input "12247" at bounding box center [289, 196] width 104 height 8
type input "9184"
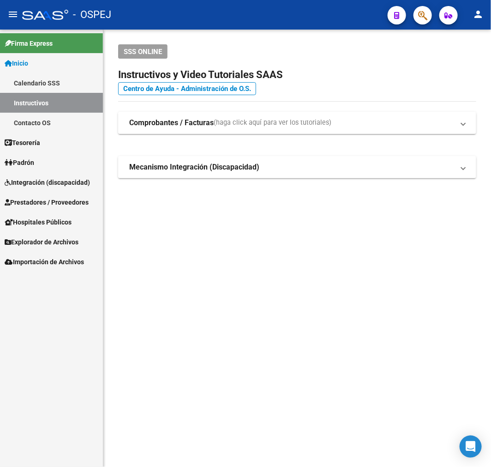
click at [61, 197] on span "Prestadores / Proveedores" at bounding box center [47, 202] width 84 height 10
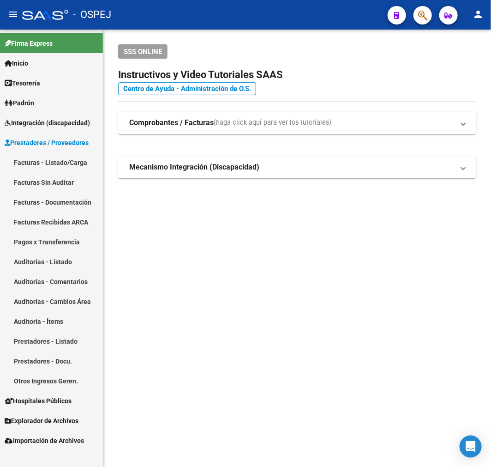
click at [77, 260] on link "Auditorías - Listado" at bounding box center [51, 262] width 103 height 20
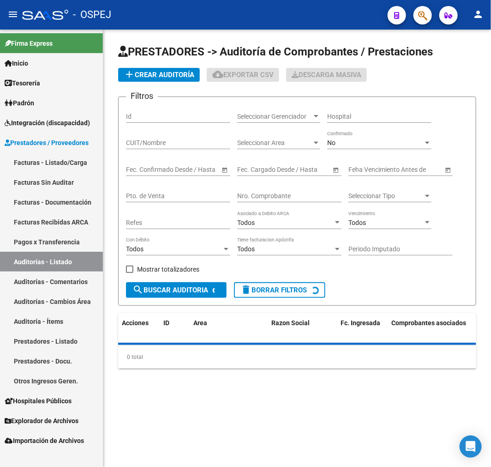
click at [362, 144] on div "No" at bounding box center [375, 143] width 96 height 8
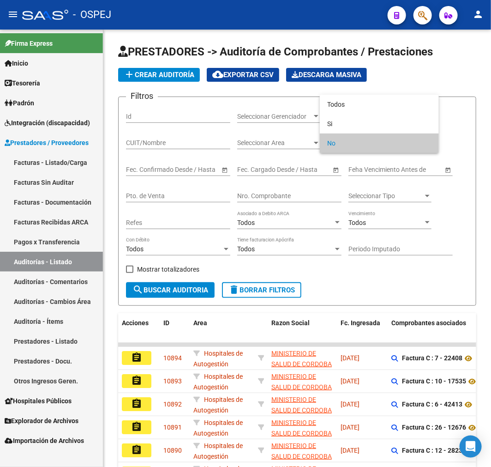
click at [296, 194] on div at bounding box center [245, 233] width 491 height 467
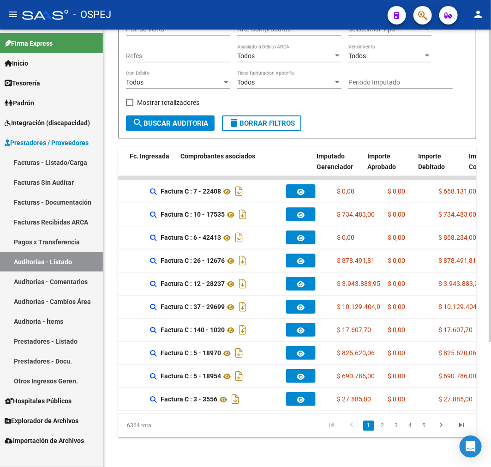
scroll to position [0, 211]
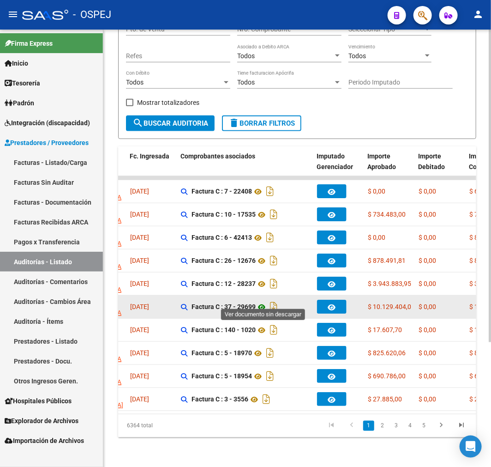
click at [260, 301] on icon at bounding box center [262, 306] width 12 height 11
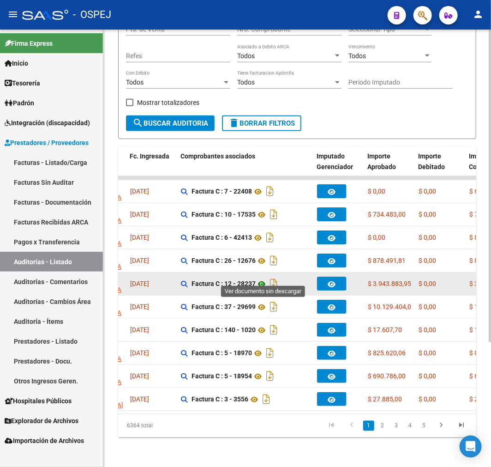
click at [261, 278] on icon at bounding box center [262, 283] width 12 height 11
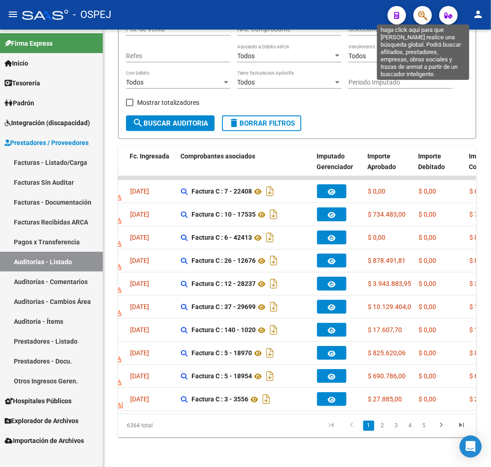
click at [421, 19] on icon "button" at bounding box center [422, 15] width 9 height 11
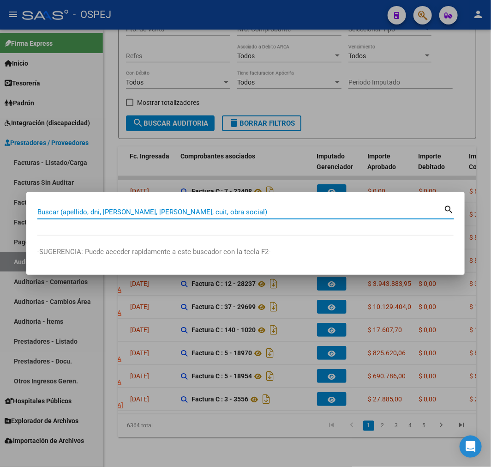
paste input "41915534"
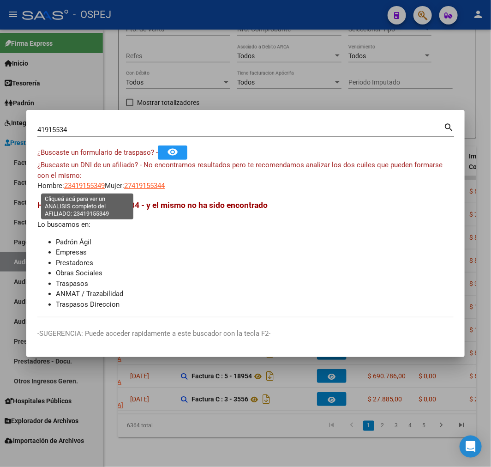
click at [98, 187] on span "23419155349" at bounding box center [84, 185] width 41 height 8
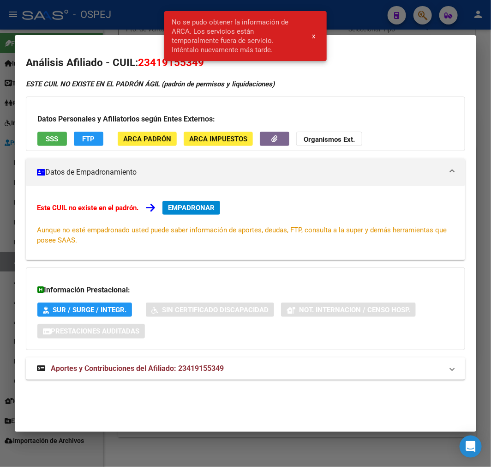
click at [309, 35] on button "x" at bounding box center [314, 36] width 18 height 17
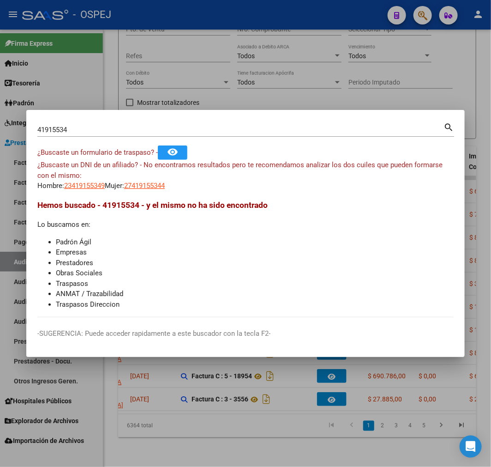
click at [53, 126] on input "41915534" at bounding box center [240, 130] width 406 height 8
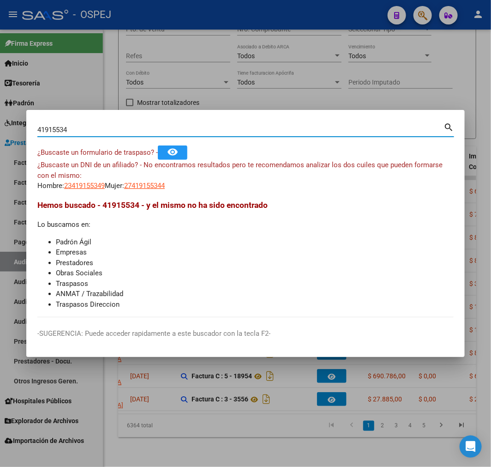
click at [53, 126] on input "41915534" at bounding box center [240, 130] width 406 height 8
paste input
type input "41915534"
drag, startPoint x: 170, startPoint y: 193, endPoint x: 165, endPoint y: 193, distance: 5.1
click at [165, 193] on mat-dialog-content "41915534 Buscar (apellido, dni, cuil, nro traspaso, cuit, obra social) search ¿…" at bounding box center [245, 219] width 439 height 196
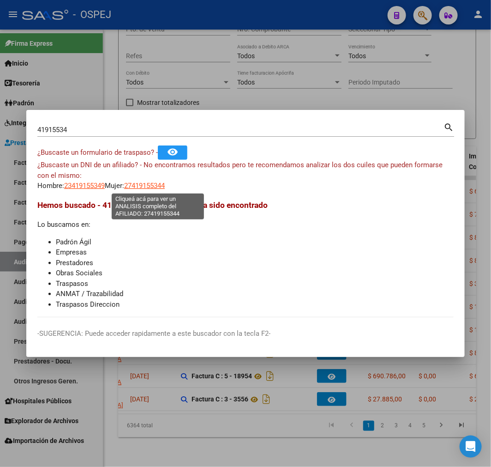
click at [163, 187] on span "27419155344" at bounding box center [144, 185] width 41 height 8
type textarea "27419155344"
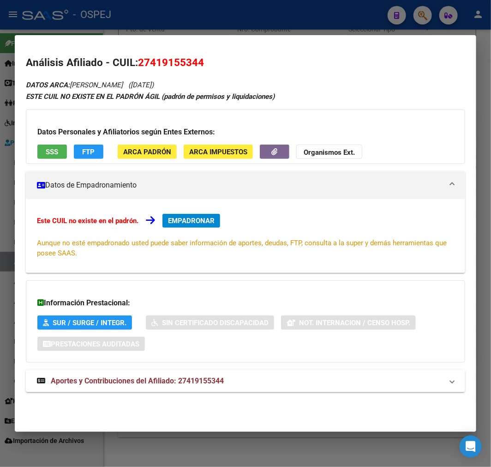
click at [52, 156] on button "SSS" at bounding box center [52, 151] width 30 height 14
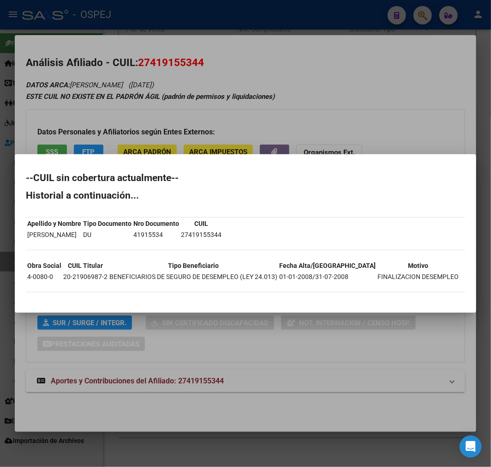
drag, startPoint x: 340, startPoint y: 102, endPoint x: 329, endPoint y: 116, distance: 17.8
click at [340, 102] on div at bounding box center [245, 233] width 491 height 467
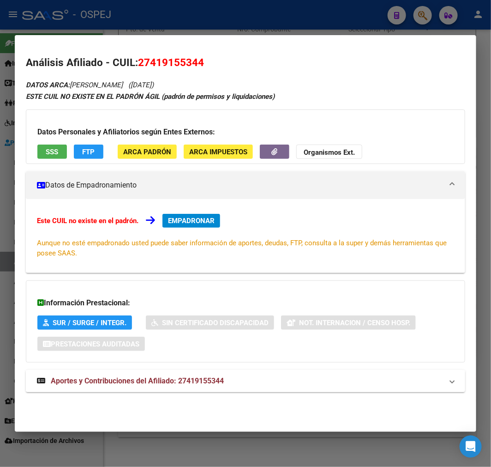
click at [223, 377] on span "Aportes y Contribuciones del Afiliado: 27419155344" at bounding box center [137, 380] width 173 height 9
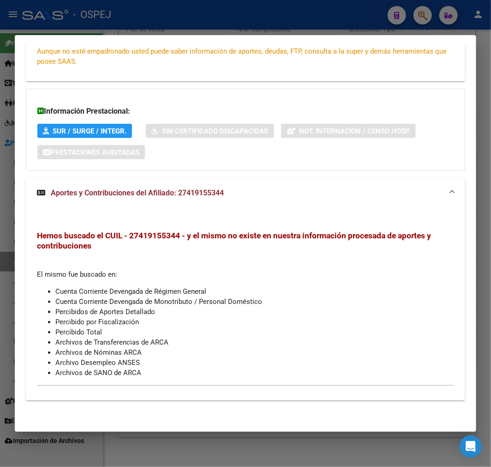
scroll to position [0, 0]
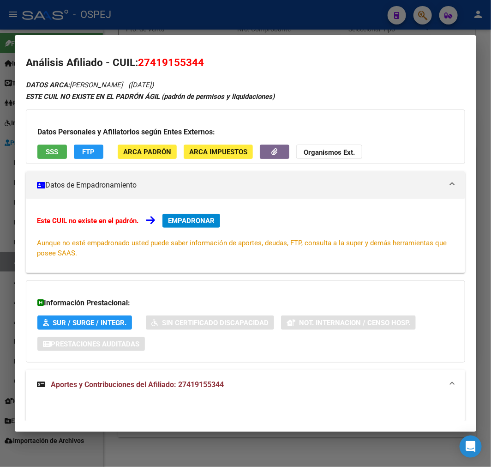
click at [186, 372] on mat-expansion-panel-header "Aportes y Contribuciones del Afiliado: 27419155344" at bounding box center [245, 385] width 439 height 30
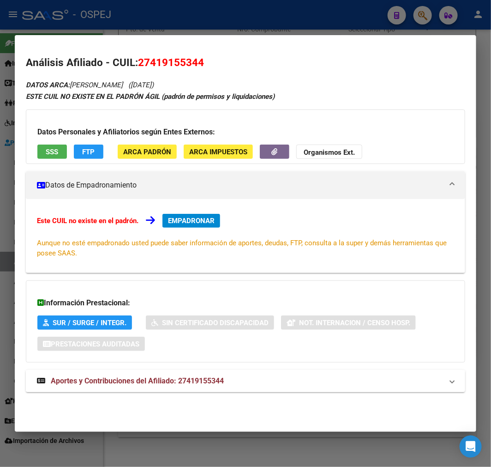
click at [186, 373] on mat-expansion-panel-header "Aportes y Contribuciones del Afiliado: 27419155344" at bounding box center [245, 381] width 439 height 22
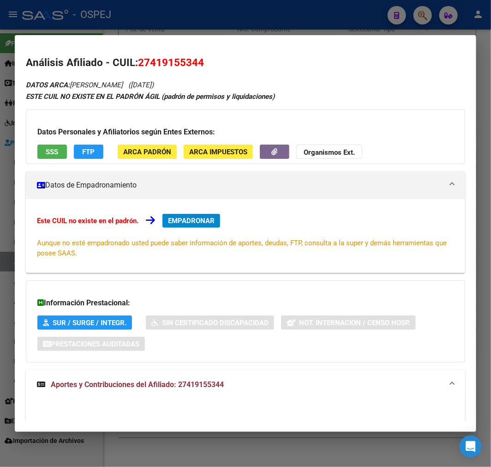
click at [182, 371] on mat-expansion-panel-header "Aportes y Contribuciones del Afiliado: 27419155344" at bounding box center [245, 385] width 439 height 30
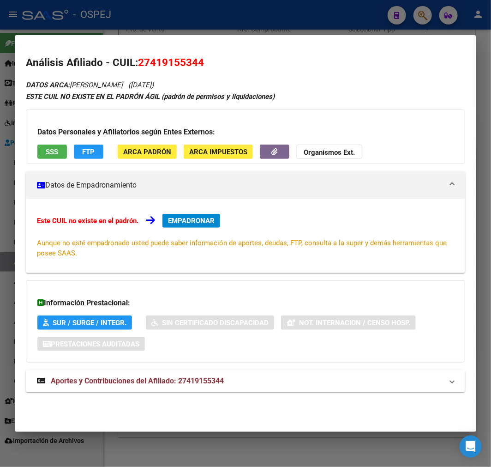
click at [335, 170] on div "DATOS ARCA: TOMASINI FLORENCIA (25/04/1999) ESTE CUIL NO EXISTE EN EL PADRÓN ÁG…" at bounding box center [245, 240] width 439 height 323
click at [320, 184] on mat-panel-title "Datos de Empadronamiento" at bounding box center [240, 185] width 406 height 11
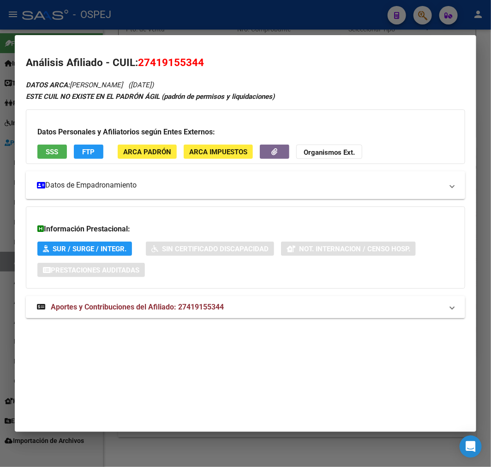
click at [308, 188] on mat-panel-title "Datos de Empadronamiento" at bounding box center [240, 185] width 406 height 11
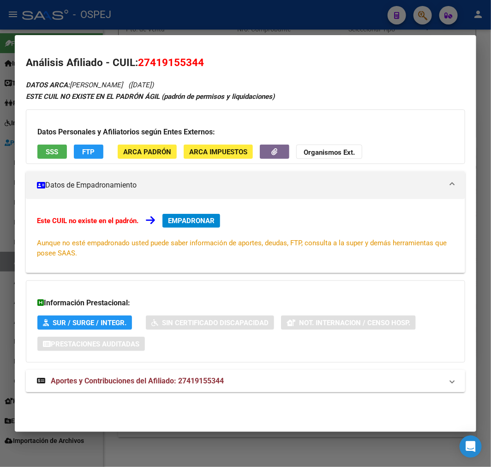
click at [300, 385] on mat-panel-title "Aportes y Contribuciones del Afiliado: 27419155344" at bounding box center [240, 380] width 406 height 11
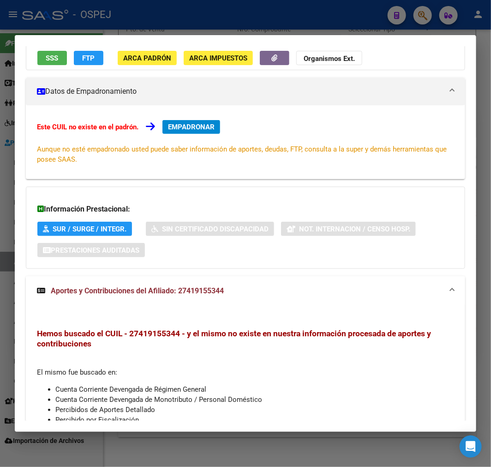
scroll to position [192, 0]
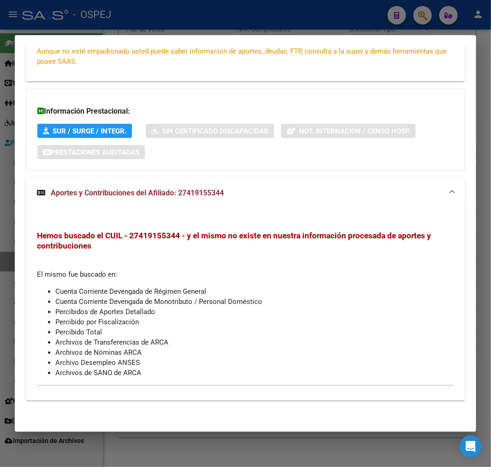
click at [418, 189] on mat-panel-title "Aportes y Contribuciones del Afiliado: 27419155344" at bounding box center [240, 192] width 406 height 11
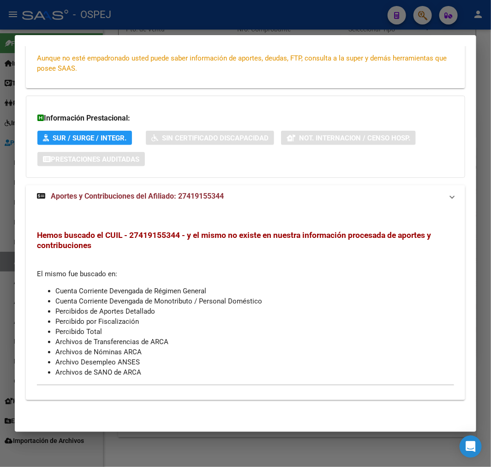
scroll to position [0, 0]
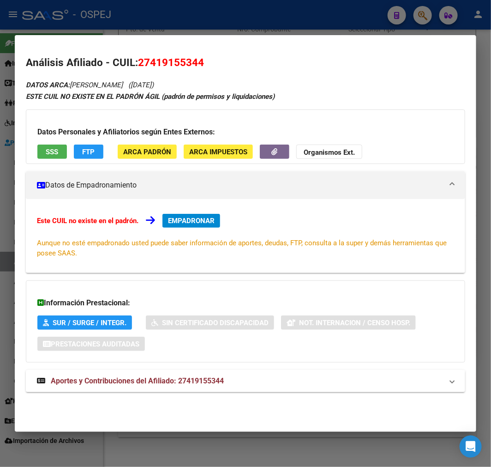
click at [219, 366] on div "DATOS ARCA: TOMASINI FLORENCIA (25/04/1999) ESTE CUIL NO EXISTE EN EL PADRÓN ÁG…" at bounding box center [245, 240] width 439 height 323
click at [214, 390] on mat-expansion-panel-header "Aportes y Contribuciones del Afiliado: 27419155344" at bounding box center [245, 381] width 439 height 22
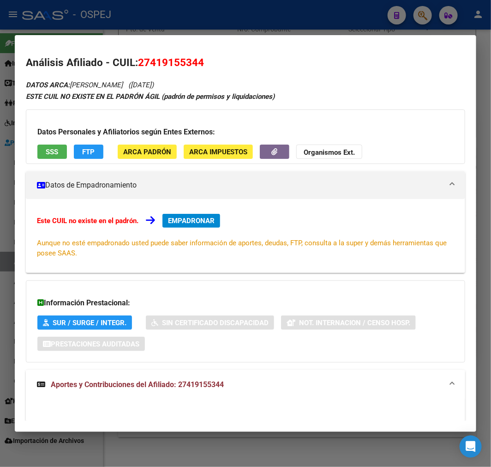
click at [222, 382] on span "Aportes y Contribuciones del Afiliado: 27419155344" at bounding box center [137, 384] width 173 height 9
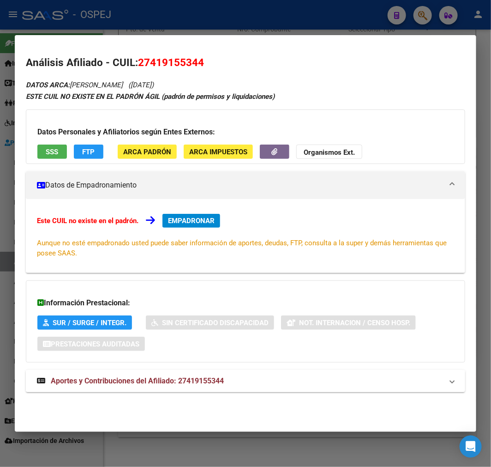
drag, startPoint x: 222, startPoint y: 382, endPoint x: 167, endPoint y: 381, distance: 54.9
click at [167, 381] on span "Aportes y Contribuciones del Afiliado: 27419155344" at bounding box center [137, 380] width 173 height 9
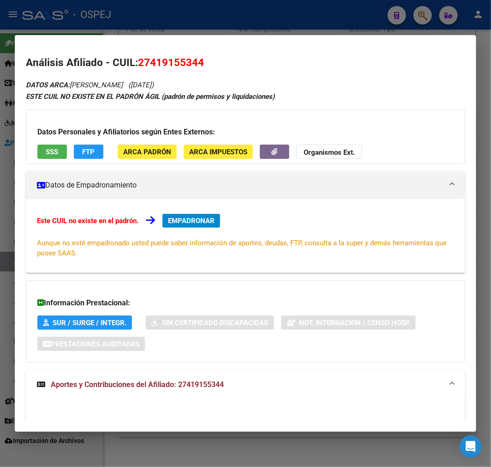
click at [215, 383] on span "Aportes y Contribuciones del Afiliado: 27419155344" at bounding box center [137, 384] width 173 height 9
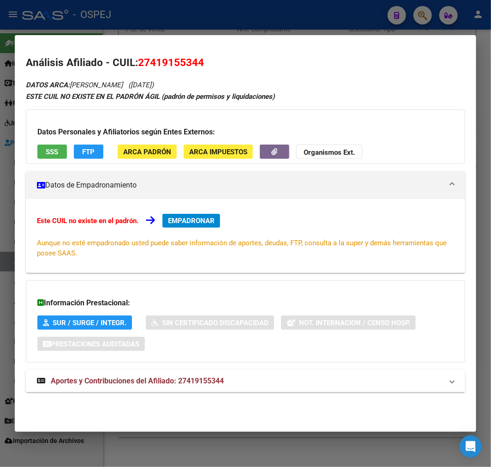
drag, startPoint x: 215, startPoint y: 383, endPoint x: 95, endPoint y: 383, distance: 120.0
click at [95, 383] on span "Aportes y Contribuciones del Afiliado: 27419155344" at bounding box center [137, 380] width 173 height 9
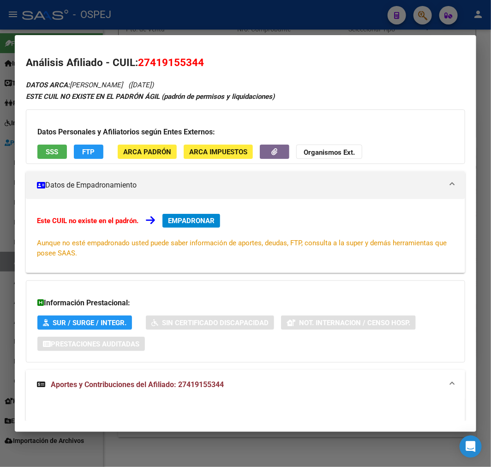
click at [95, 383] on span "Aportes y Contribuciones del Afiliado: 27419155344" at bounding box center [137, 384] width 173 height 9
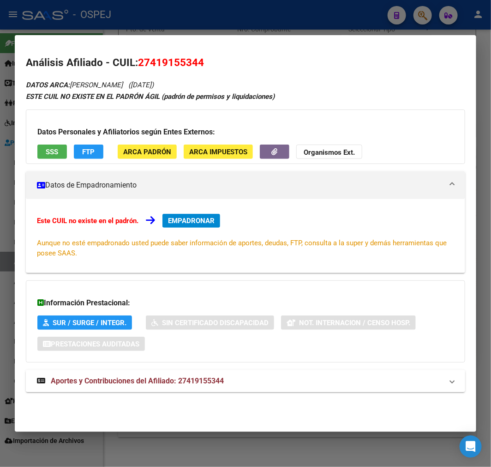
drag, startPoint x: 95, startPoint y: 383, endPoint x: 231, endPoint y: 373, distance: 137.0
click at [231, 373] on mat-expansion-panel-header "Aportes y Contribuciones del Afiliado: 27419155344" at bounding box center [245, 381] width 439 height 22
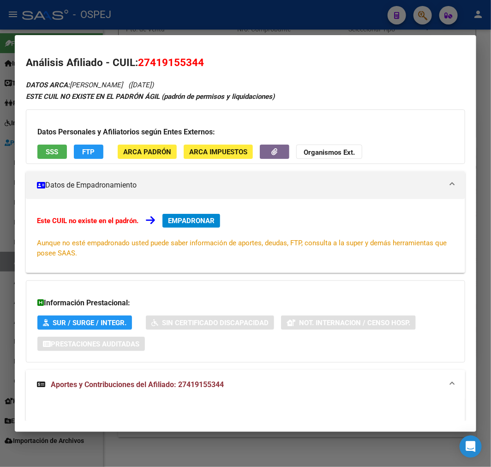
click at [240, 382] on mat-panel-title "Aportes y Contribuciones del Afiliado: 27419155344" at bounding box center [240, 384] width 406 height 11
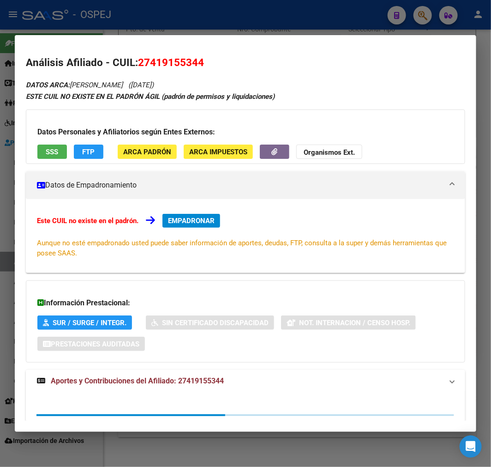
click at [240, 382] on mat-panel-title "Aportes y Contribuciones del Afiliado: 27419155344" at bounding box center [240, 380] width 406 height 11
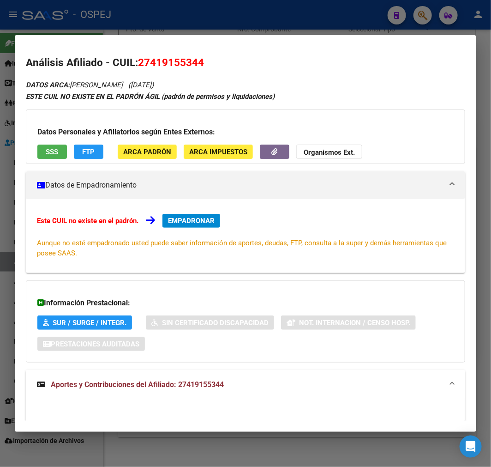
drag, startPoint x: 240, startPoint y: 382, endPoint x: 58, endPoint y: 390, distance: 182.1
click at [58, 390] on mat-panel-title "Aportes y Contribuciones del Afiliado: 27419155344" at bounding box center [240, 384] width 406 height 11
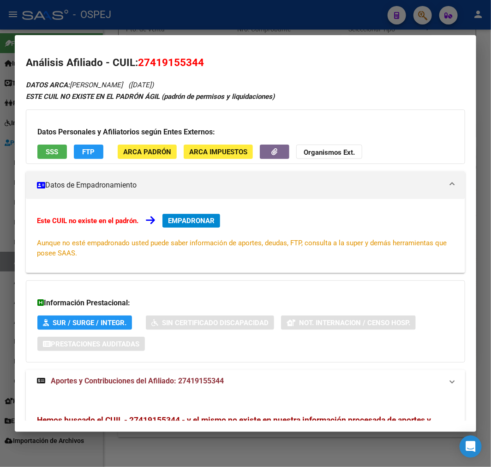
click at [63, 381] on span "Aportes y Contribuciones del Afiliado: 27419155344" at bounding box center [137, 380] width 173 height 9
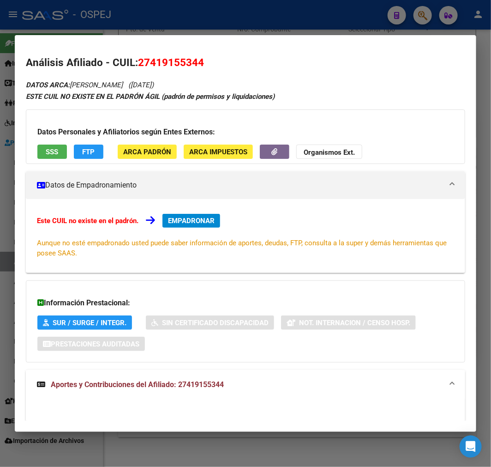
drag, startPoint x: 63, startPoint y: 381, endPoint x: 214, endPoint y: 384, distance: 151.4
click at [214, 384] on span "Aportes y Contribuciones del Afiliado: 27419155344" at bounding box center [137, 384] width 173 height 9
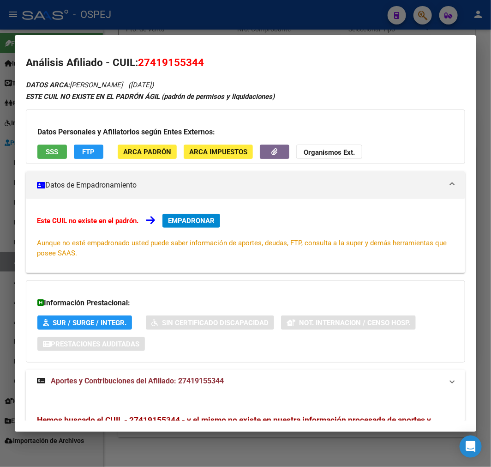
click at [214, 384] on span "Aportes y Contribuciones del Afiliado: 27419155344" at bounding box center [137, 380] width 173 height 9
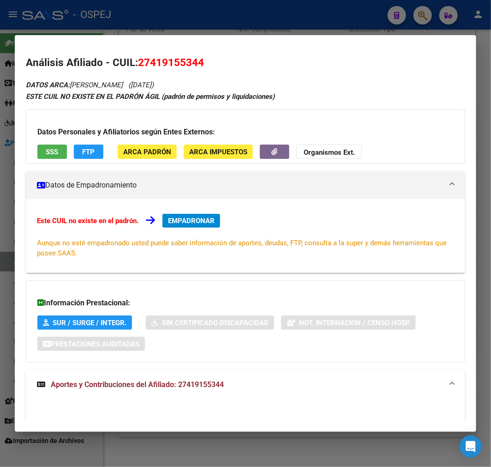
drag, startPoint x: 214, startPoint y: 384, endPoint x: 69, endPoint y: 386, distance: 145.0
click at [69, 386] on span "Aportes y Contribuciones del Afiliado: 27419155344" at bounding box center [137, 384] width 173 height 9
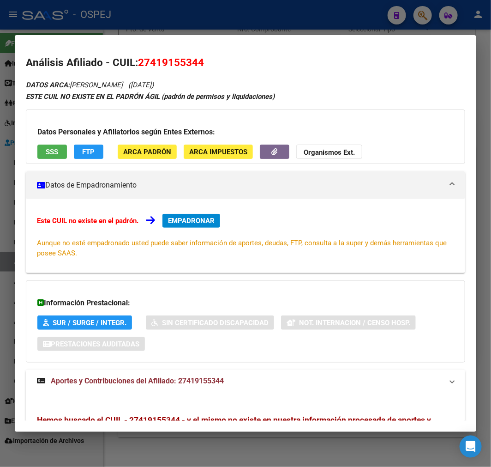
click at [69, 386] on strong "Aportes y Contribuciones del Afiliado: 27419155344" at bounding box center [130, 380] width 187 height 11
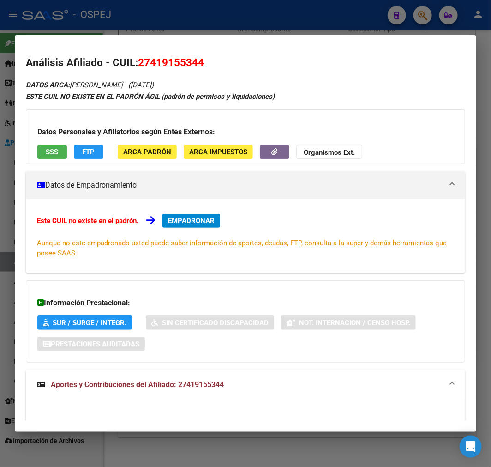
drag, startPoint x: 69, startPoint y: 386, endPoint x: 215, endPoint y: 389, distance: 145.4
click at [215, 389] on strong "Aportes y Contribuciones del Afiliado: 27419155344" at bounding box center [130, 384] width 187 height 11
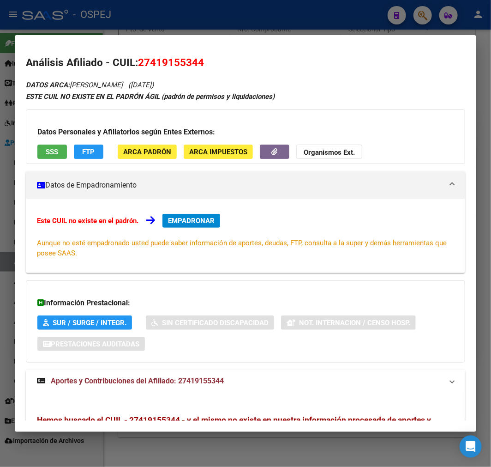
click at [215, 389] on mat-expansion-panel-header "Aportes y Contribuciones del Afiliado: 27419155344" at bounding box center [245, 381] width 439 height 22
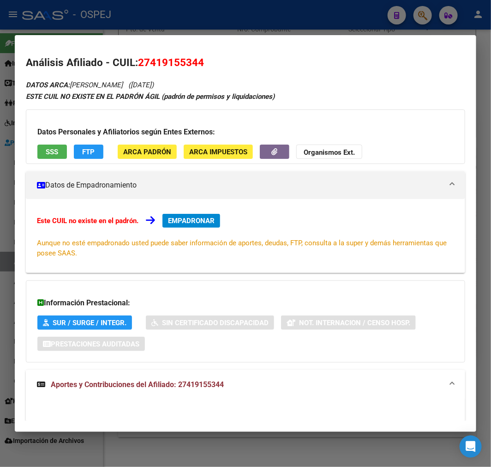
drag, startPoint x: 215, startPoint y: 389, endPoint x: 48, endPoint y: 382, distance: 166.8
click at [48, 382] on mat-expansion-panel-header "Aportes y Contribuciones del Afiliado: 27419155344" at bounding box center [245, 385] width 439 height 30
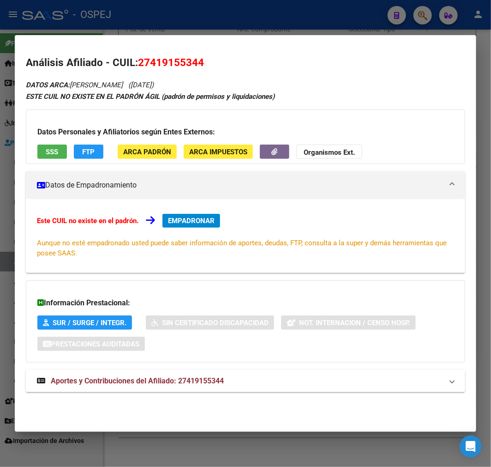
click at [335, 362] on div "DATOS ARCA: TOMASINI FLORENCIA (25/04/1999) ESTE CUIL NO EXISTE EN EL PADRÓN ÁG…" at bounding box center [245, 240] width 439 height 323
click at [183, 459] on div at bounding box center [245, 233] width 491 height 467
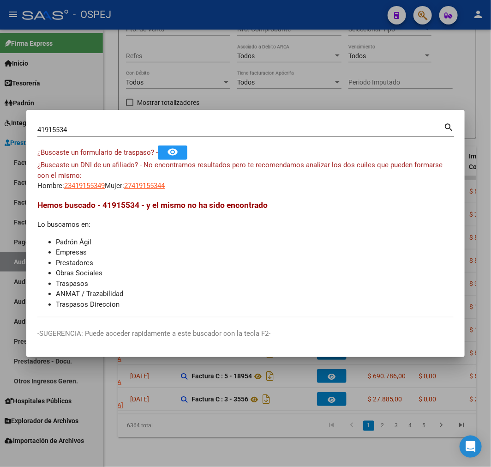
click at [196, 401] on div at bounding box center [245, 233] width 491 height 467
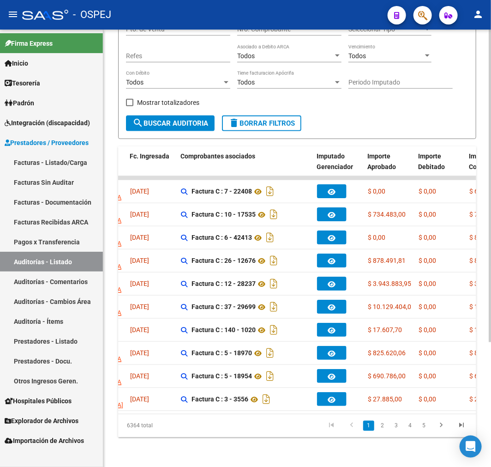
drag, startPoint x: 255, startPoint y: 414, endPoint x: 276, endPoint y: 409, distance: 21.7
click at [281, 409] on div "Acciones ID Area Razon Social Fc. Ingresada Comprobantes asociados Imputado Ger…" at bounding box center [297, 291] width 358 height 291
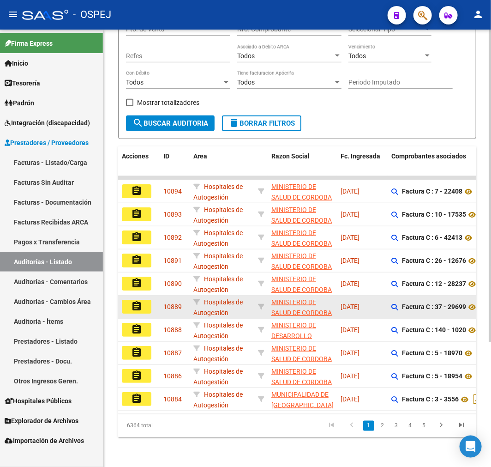
click at [150, 301] on button "assignment" at bounding box center [137, 307] width 30 height 14
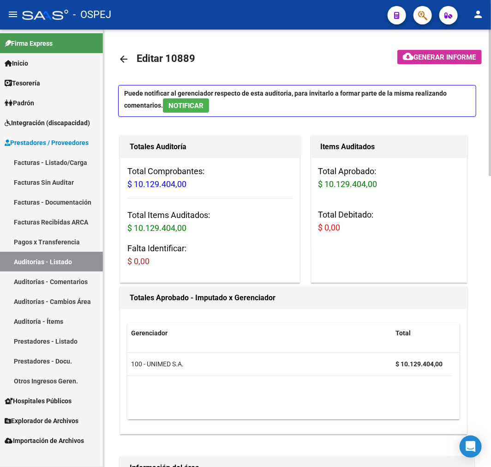
click at [126, 54] on mat-icon "arrow_back" at bounding box center [123, 59] width 11 height 11
